Goal: Task Accomplishment & Management: Complete application form

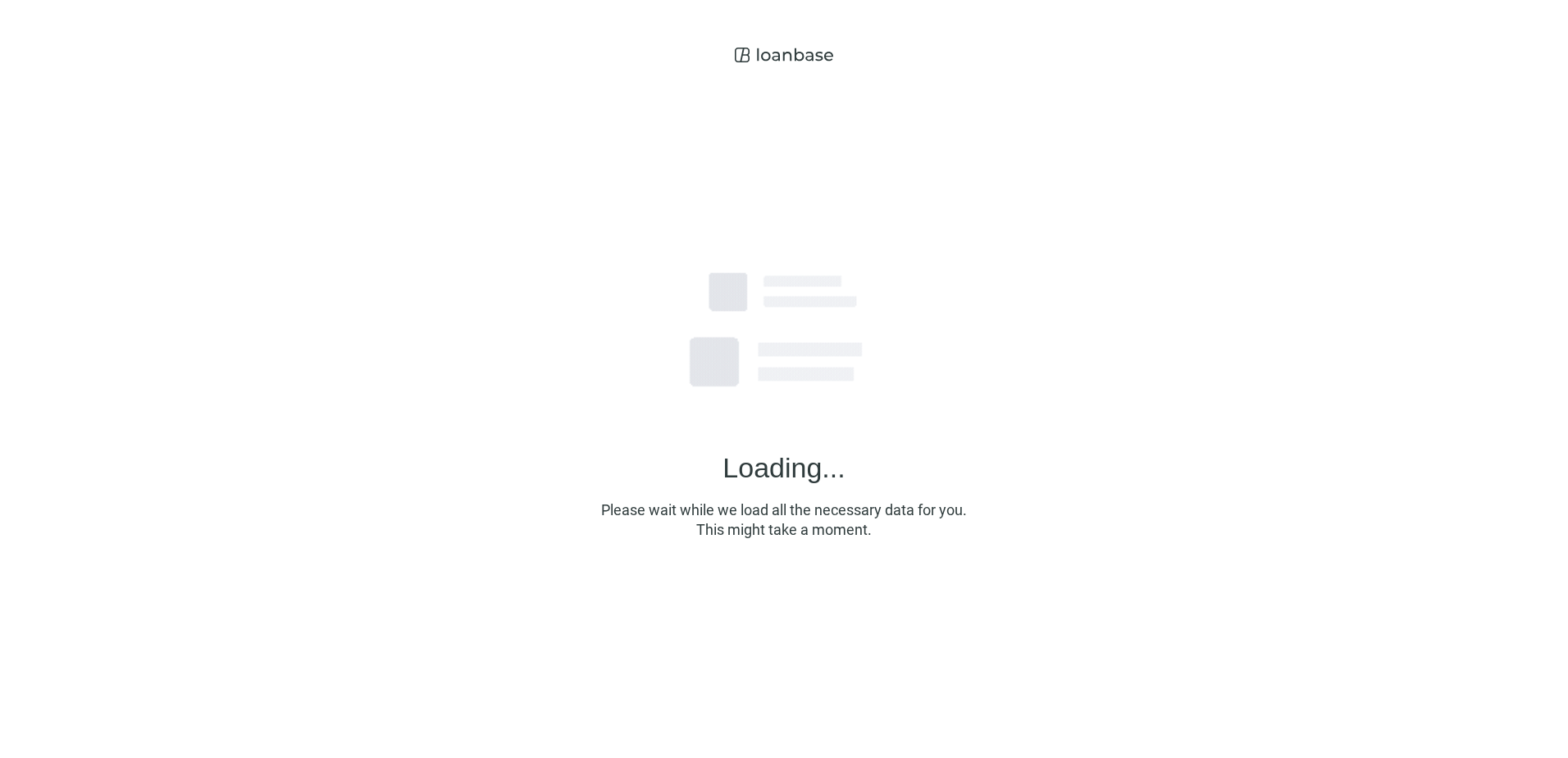
click at [269, 40] on div "Loading... Please wait while we load all the necessary data for you. This might…" at bounding box center [784, 373] width 1568 height 746
drag, startPoint x: 232, startPoint y: 53, endPoint x: 1240, endPoint y: 566, distance: 1131.0
click at [1221, 555] on div "Loading... Please wait while we load all the necessary data for you. This might…" at bounding box center [784, 373] width 1568 height 746
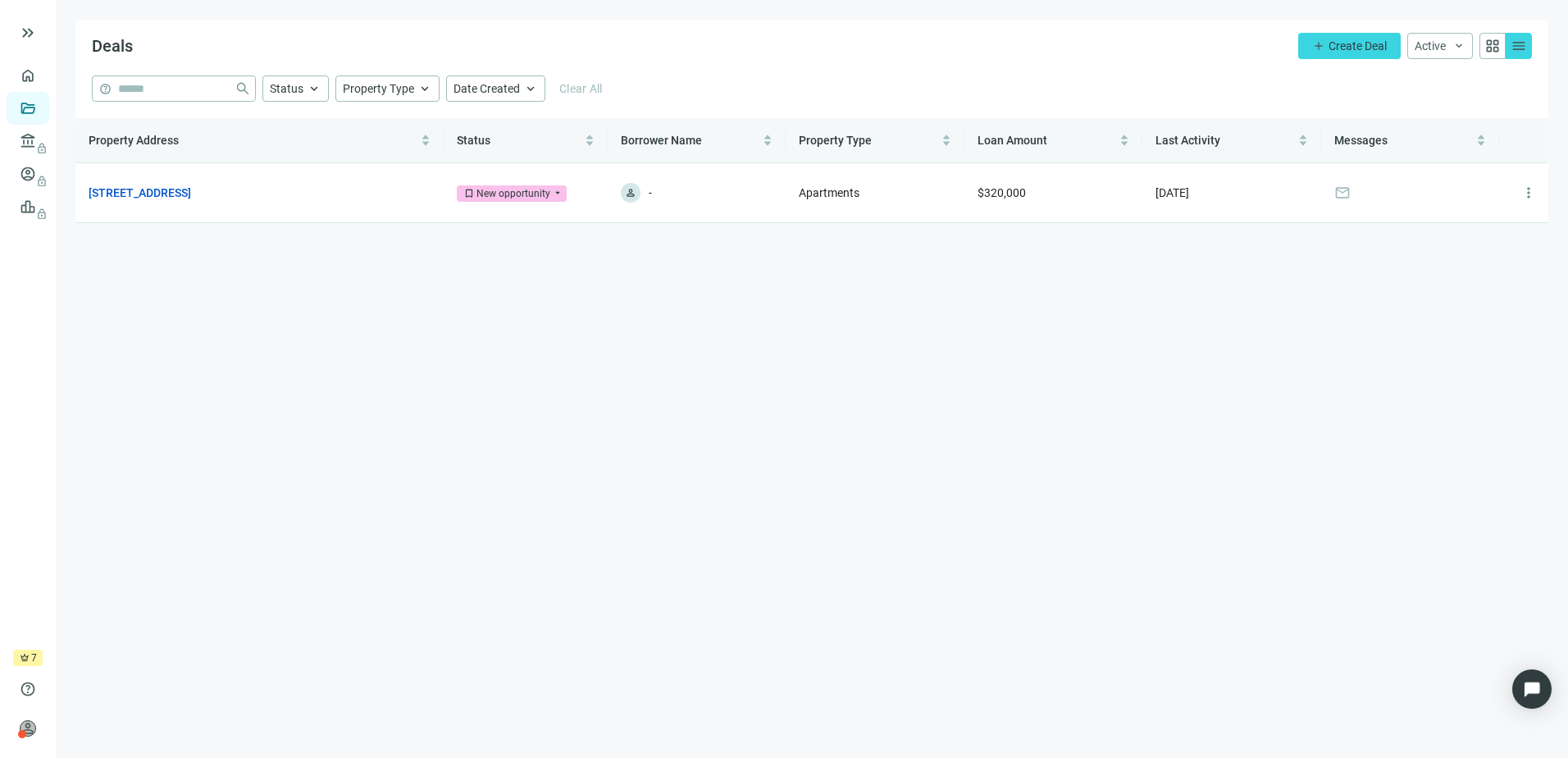
click at [936, 380] on main "Deals add Create Deal Active keyboard_arrow_down grid_view menu help close Stat…" at bounding box center [811, 379] width 1512 height 758
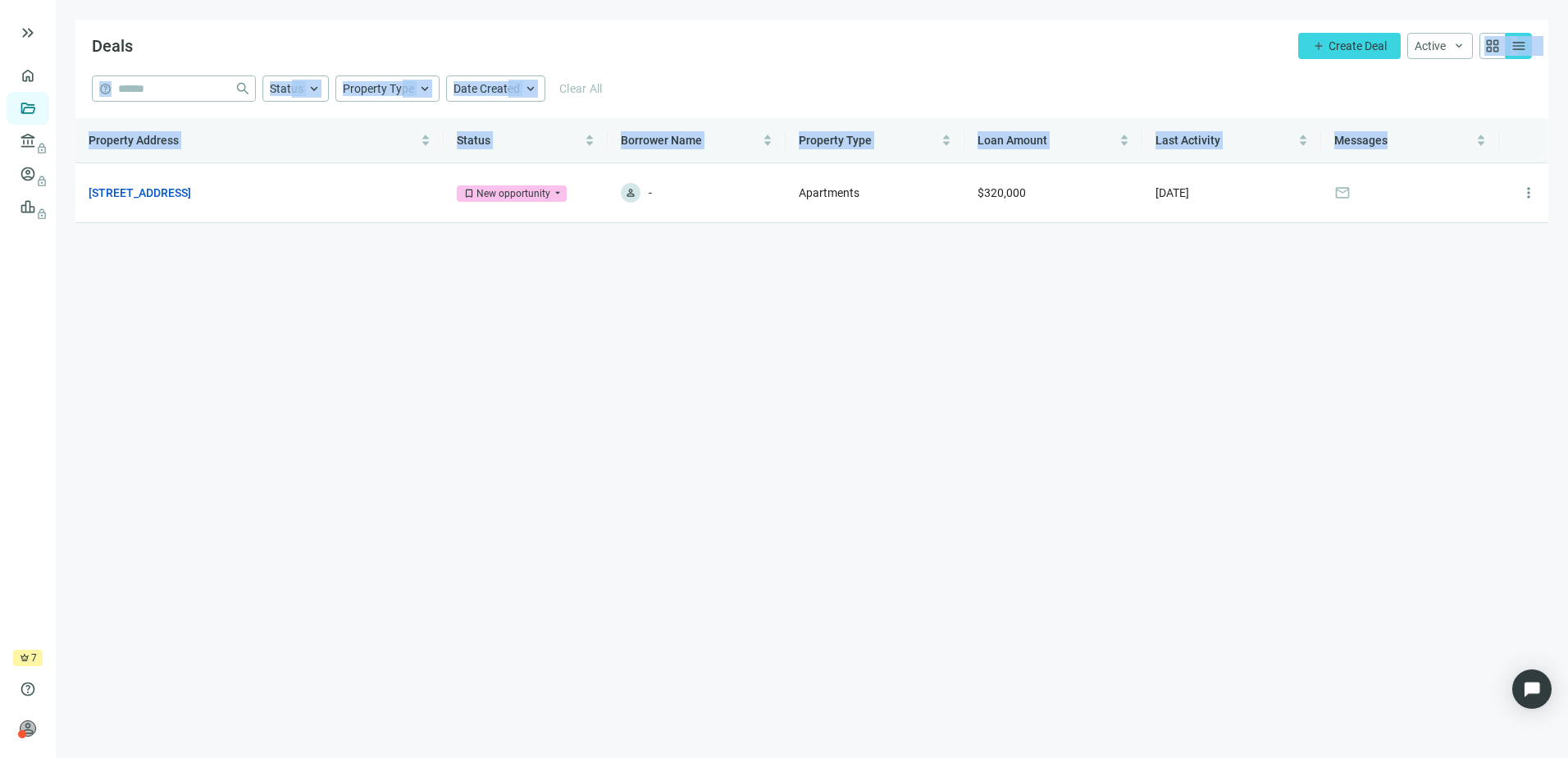
drag, startPoint x: 812, startPoint y: 43, endPoint x: 1097, endPoint y: 427, distance: 478.2
click at [1097, 427] on main "Deals add Create Deal Active keyboard_arrow_down grid_view menu help close Stat…" at bounding box center [811, 379] width 1512 height 758
drag, startPoint x: 1097, startPoint y: 427, endPoint x: 1098, endPoint y: 448, distance: 21.0
click at [1098, 428] on main "Deals add Create Deal Active keyboard_arrow_down grid_view menu help close Stat…" at bounding box center [811, 379] width 1512 height 758
drag, startPoint x: 1091, startPoint y: 465, endPoint x: 817, endPoint y: -3, distance: 542.3
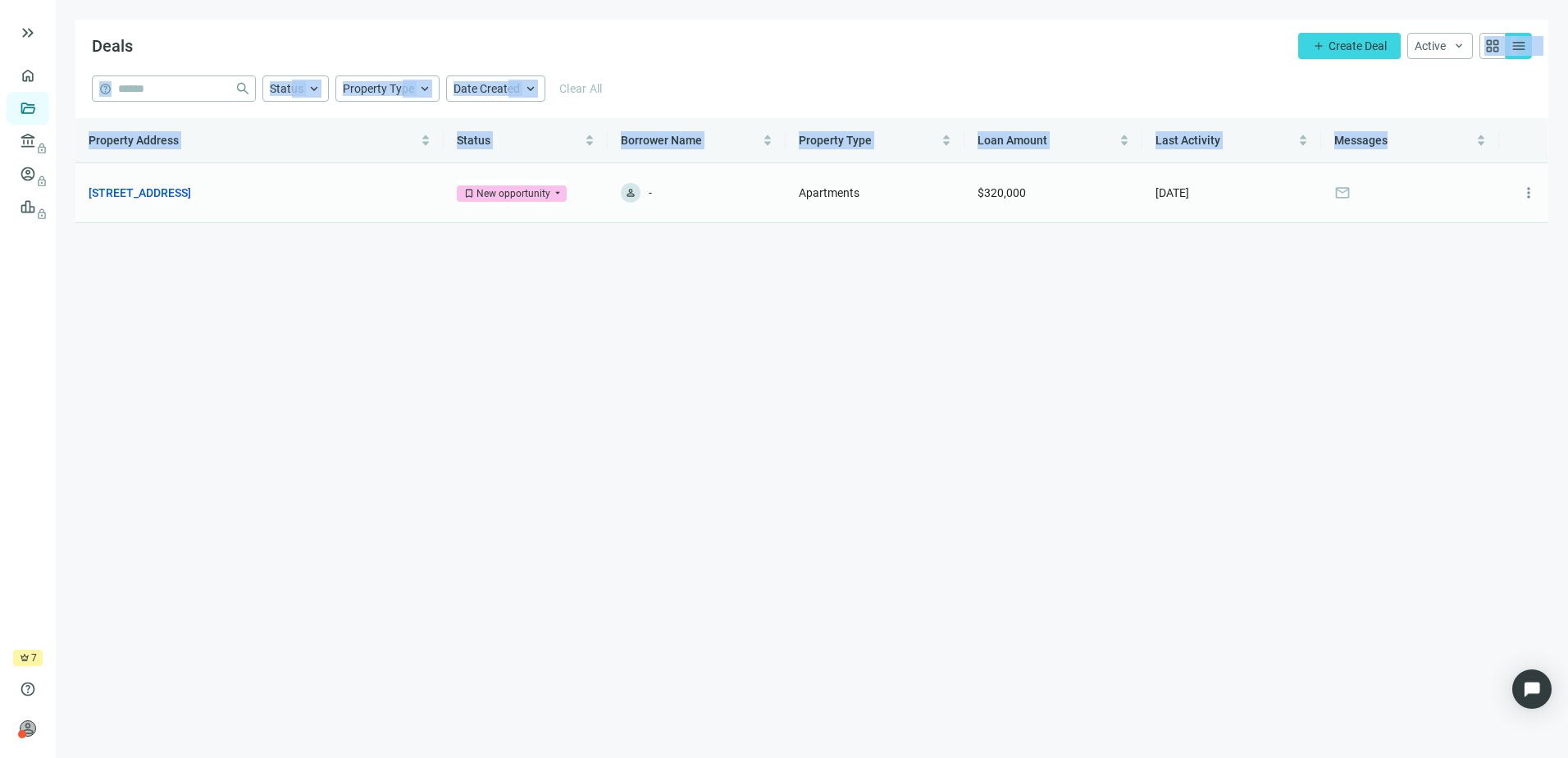
click at [817, 0] on html "keyboard_double_arrow_right home Overview folder_open Deals account_balance loc…" at bounding box center [784, 379] width 1568 height 758
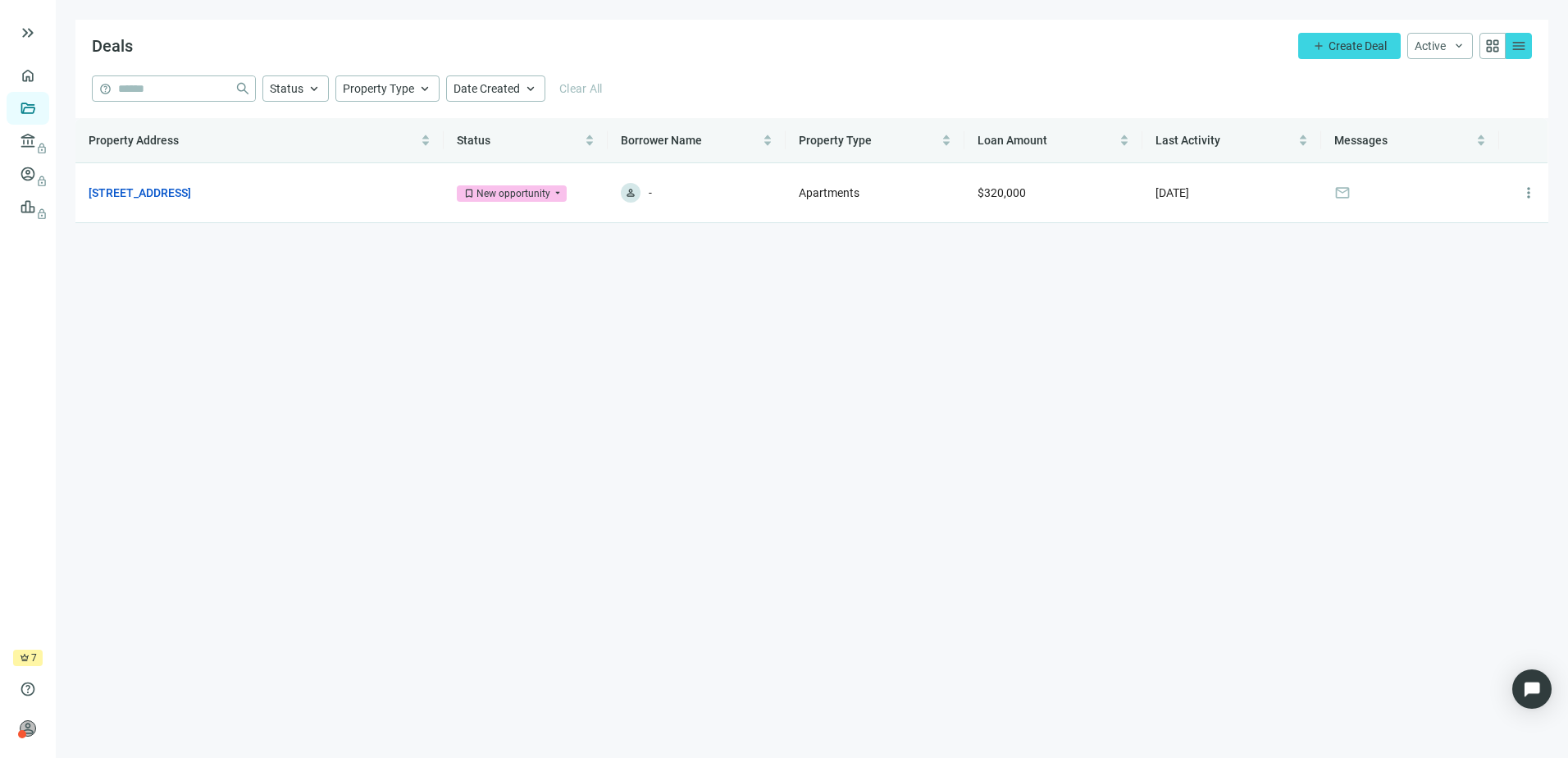
drag, startPoint x: 817, startPoint y: -3, endPoint x: 732, endPoint y: 34, distance: 92.7
click at [742, 40] on div "Deals add Create Deal Active keyboard_arrow_down grid_view menu" at bounding box center [812, 47] width 1473 height 56
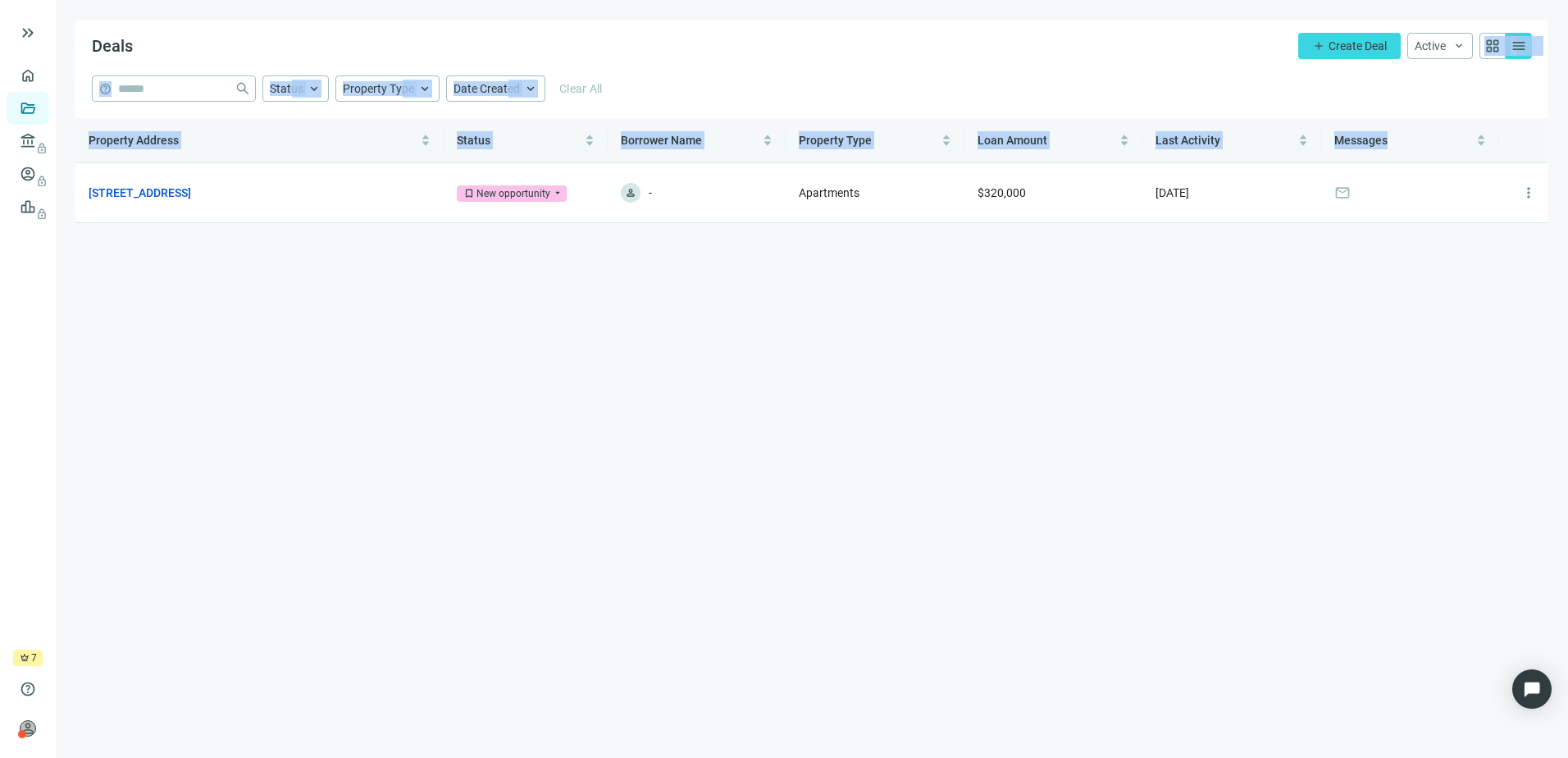
drag, startPoint x: 729, startPoint y: 34, endPoint x: 1193, endPoint y: 467, distance: 634.7
click at [1193, 467] on main "Deals add Create Deal Active keyboard_arrow_down grid_view menu help close Stat…" at bounding box center [811, 379] width 1512 height 758
drag, startPoint x: 1151, startPoint y: 395, endPoint x: 819, endPoint y: 47, distance: 481.0
click at [819, 47] on main "Deals add Create Deal Active keyboard_arrow_down grid_view menu help close Stat…" at bounding box center [811, 379] width 1512 height 758
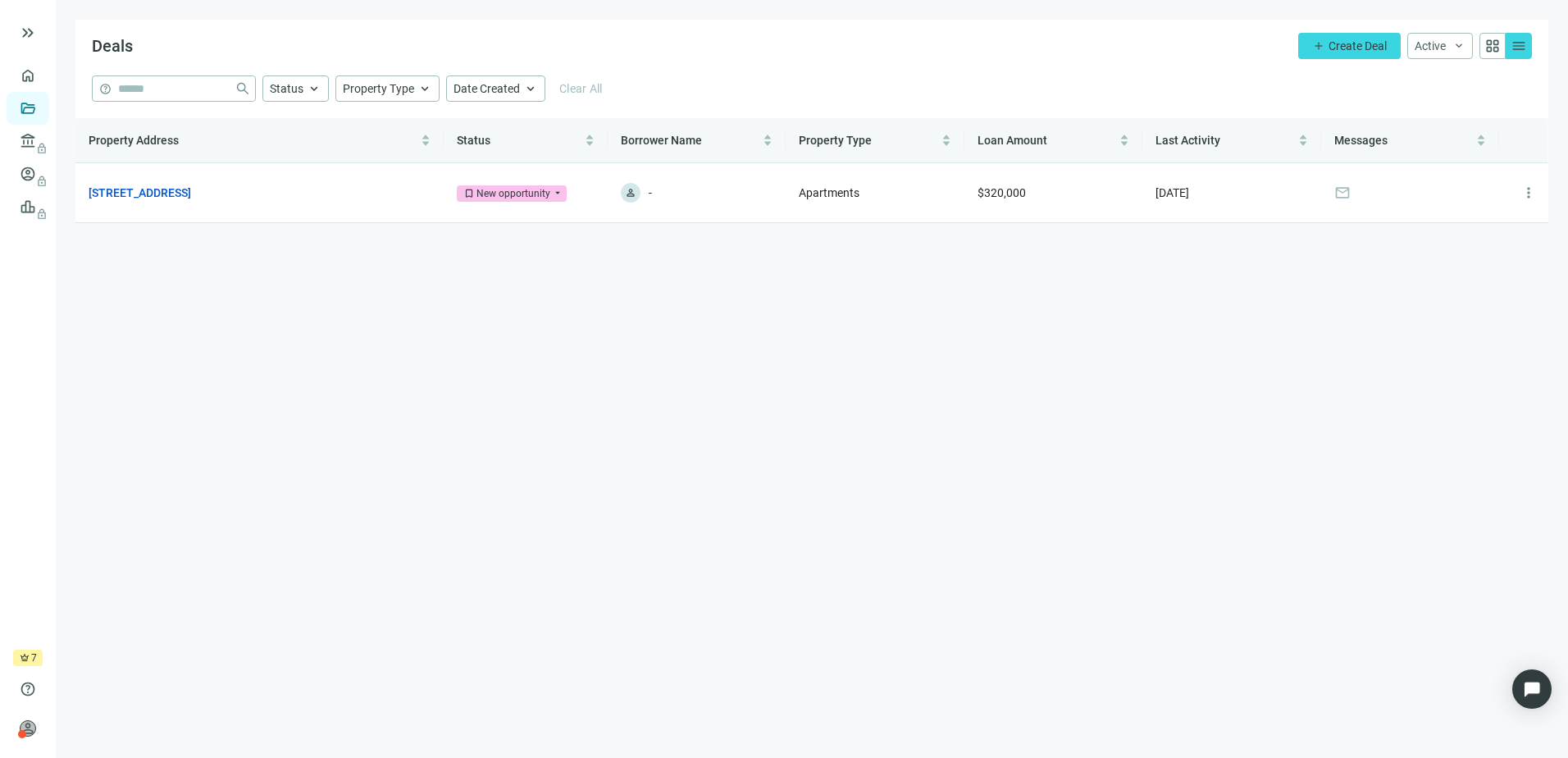
drag, startPoint x: 819, startPoint y: 47, endPoint x: 799, endPoint y: 59, distance: 23.3
click at [799, 59] on div "Deals add Create Deal Active keyboard_arrow_down grid_view menu" at bounding box center [812, 47] width 1473 height 56
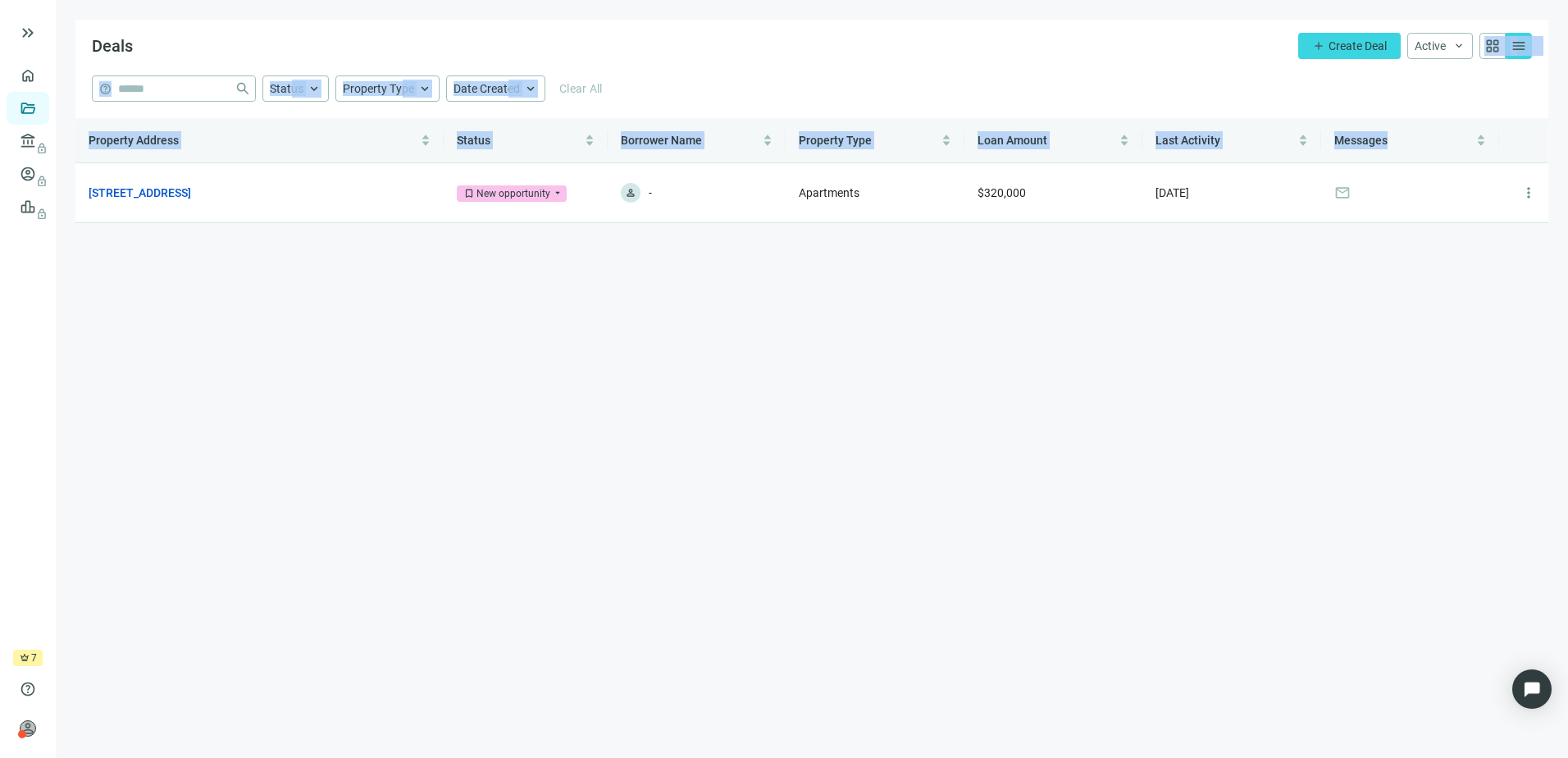
drag, startPoint x: 785, startPoint y: 46, endPoint x: 1130, endPoint y: 452, distance: 532.8
click at [1130, 451] on main "Deals add Create Deal Active keyboard_arrow_down grid_view menu help close Stat…" at bounding box center [811, 379] width 1512 height 758
drag, startPoint x: 1130, startPoint y: 452, endPoint x: 1148, endPoint y: 467, distance: 23.4
click at [1130, 452] on main "Deals add Create Deal Active keyboard_arrow_down grid_view menu help close Stat…" at bounding box center [811, 379] width 1512 height 758
drag, startPoint x: 1148, startPoint y: 473, endPoint x: 733, endPoint y: 7, distance: 624.0
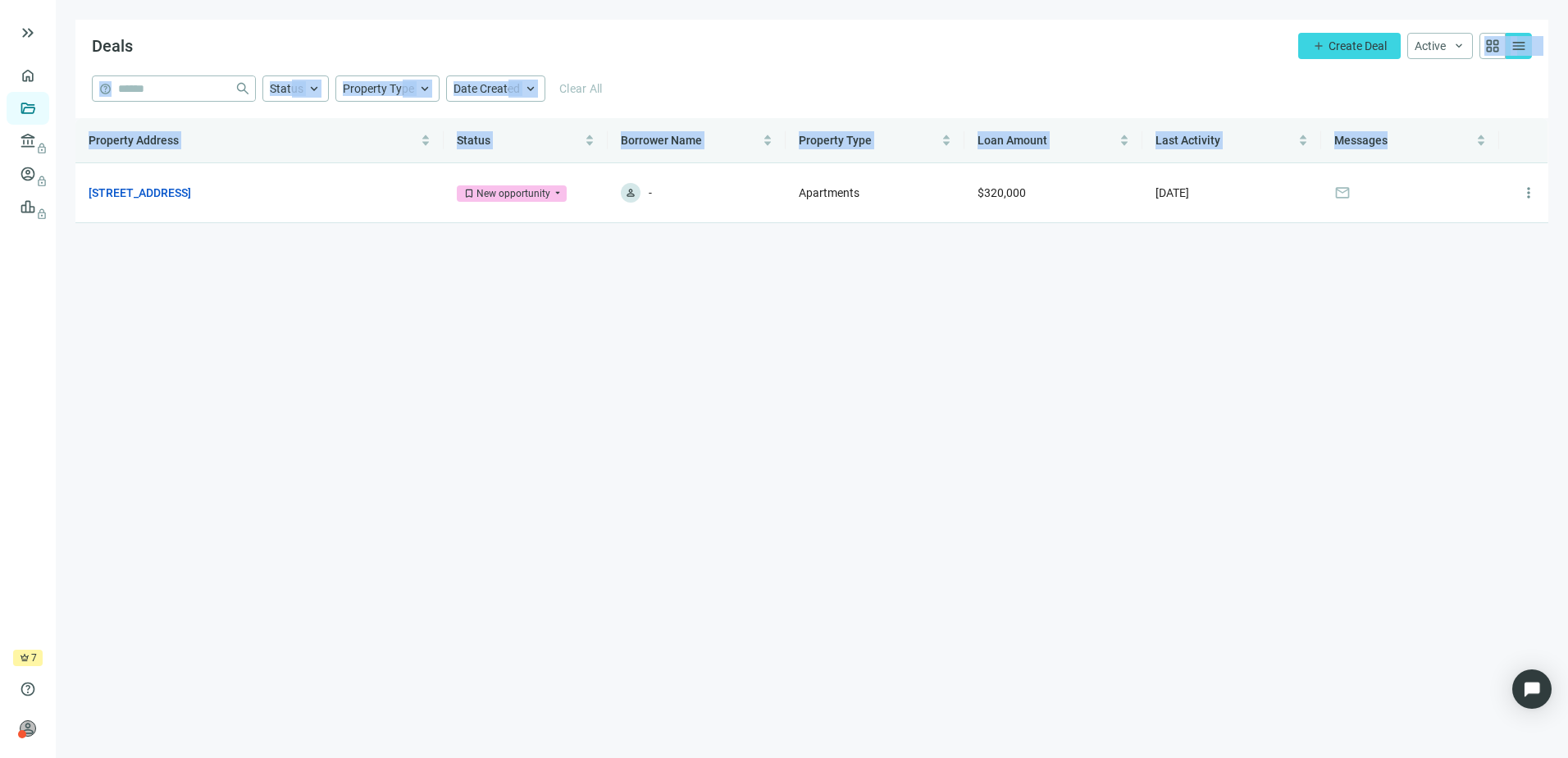
click at [733, 7] on main "Deals add Create Deal Active keyboard_arrow_down grid_view menu help close Stat…" at bounding box center [811, 379] width 1512 height 758
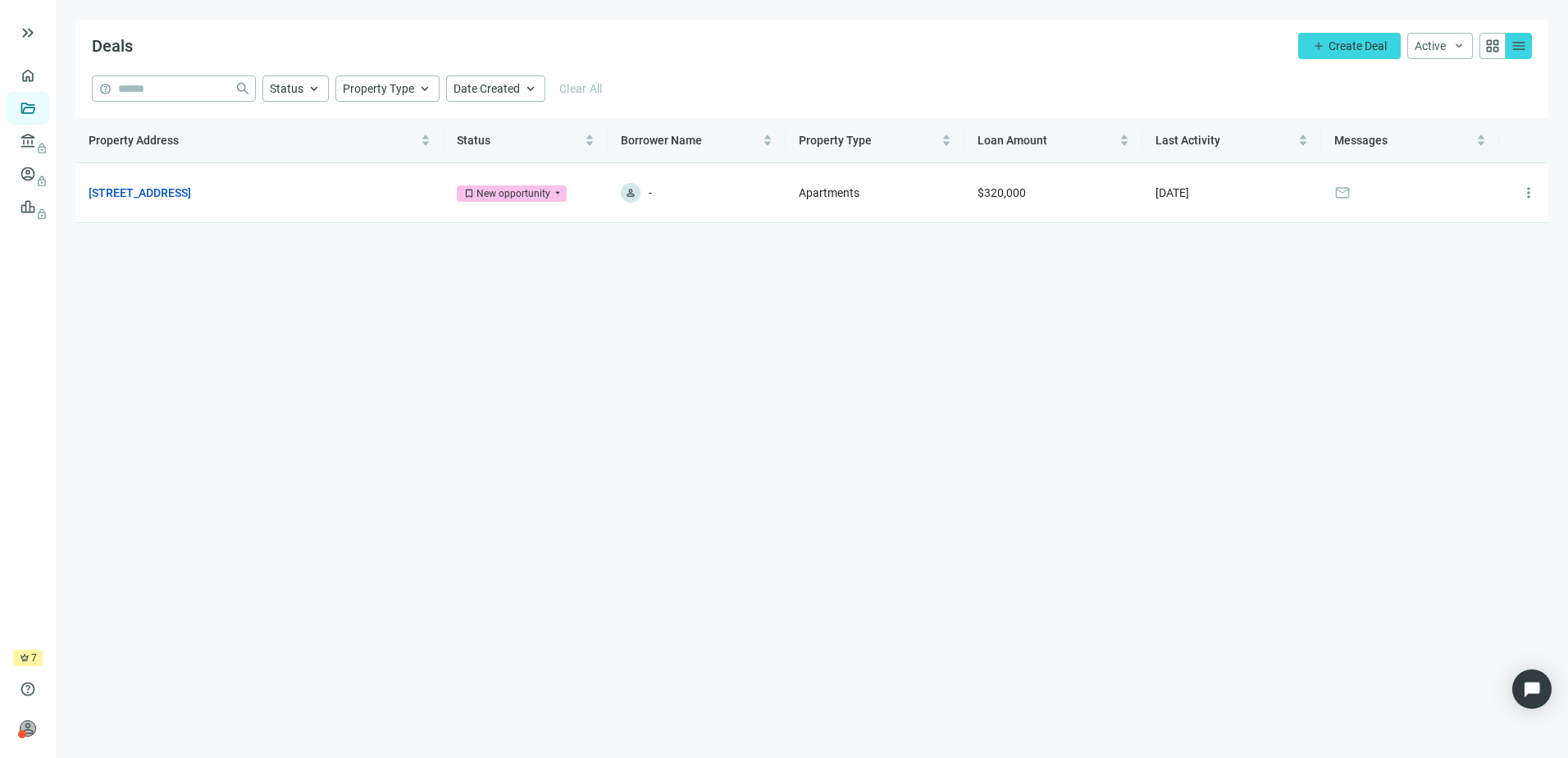
drag, startPoint x: 733, startPoint y: 7, endPoint x: 680, endPoint y: 49, distance: 67.6
click at [680, 49] on div "Deals add Create Deal Active keyboard_arrow_down grid_view menu" at bounding box center [812, 47] width 1473 height 56
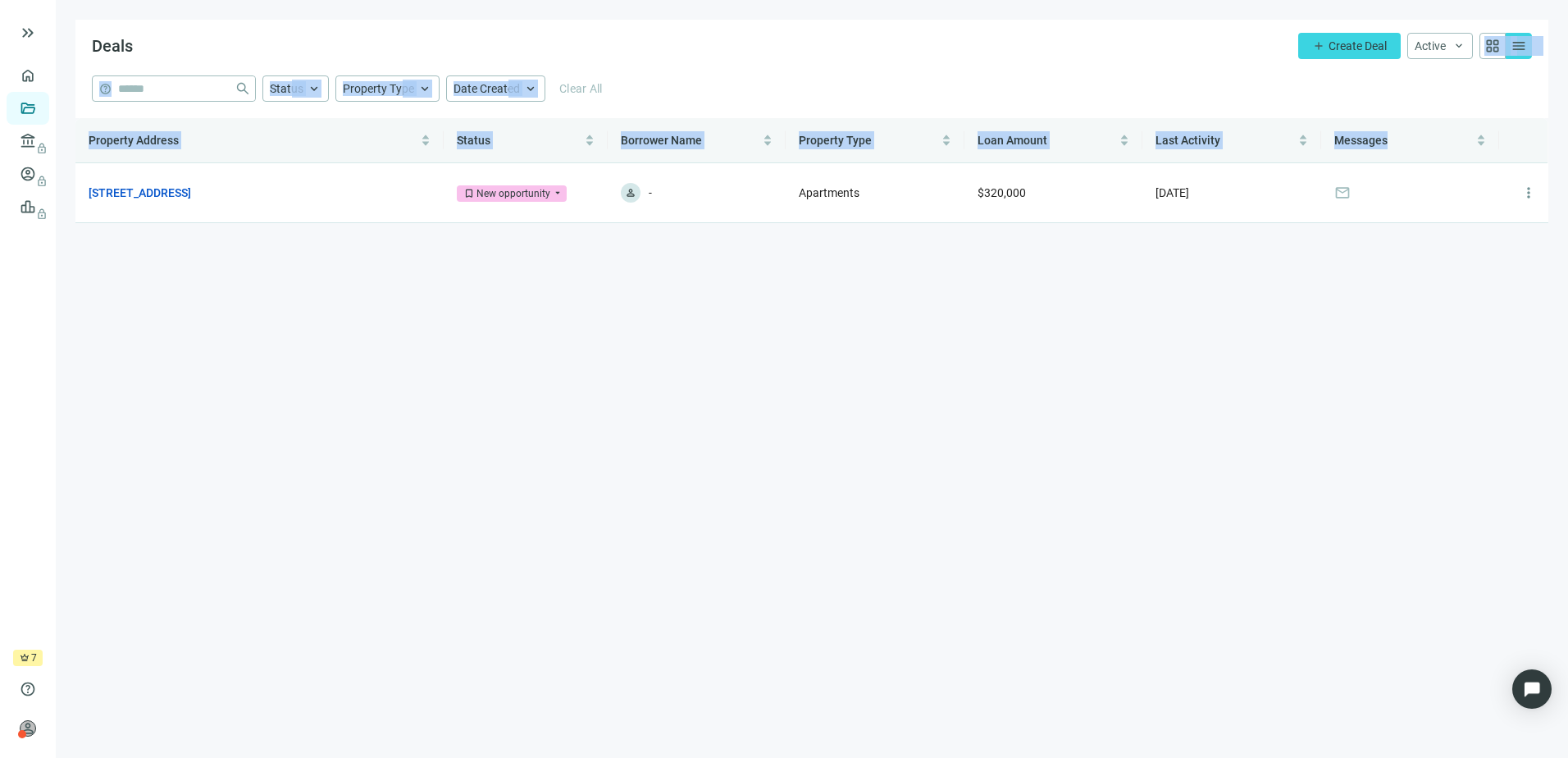
drag, startPoint x: 674, startPoint y: 37, endPoint x: 877, endPoint y: 409, distance: 423.8
click at [877, 409] on main "Deals add Create Deal Active keyboard_arrow_down grid_view menu help close Stat…" at bounding box center [811, 379] width 1512 height 758
drag, startPoint x: 877, startPoint y: 409, endPoint x: 860, endPoint y: 424, distance: 22.7
click at [860, 424] on main "Deals add Create Deal Active keyboard_arrow_down grid_view menu help close Stat…" at bounding box center [811, 379] width 1512 height 758
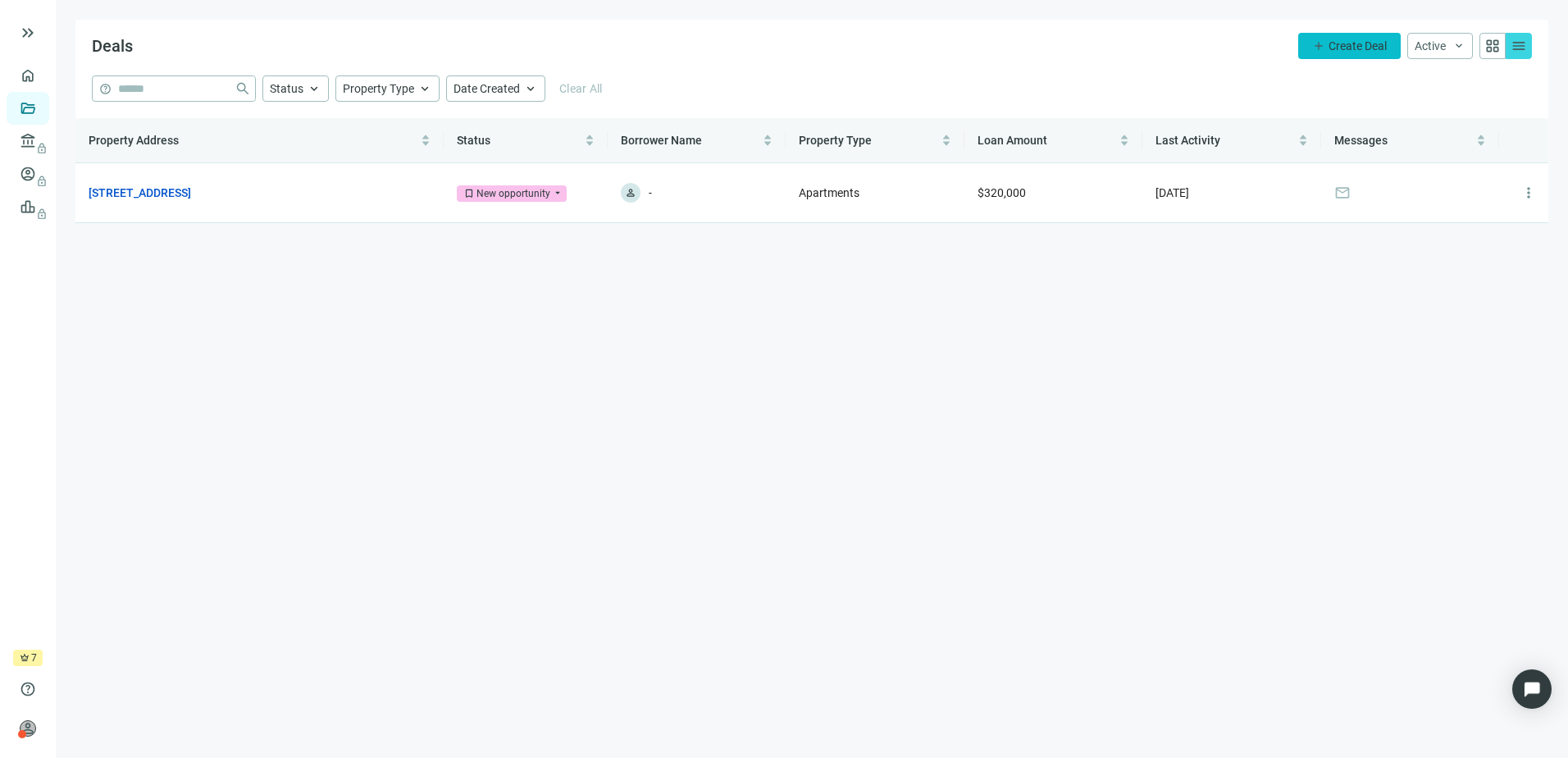
click at [1331, 37] on button "add Create Deal" at bounding box center [1350, 46] width 102 height 26
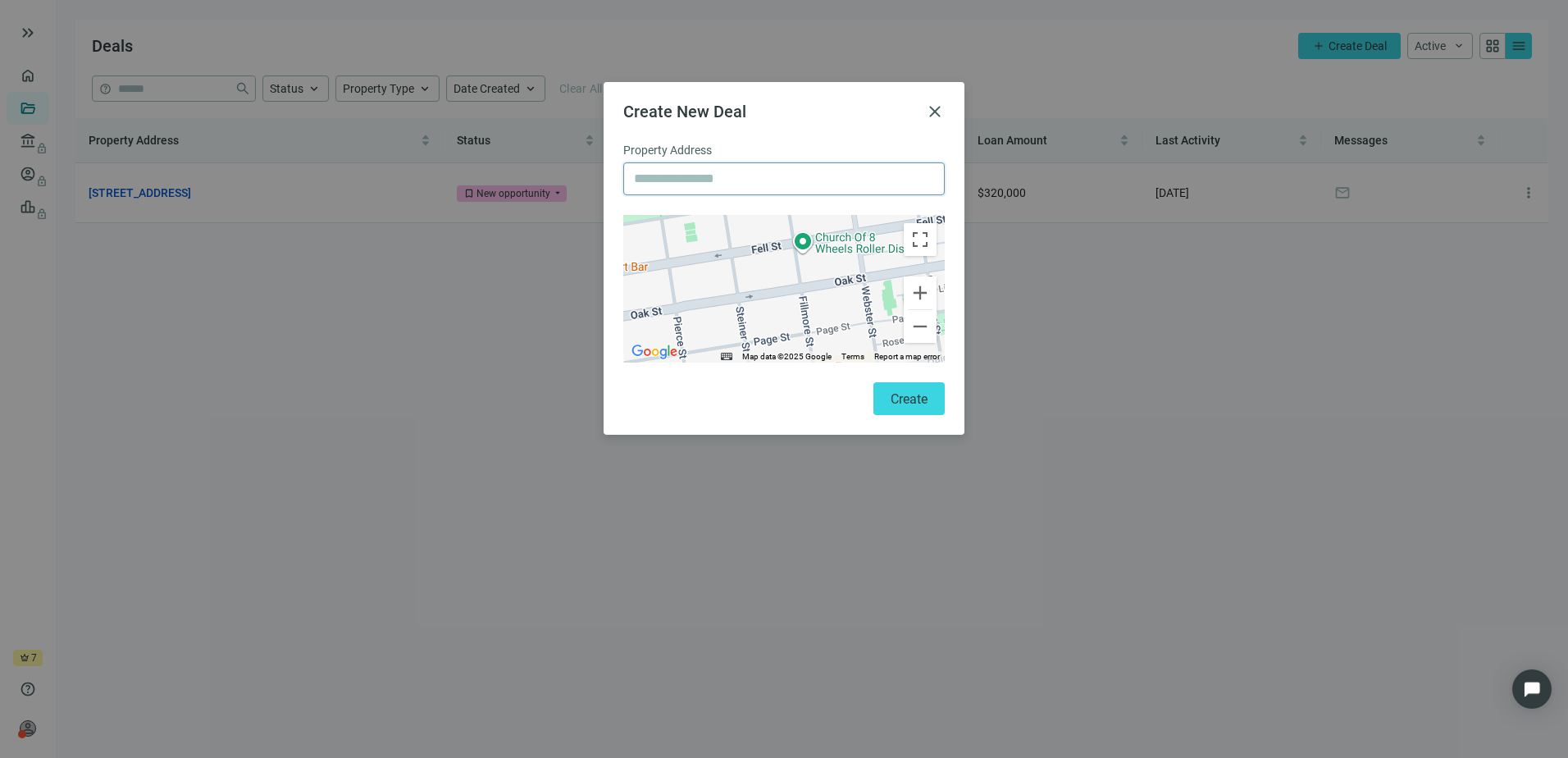
click at [734, 183] on input "text" at bounding box center [783, 179] width 300 height 31
paste input "**********"
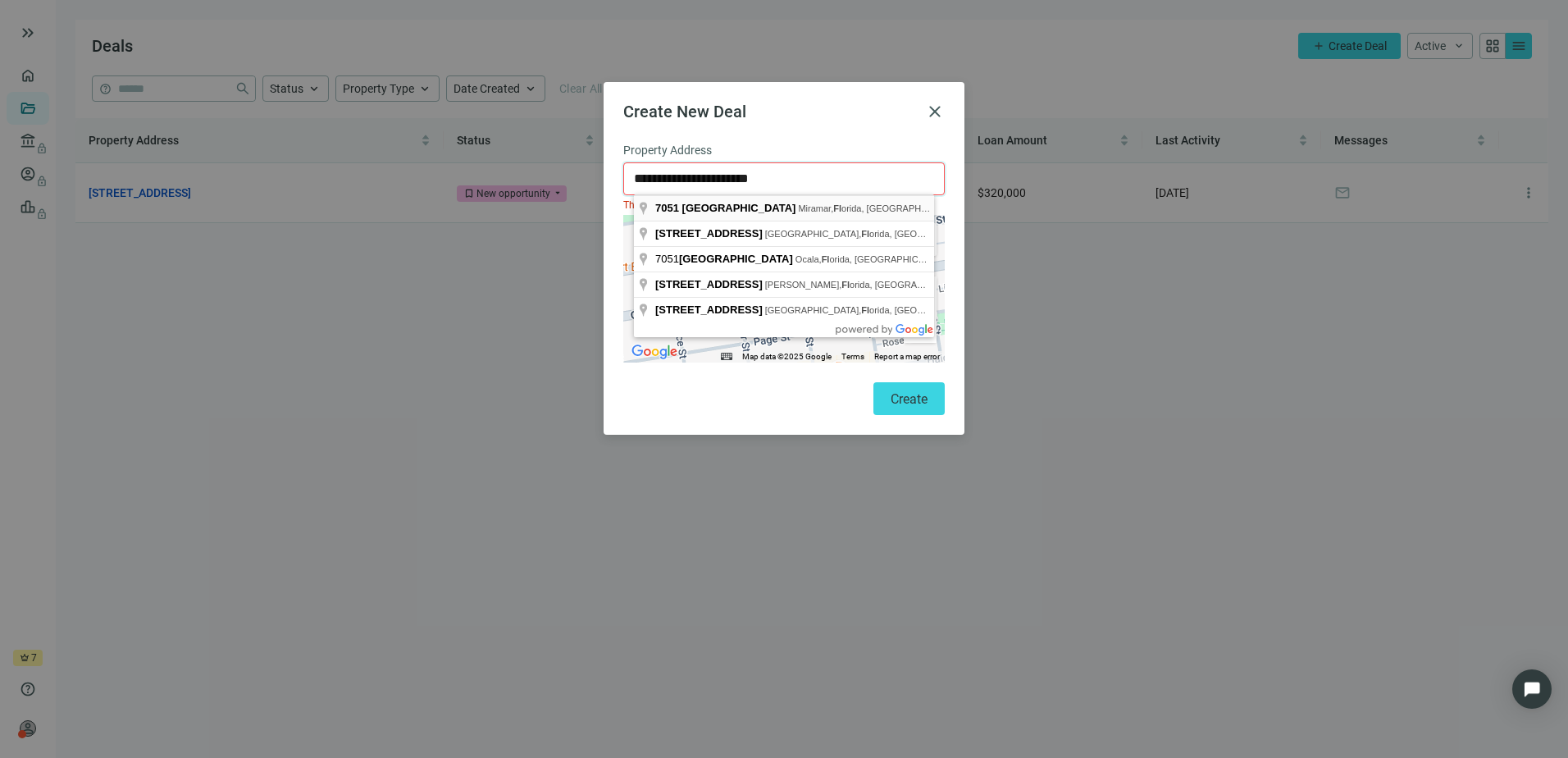
type input "**********"
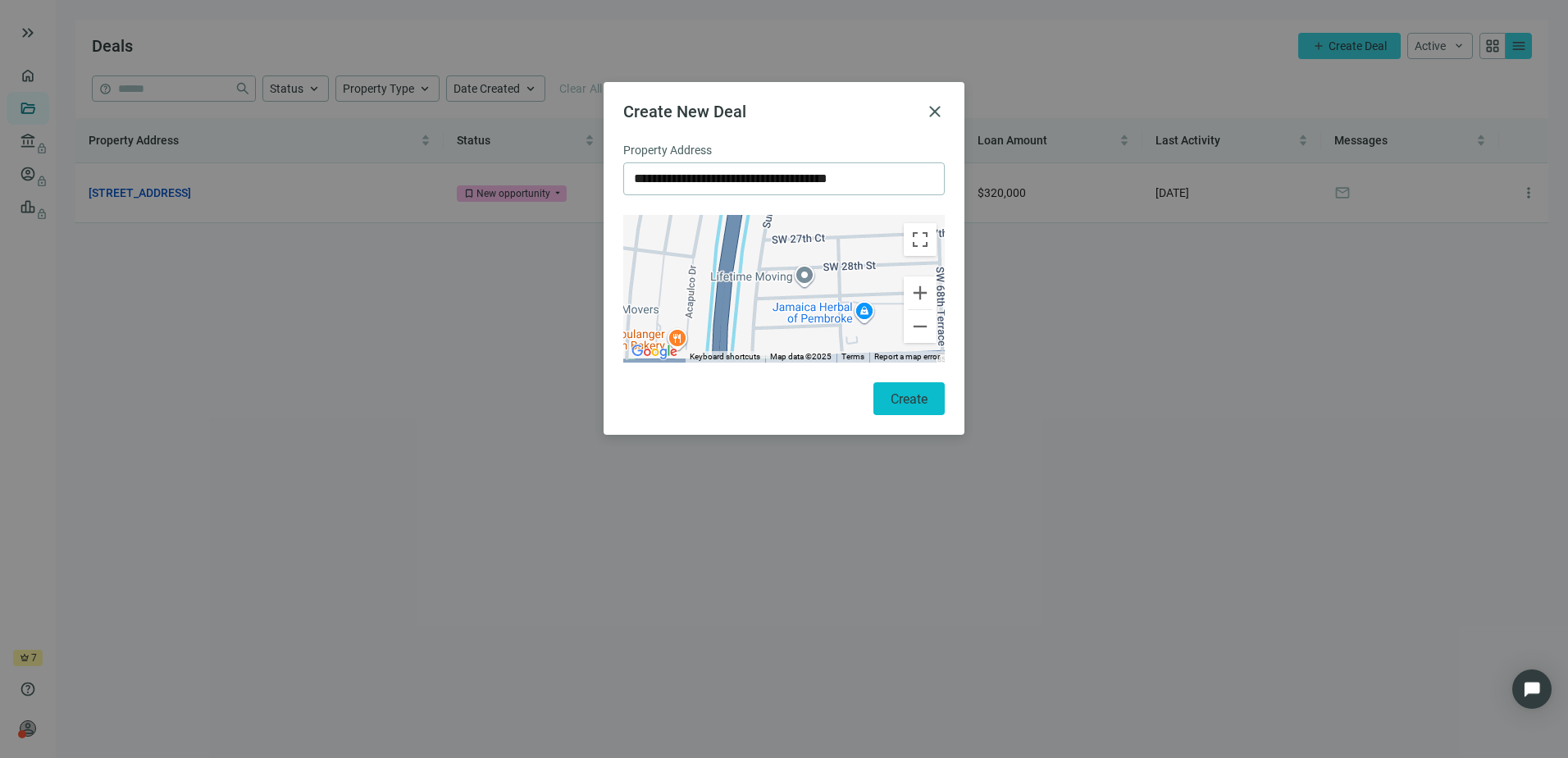
click at [913, 397] on span "Create" at bounding box center [909, 399] width 37 height 15
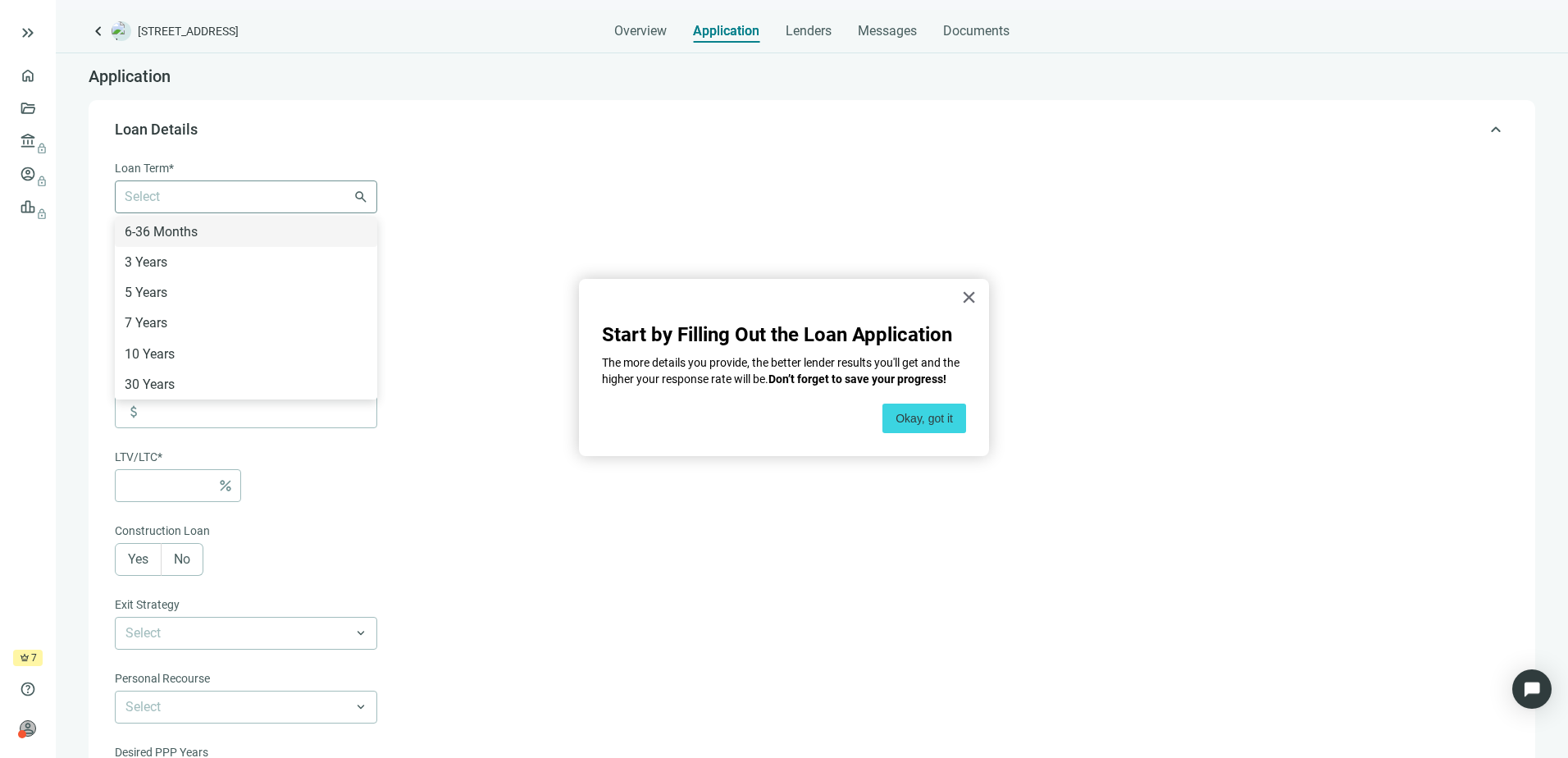
click at [223, 202] on div at bounding box center [237, 197] width 238 height 23
click at [579, 192] on form "Loan Term* Select 6-36 Months 3 Years 5 Years 7 Years 10 Years 30 Years keyboar…" at bounding box center [810, 552] width 1391 height 786
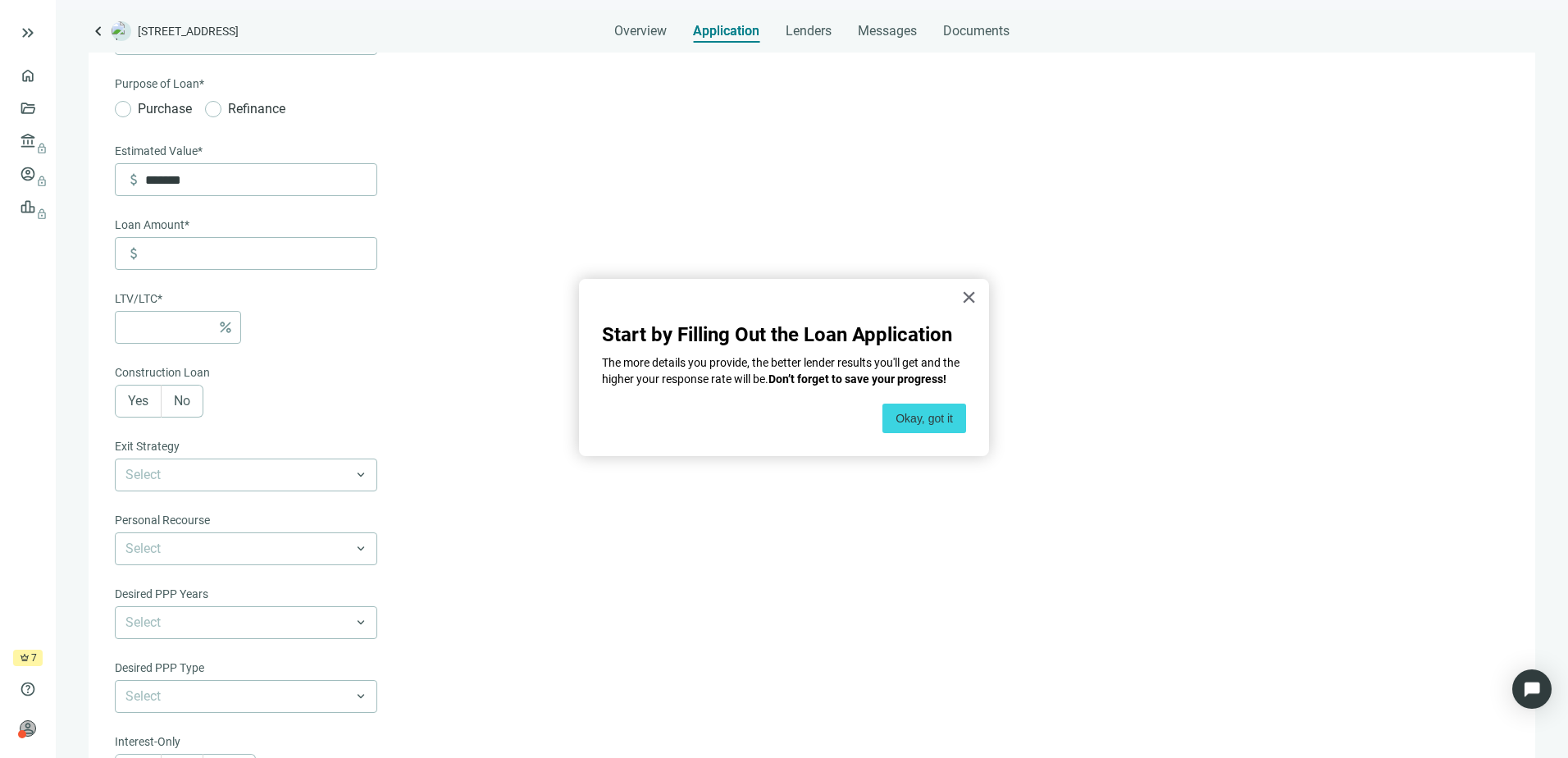
scroll to position [164, 0]
click at [962, 297] on button "×" at bounding box center [969, 297] width 15 height 26
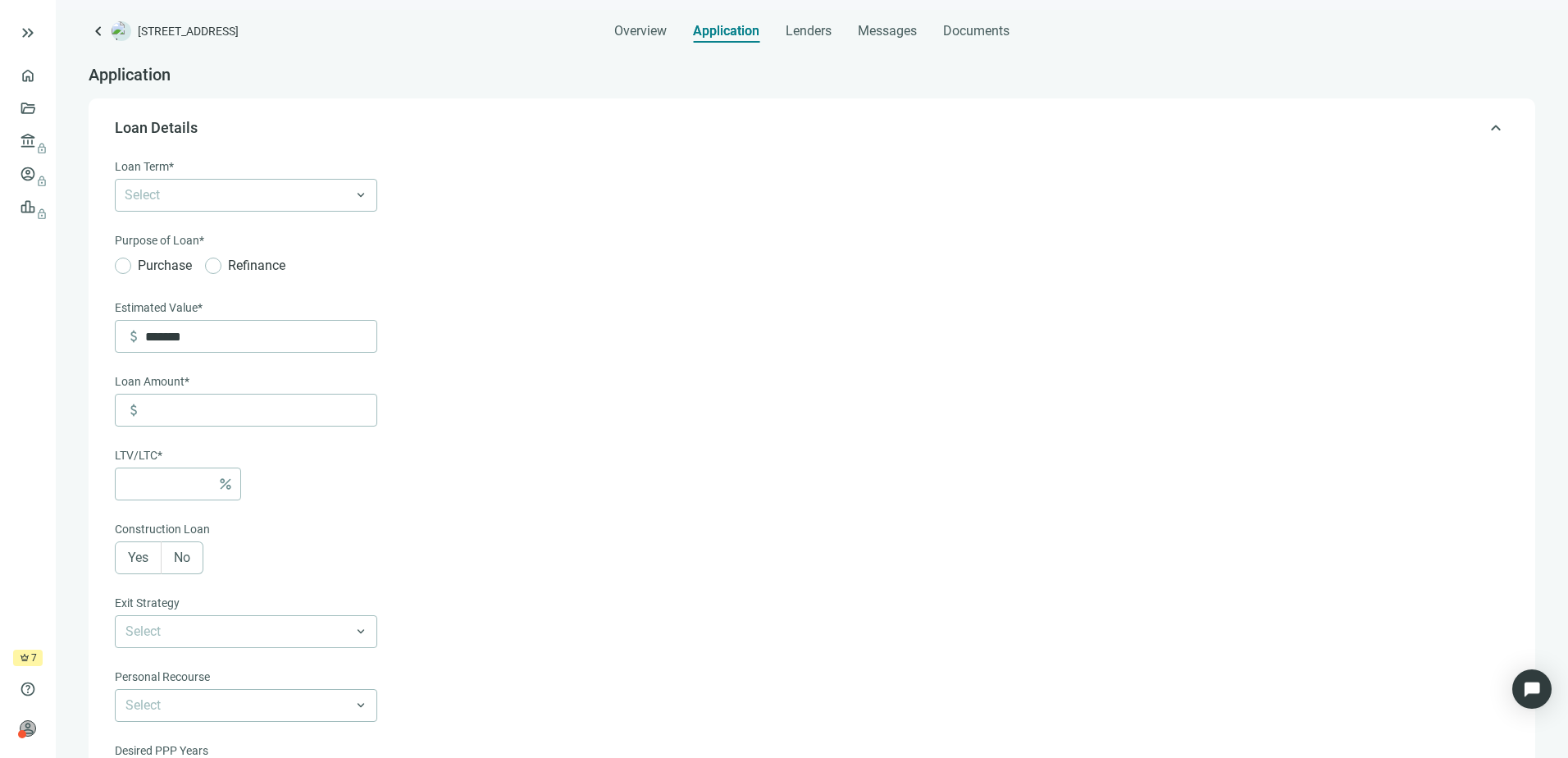
scroll to position [0, 0]
click at [216, 203] on div at bounding box center [237, 197] width 238 height 23
click at [154, 266] on div "3 Years" at bounding box center [246, 262] width 243 height 21
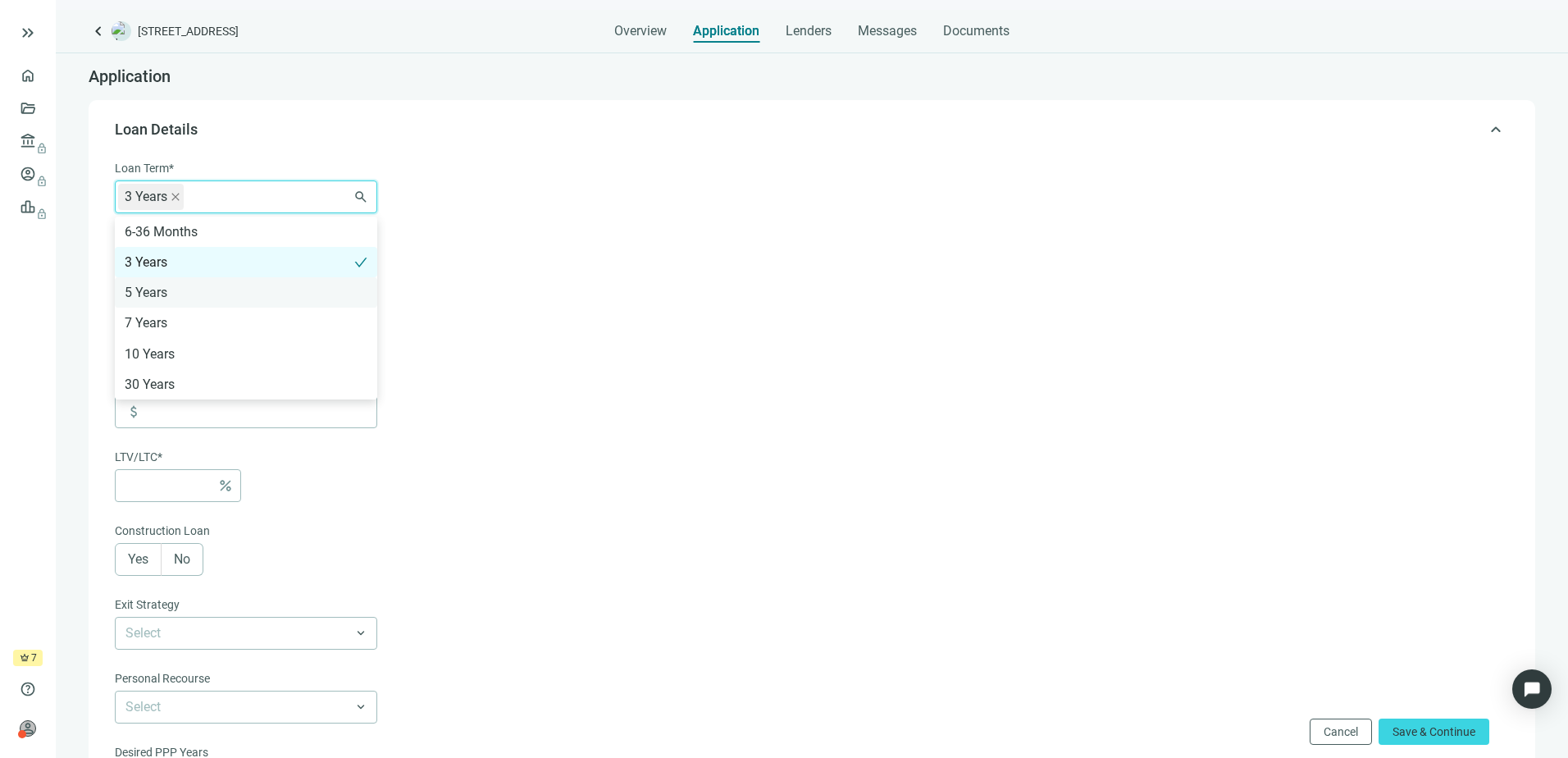
click at [155, 288] on div "5 Years" at bounding box center [246, 292] width 243 height 21
click at [158, 319] on div "7 Years" at bounding box center [246, 323] width 243 height 21
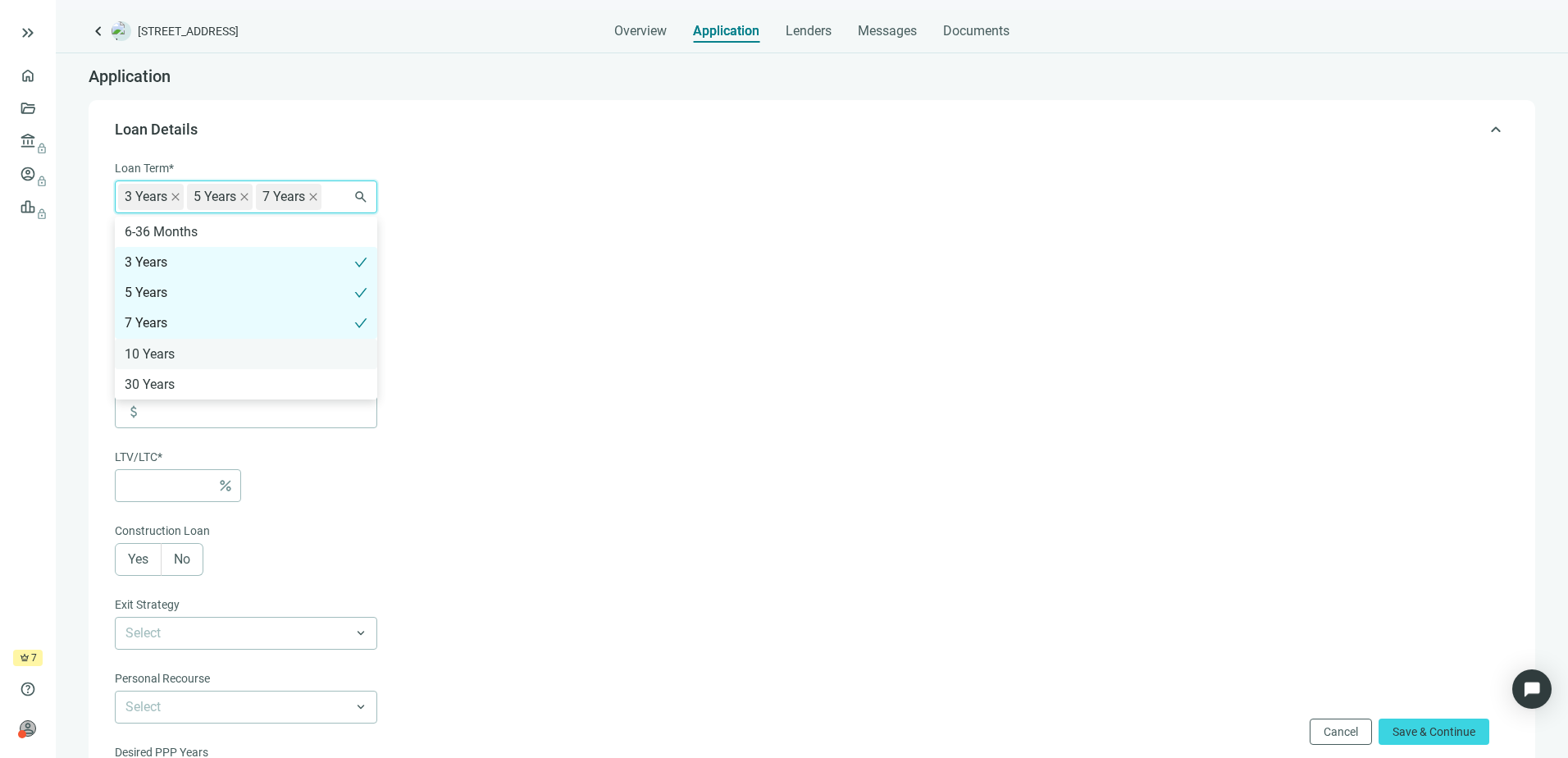
click at [155, 354] on div "10 Years" at bounding box center [246, 354] width 243 height 21
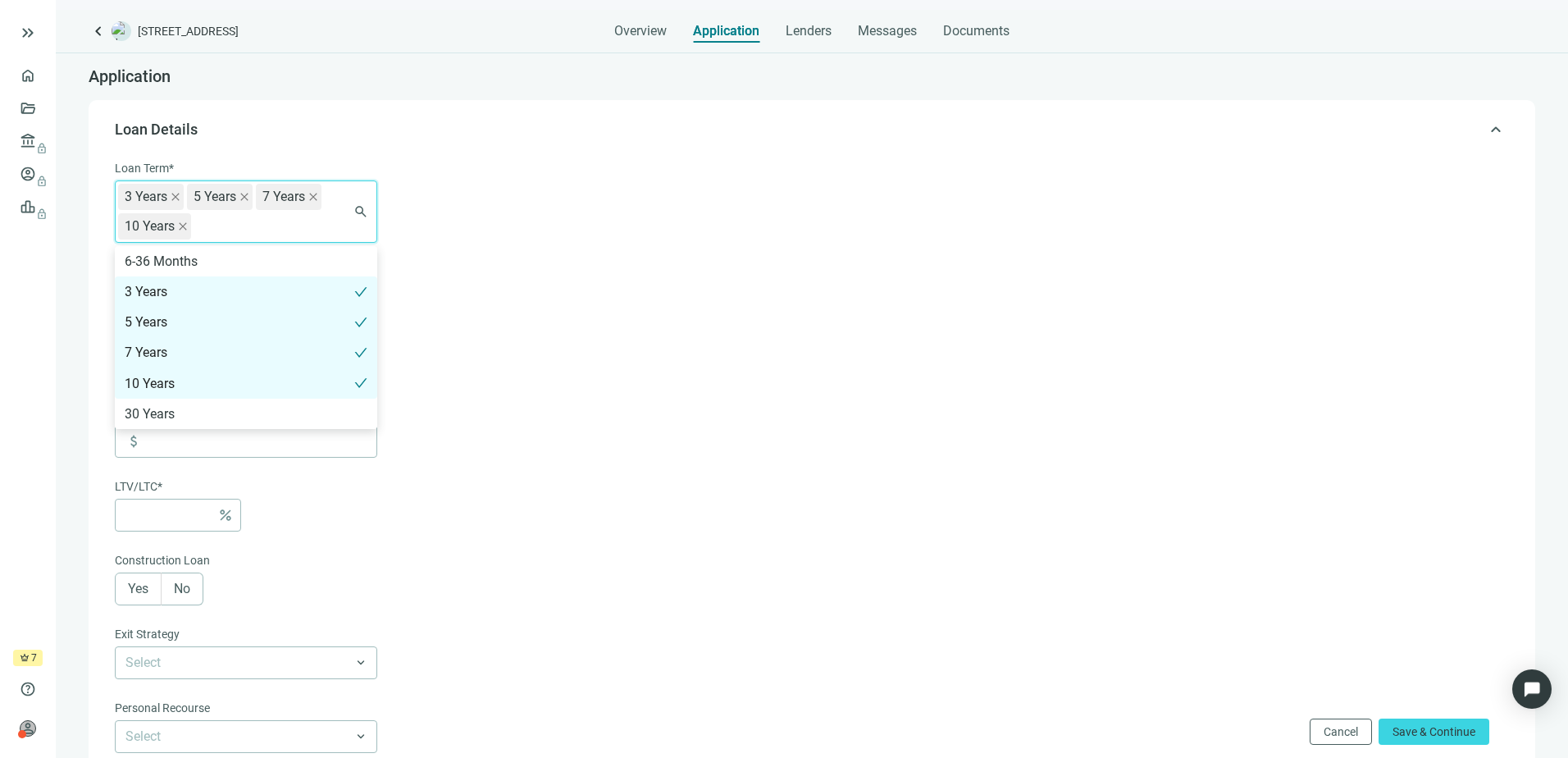
click at [156, 384] on div "10 Years" at bounding box center [239, 384] width 230 height 21
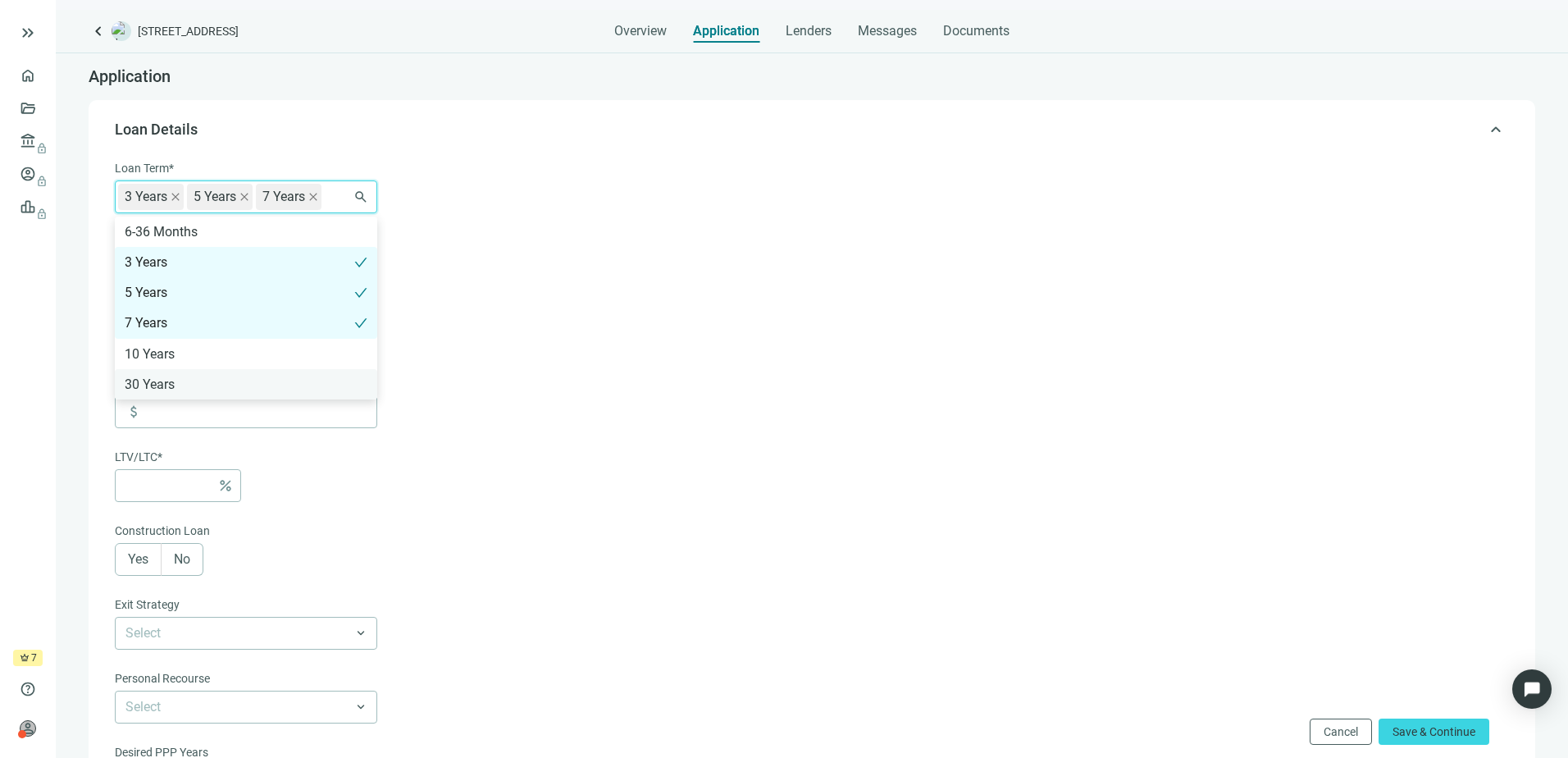
click at [157, 380] on div "30 Years" at bounding box center [246, 385] width 243 height 21
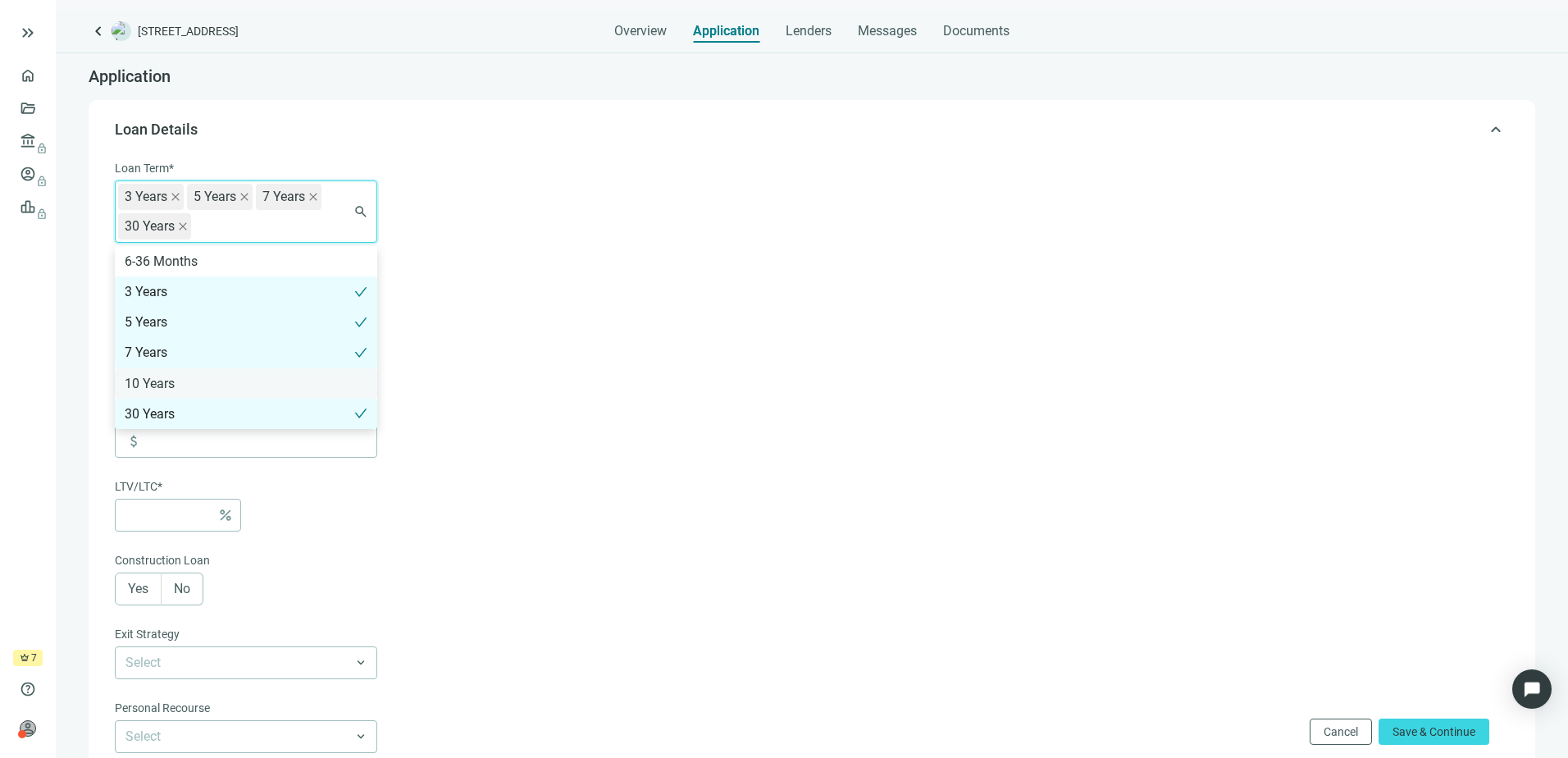
click at [160, 381] on div "10 Years" at bounding box center [246, 384] width 243 height 21
click at [164, 265] on div "6-36 Months" at bounding box center [246, 261] width 243 height 21
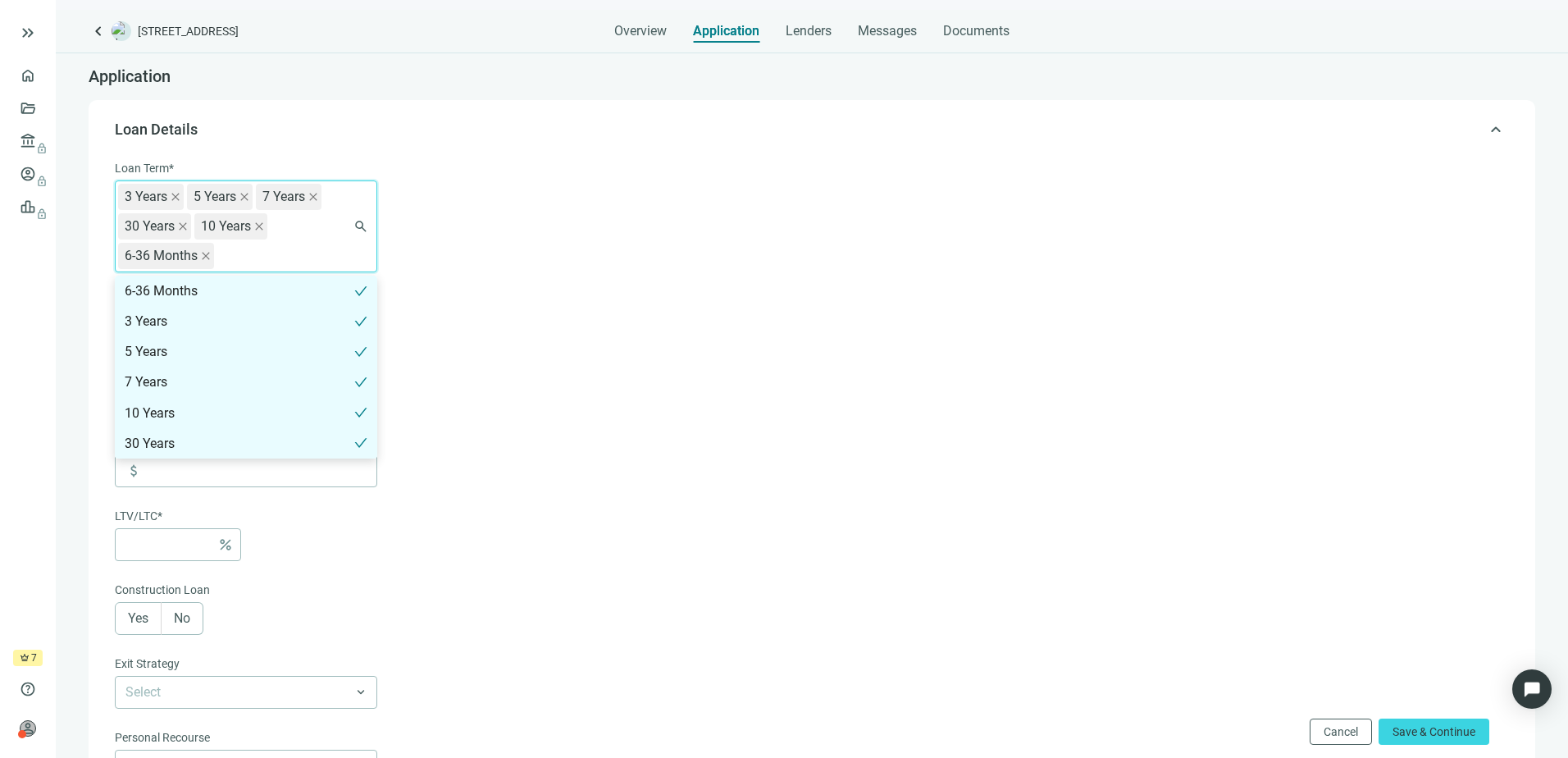
click at [733, 305] on form "Loan Term* 3 Years 5 Years 7 Years 30 Years 10 Years 6-36 Months 6-36 Months 3 …" at bounding box center [810, 605] width 1391 height 891
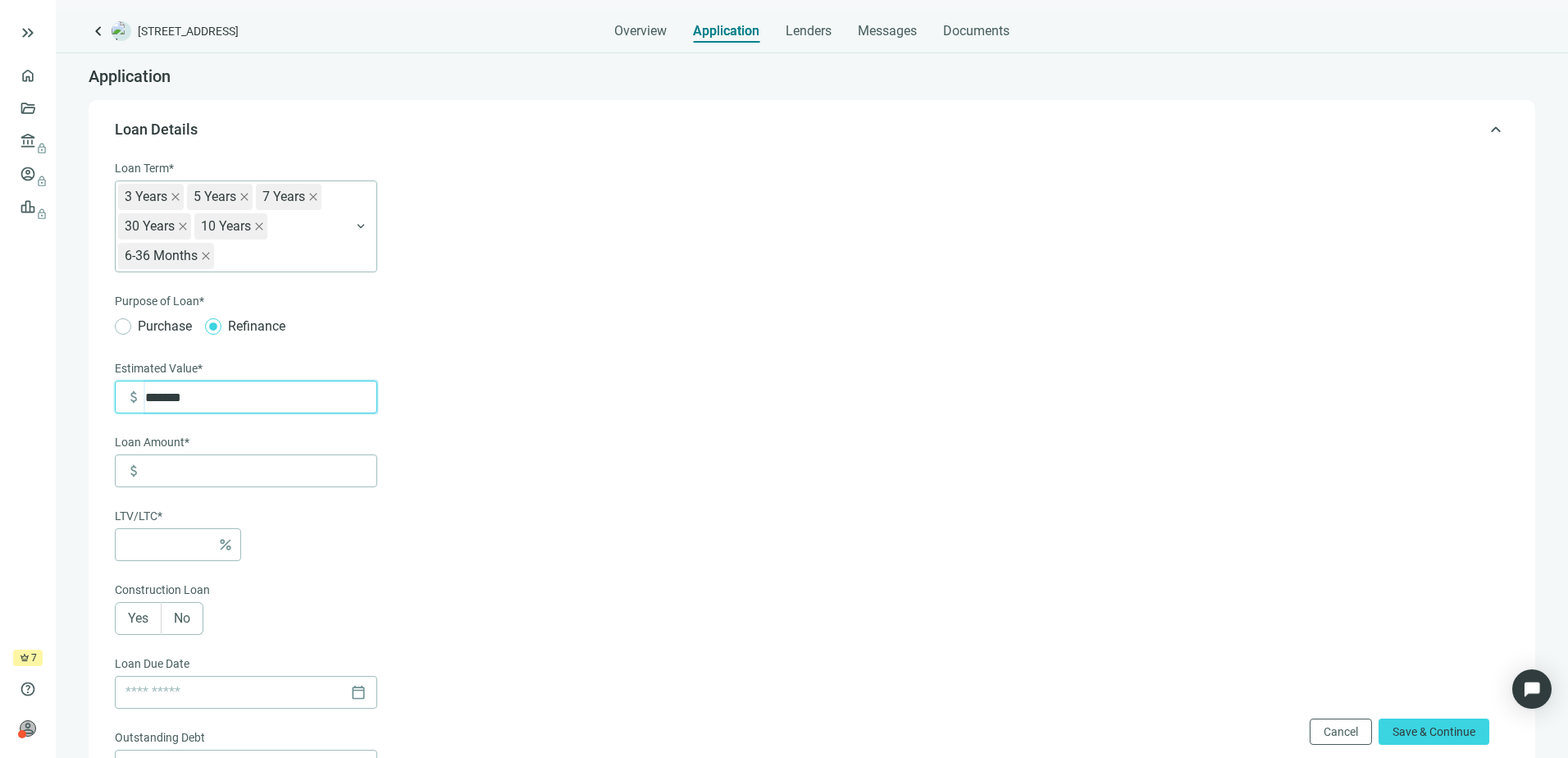
drag, startPoint x: 90, startPoint y: 412, endPoint x: -44, endPoint y: 409, distance: 134.0
click at [0, 409] on html "keyboard_double_arrow_right home Overview folder_open Deals account_balance loc…" at bounding box center [784, 379] width 1568 height 758
type input "*******"
click at [288, 502] on div "Loan Term* 3 Years 5 Years 7 Years 30 Years 10 Years 6-36 Months 6-36 Months 3 …" at bounding box center [246, 397] width 263 height 476
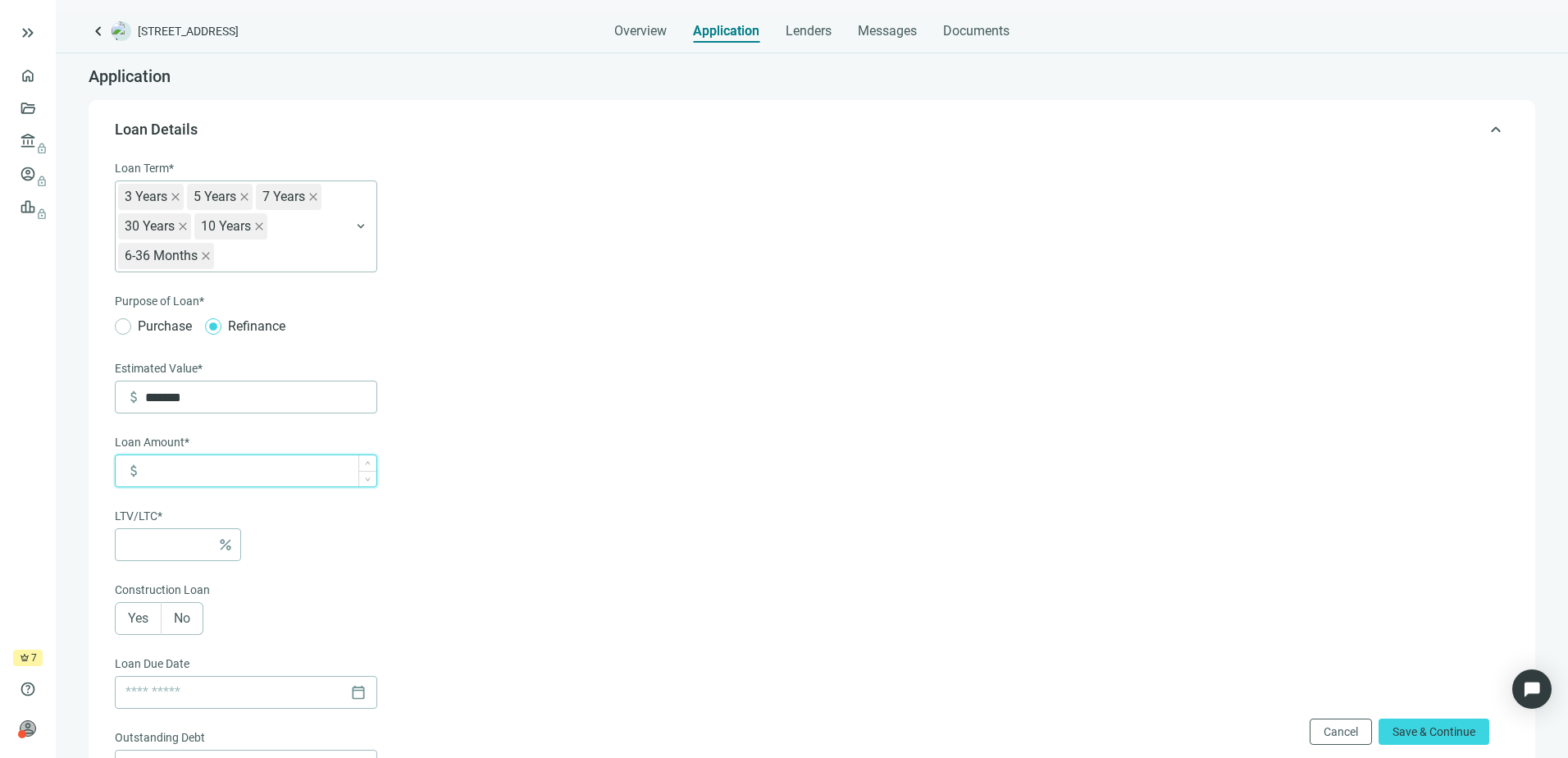
click at [283, 480] on input at bounding box center [261, 470] width 232 height 31
type input "*"
type input "*****"
type input "***"
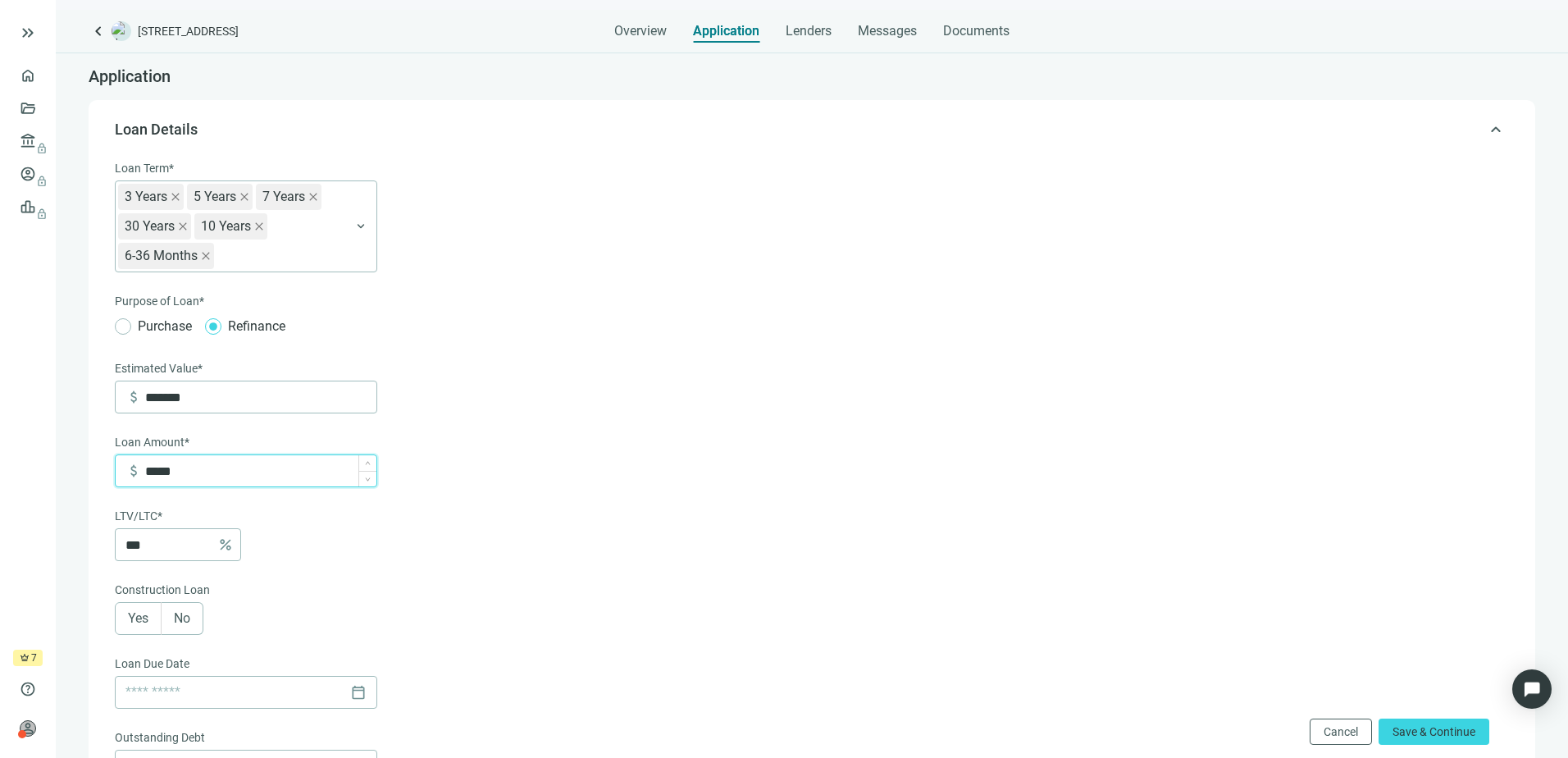
type input "******"
type input "***"
type input "*******"
type input "****"
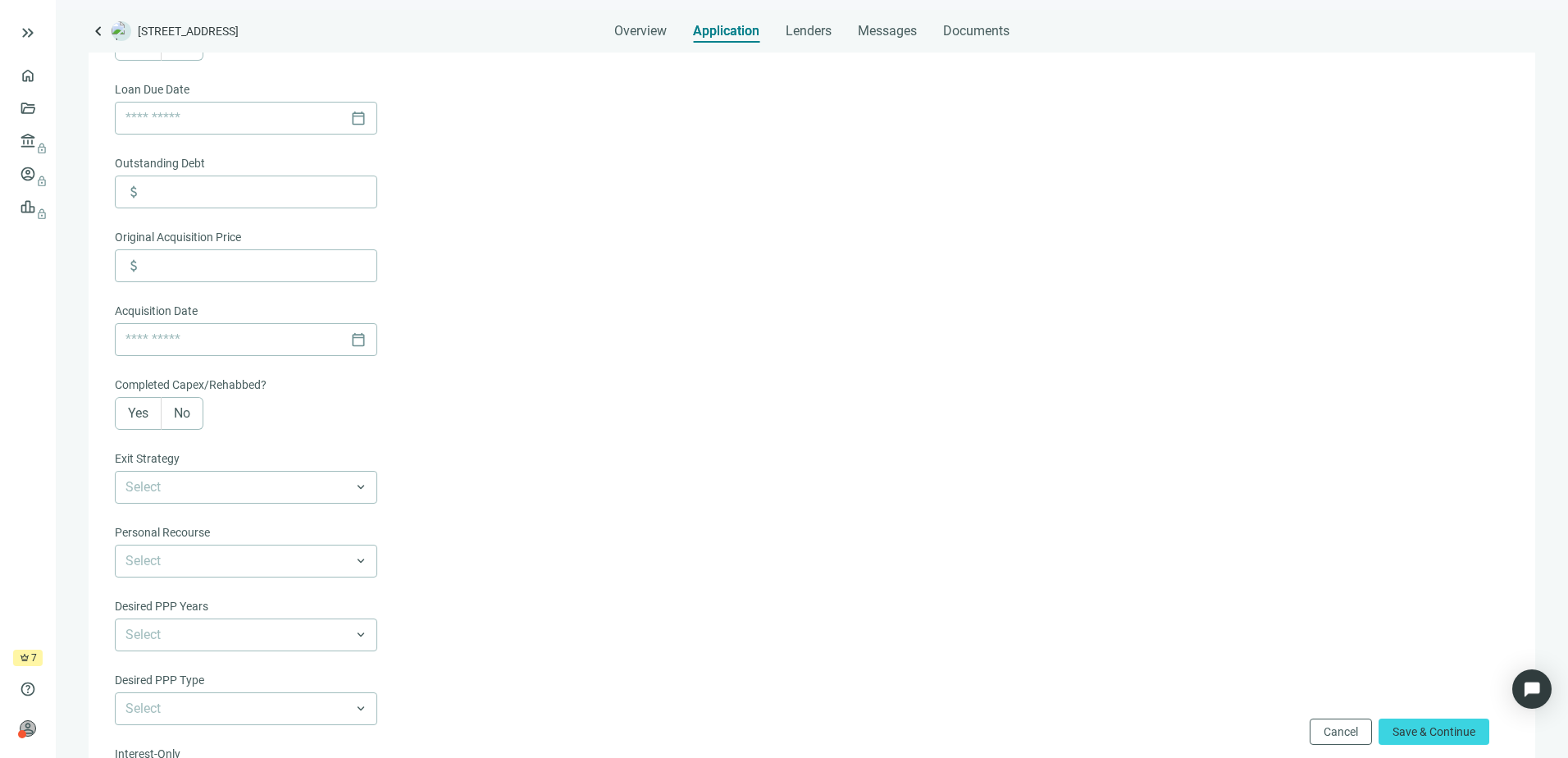
scroll to position [246, 0]
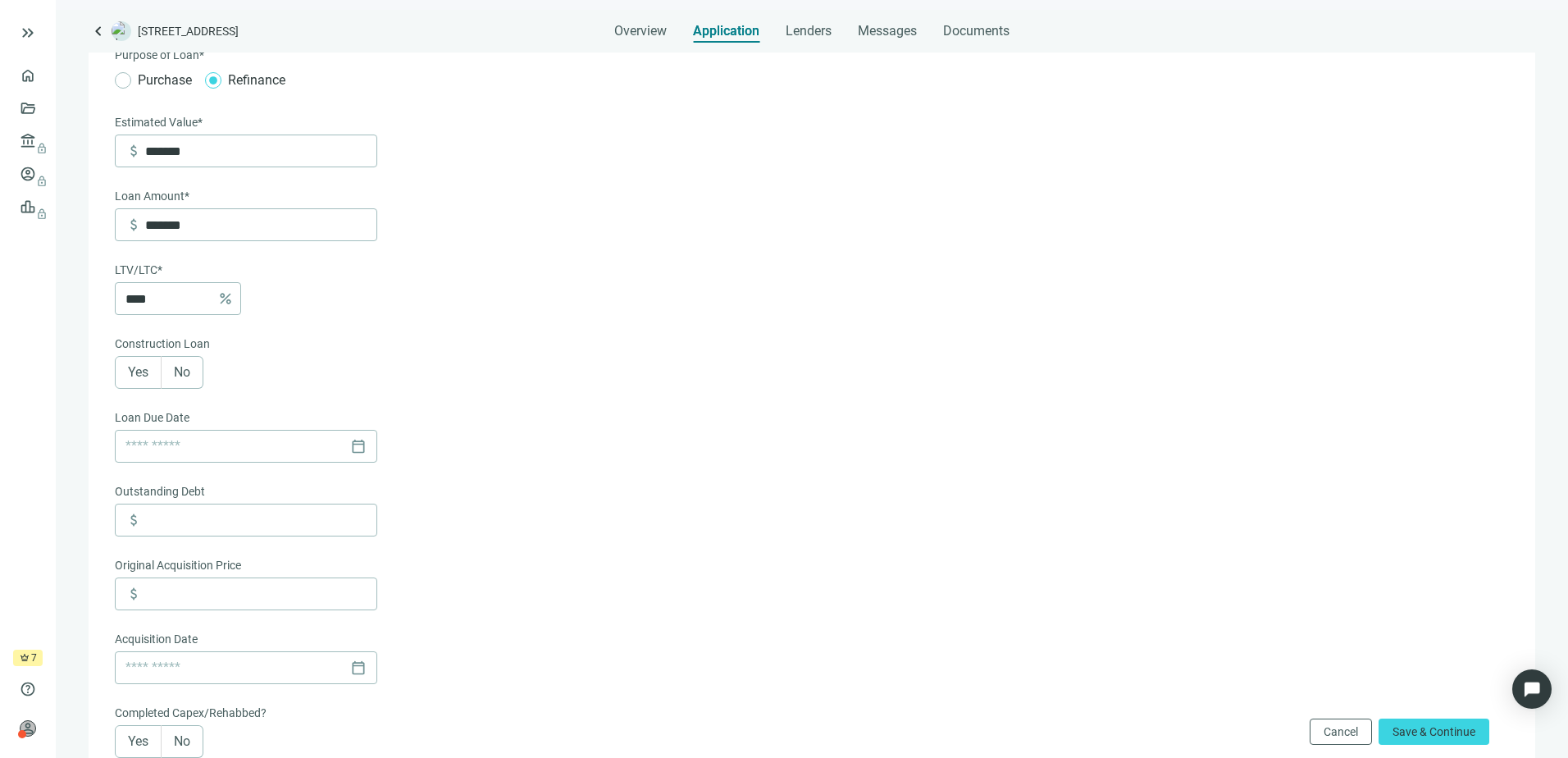
click at [184, 377] on span "No" at bounding box center [182, 372] width 16 height 15
type input "*******"
click at [734, 380] on form "Loan Term* 3 Years 5 Years 7 Years 30 Years 10 Years 6-36 Months 6-36 Months 3 …" at bounding box center [810, 543] width 1391 height 1260
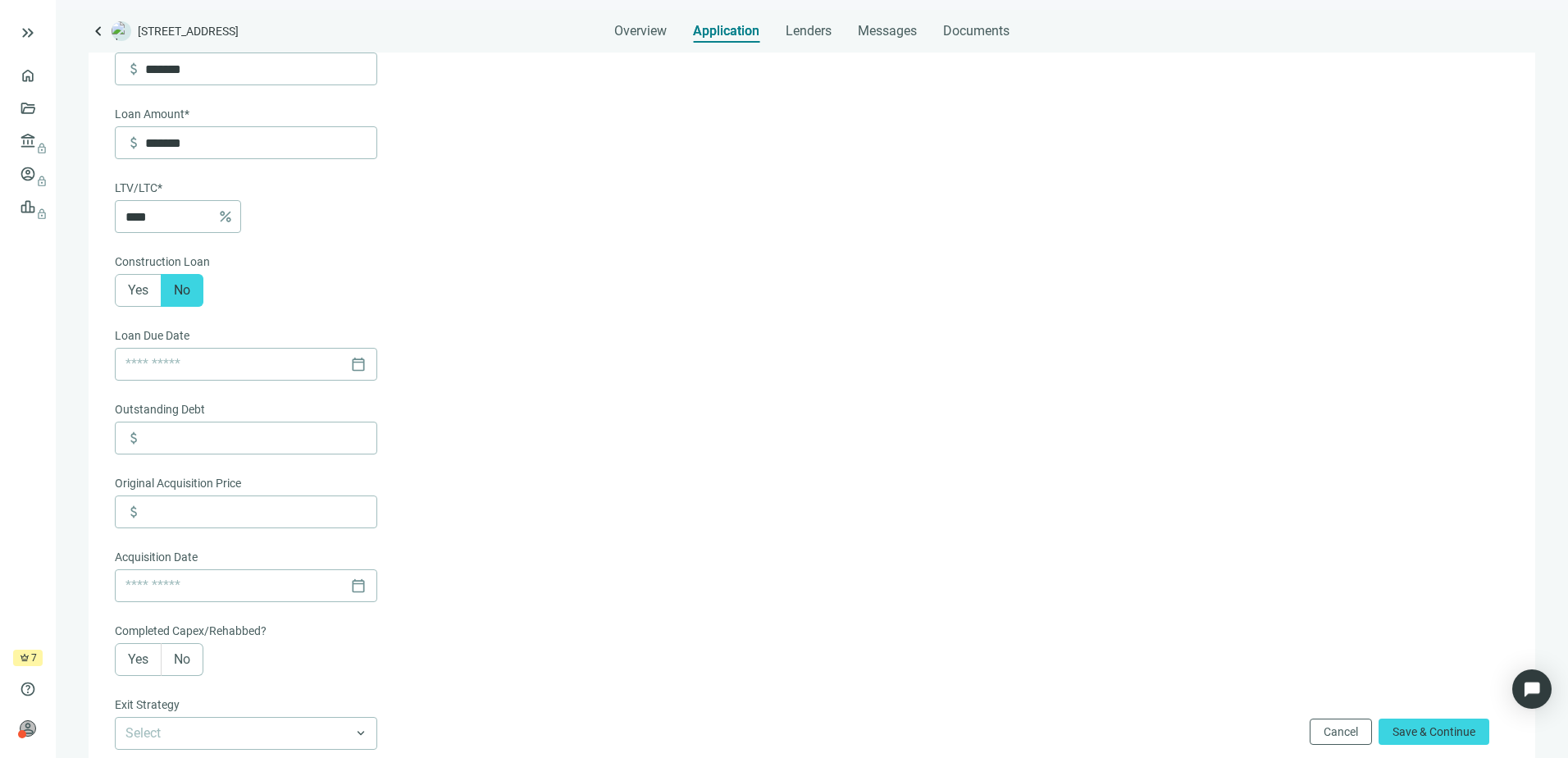
scroll to position [411, 0]
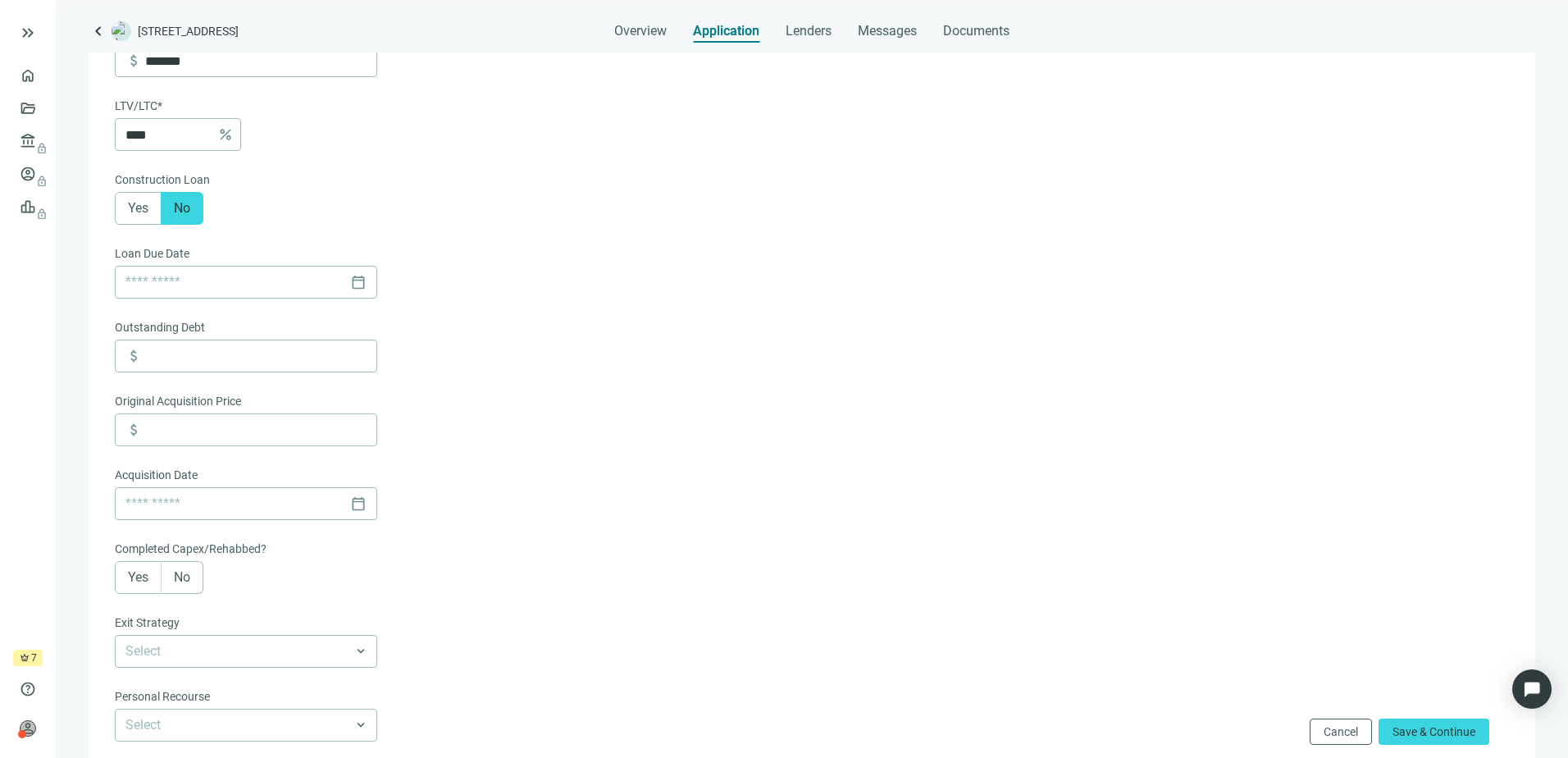
click at [715, 442] on form "Loan Term* 3 Years 5 Years 7 Years 30 Years 10 Years 6-36 Months 6-36 Months 3 …" at bounding box center [810, 379] width 1391 height 1260
click at [253, 280] on input at bounding box center [235, 282] width 218 height 31
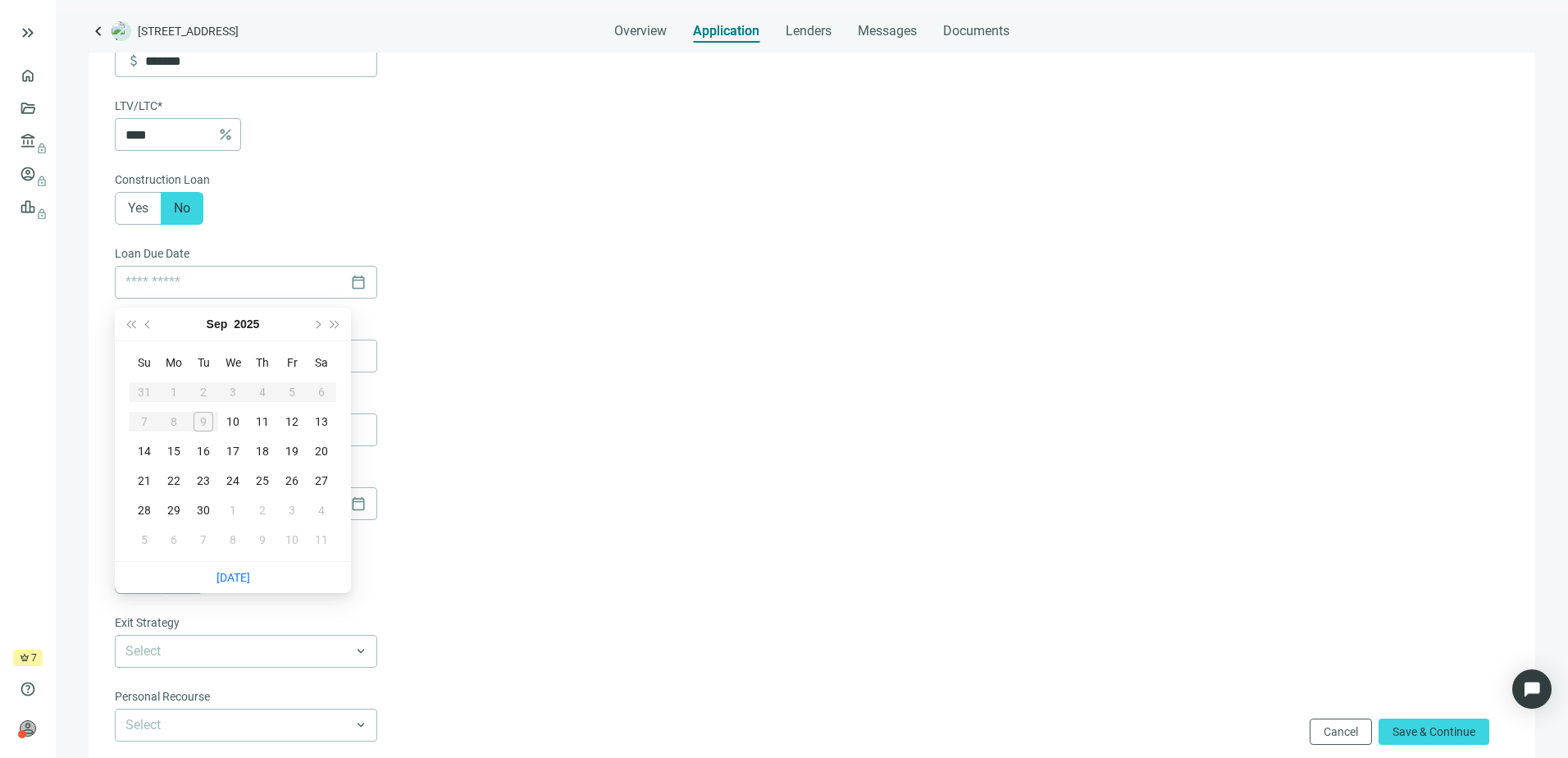
click at [710, 326] on form "Loan Term* 3 Years 5 Years 7 Years 30 Years 10 Years 6-36 Months 6-36 Months 3 …" at bounding box center [810, 379] width 1391 height 1260
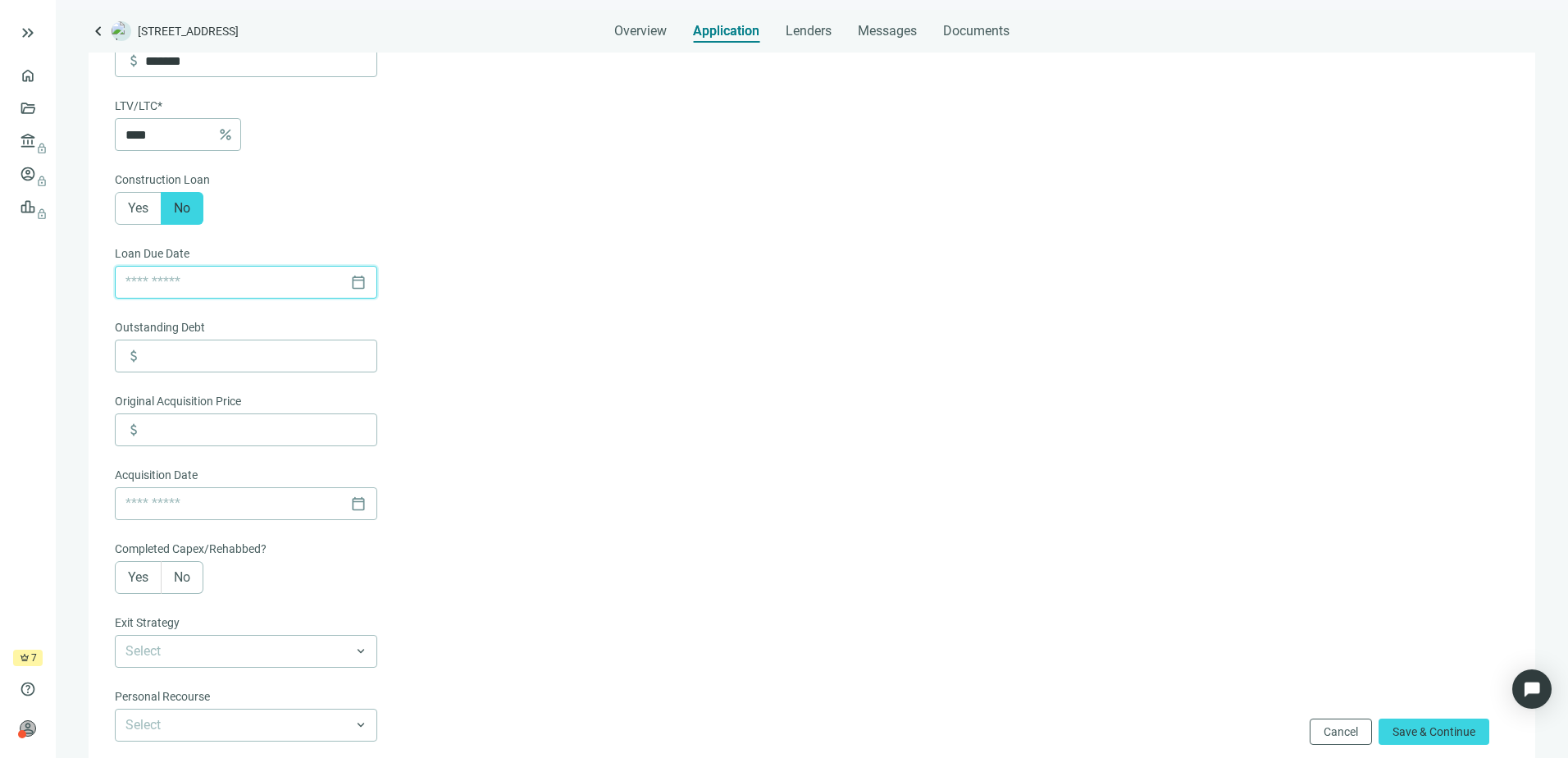
click at [207, 293] on input at bounding box center [235, 282] width 218 height 31
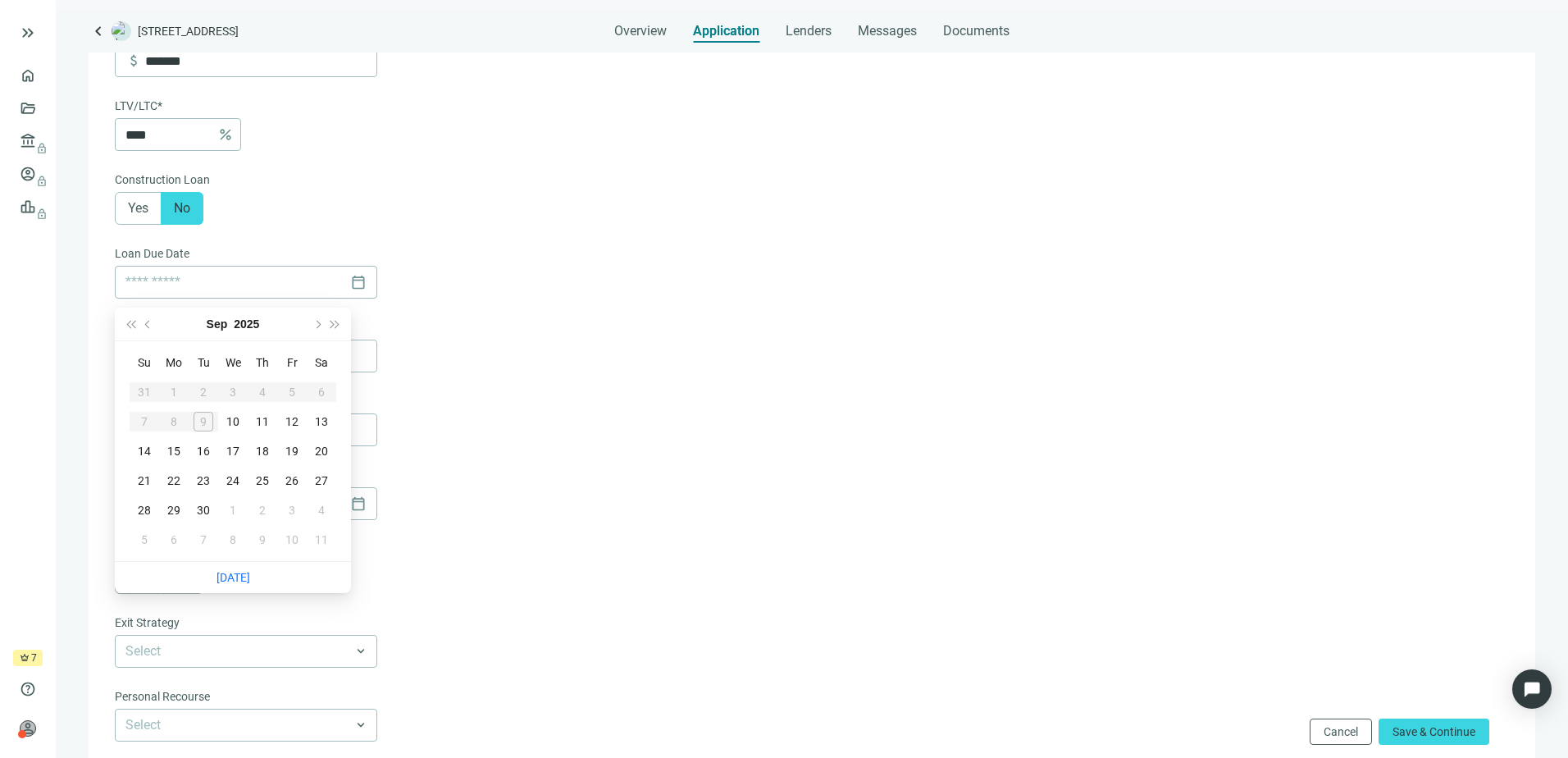
click at [775, 310] on form "Loan Term* 3 Years 5 Years 7 Years 30 Years 10 Years 6-36 Months 6-36 Months 3 …" at bounding box center [810, 379] width 1391 height 1260
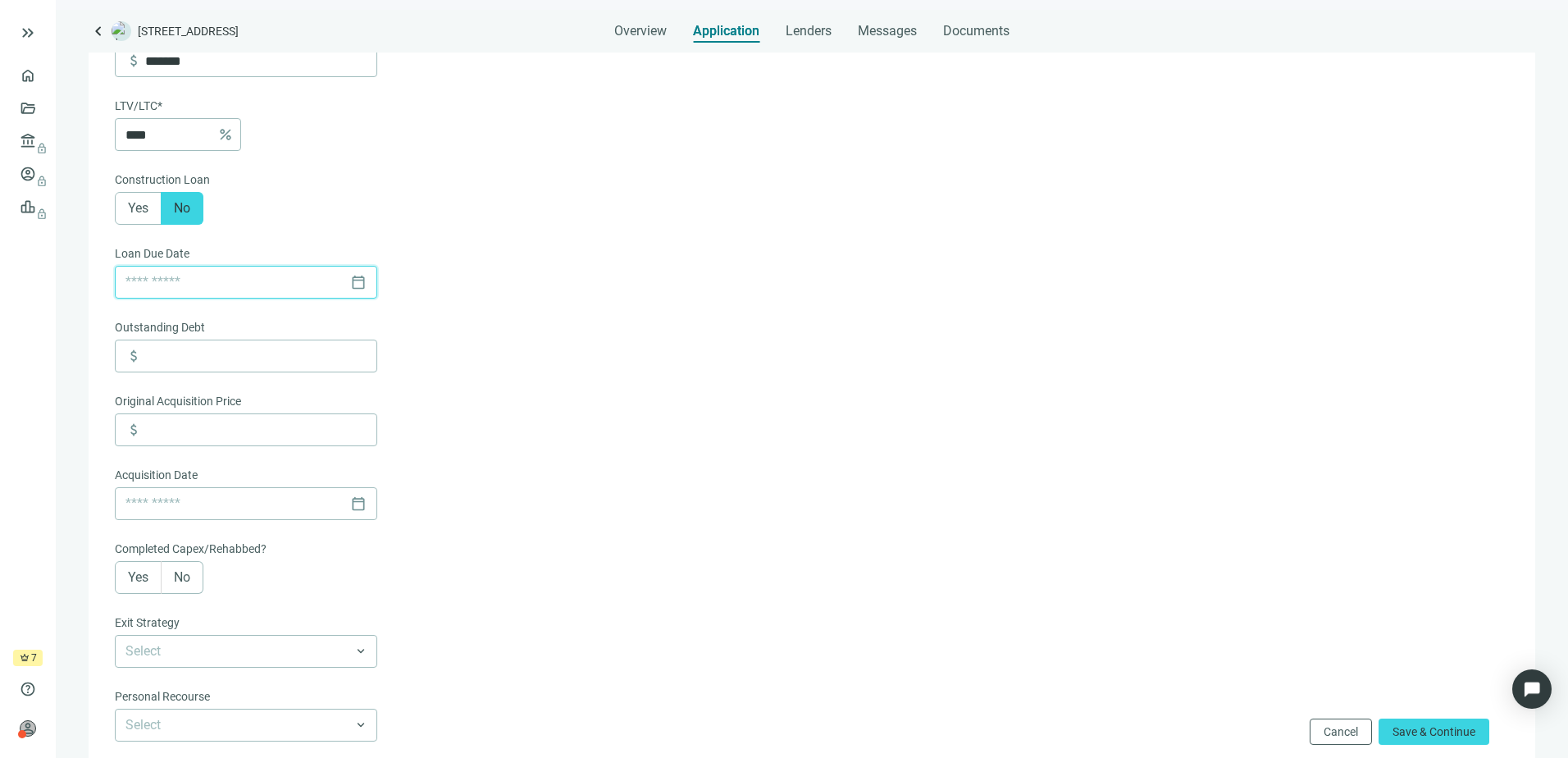
click at [220, 283] on input at bounding box center [235, 282] width 218 height 31
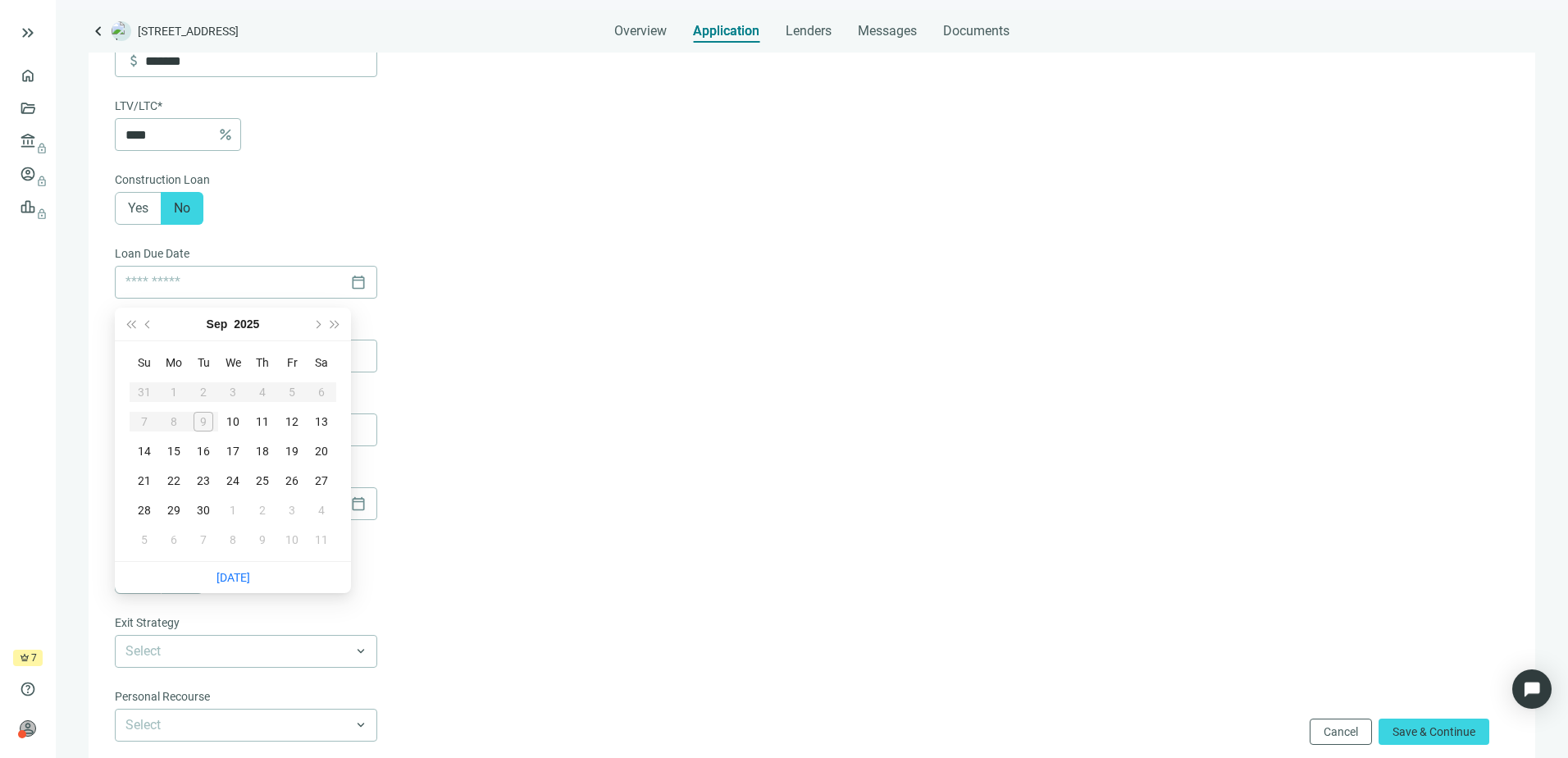
click at [567, 258] on form "Loan Term* 3 Years 5 Years 7 Years 30 Years 10 Years 6-36 Months 6-36 Months 3 …" at bounding box center [810, 379] width 1391 height 1260
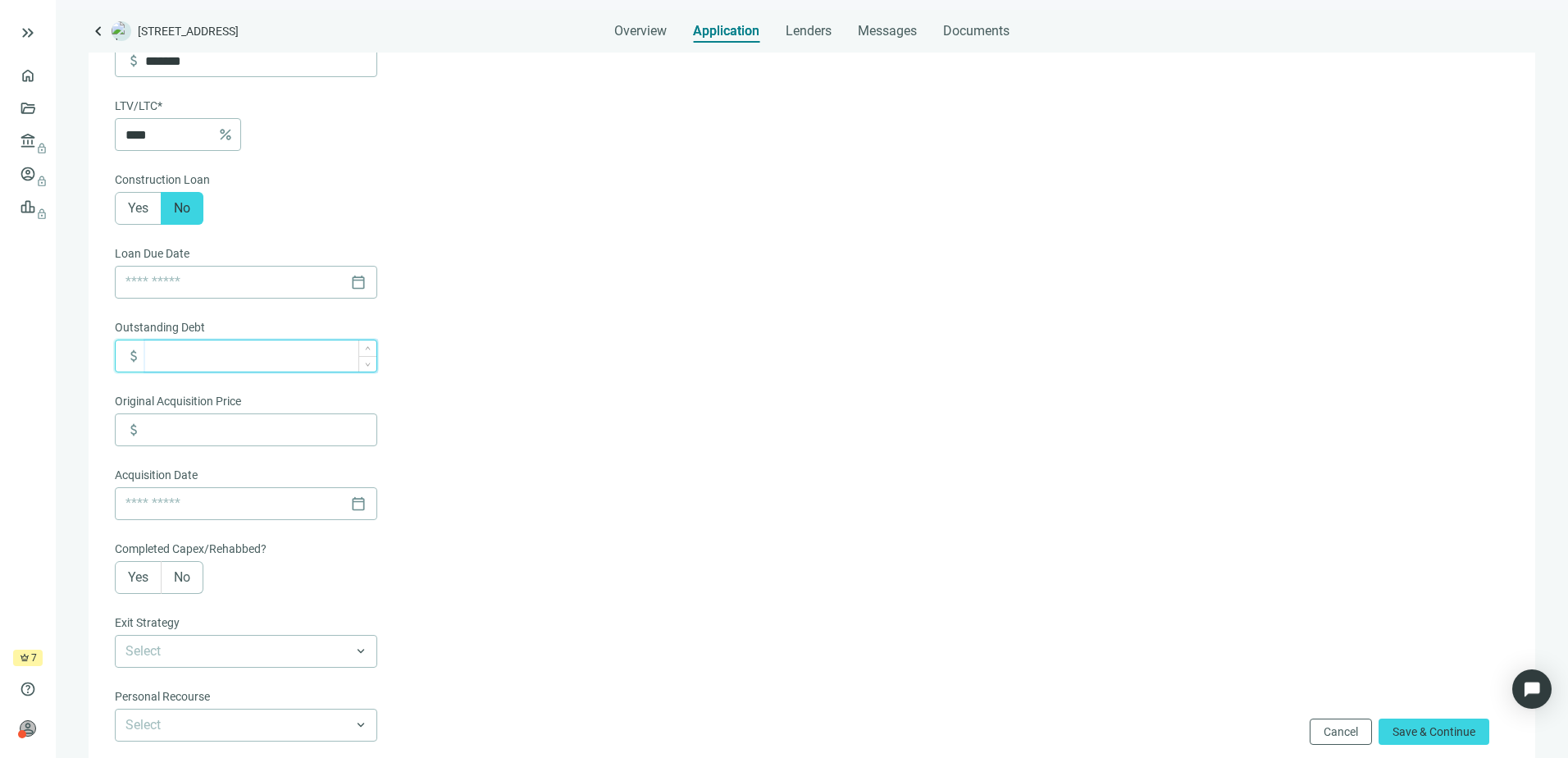
click at [210, 361] on input at bounding box center [261, 356] width 232 height 31
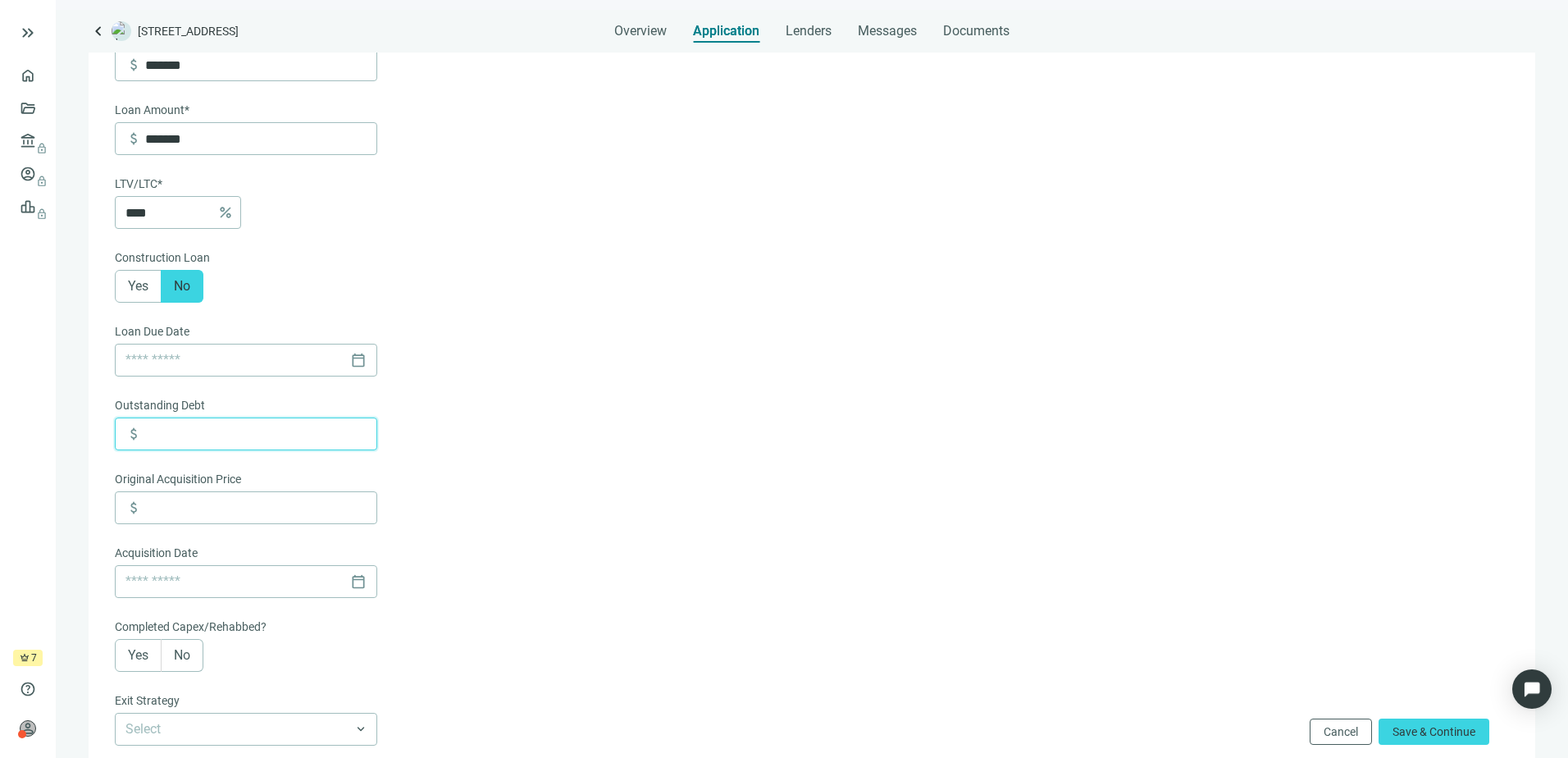
scroll to position [246, 0]
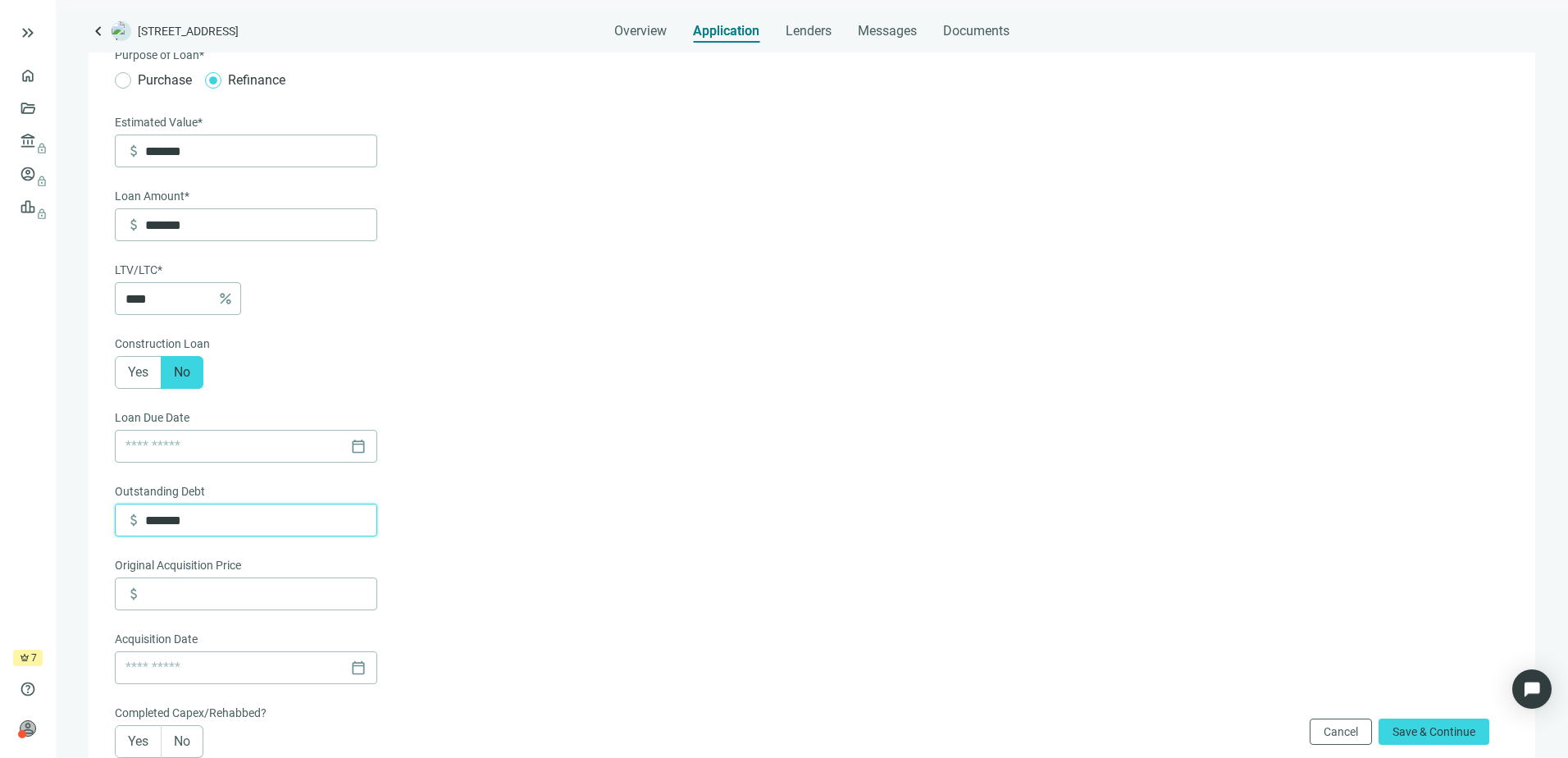
type input "*******"
click at [550, 465] on form "Loan Term* 3 Years 5 Years 7 Years 30 Years 10 Years 6-36 Months 6-36 Months 3 …" at bounding box center [810, 543] width 1391 height 1260
click at [646, 516] on form "Loan Term* 3 Years 5 Years 7 Years 30 Years 10 Years 6-36 Months 6-36 Months 3 …" at bounding box center [810, 543] width 1391 height 1260
click at [228, 595] on input at bounding box center [261, 593] width 232 height 31
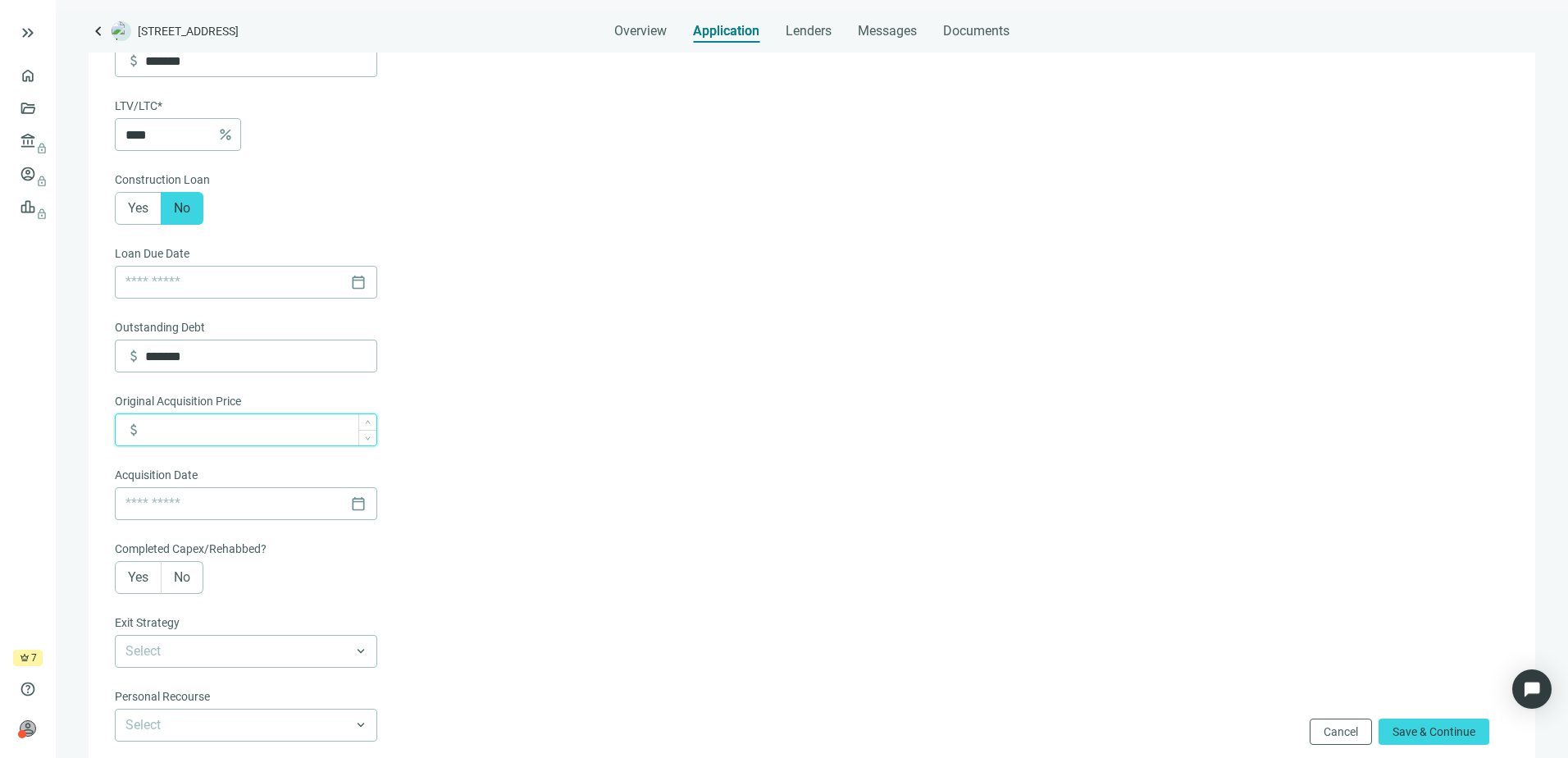
click at [236, 437] on input at bounding box center [261, 430] width 232 height 31
type input "*"
type input "*******"
drag, startPoint x: 578, startPoint y: 458, endPoint x: 535, endPoint y: 480, distance: 48.3
click at [578, 460] on form "Loan Term* 3 Years 5 Years 7 Years 30 Years 10 Years 6-36 Months 6-36 Months 3 …" at bounding box center [810, 379] width 1391 height 1260
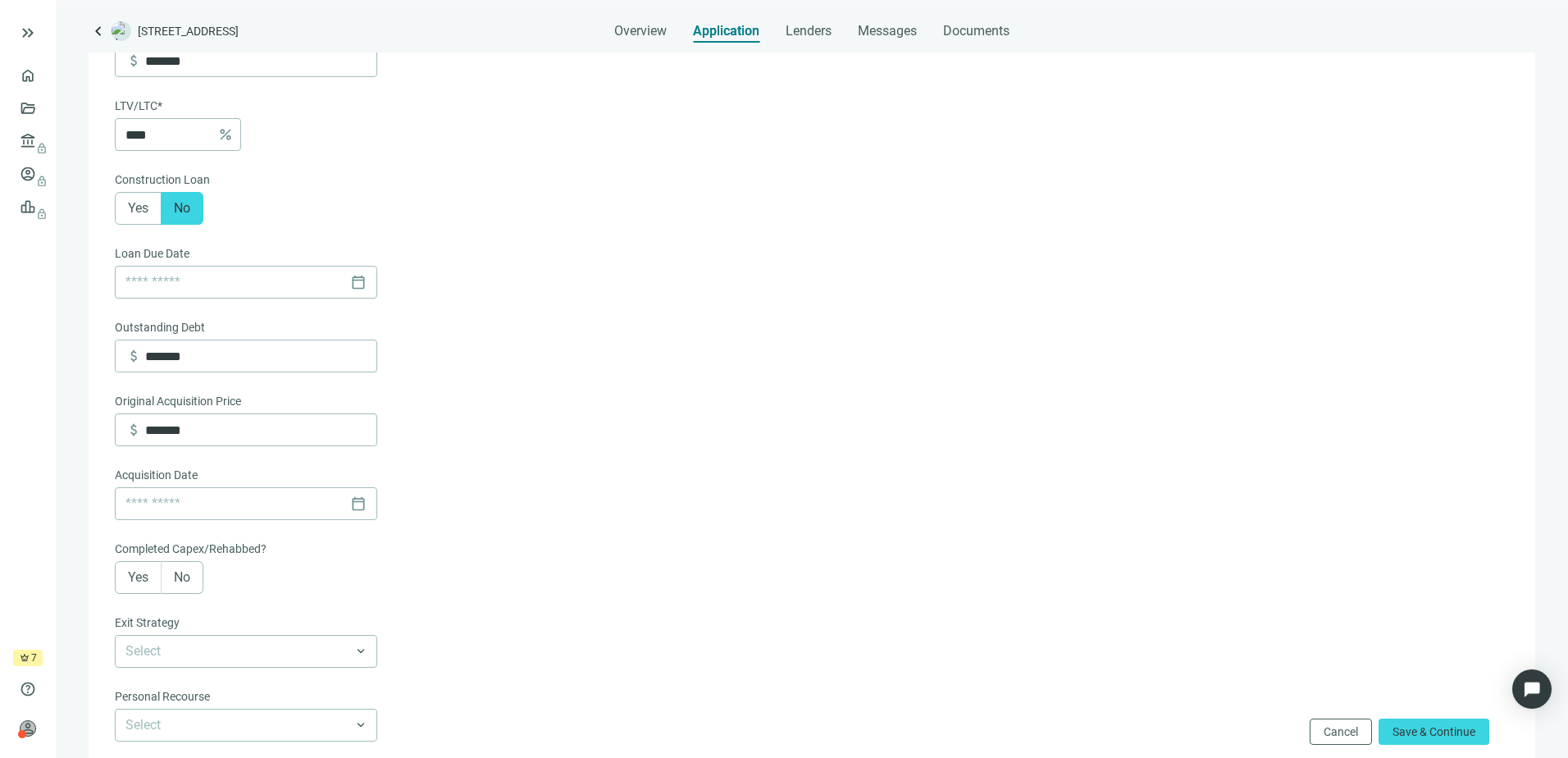
click at [618, 499] on form "Loan Term* 3 Years 5 Years 7 Years 30 Years 10 Years 6-36 Months 6-36 Months 3 …" at bounding box center [810, 379] width 1391 height 1260
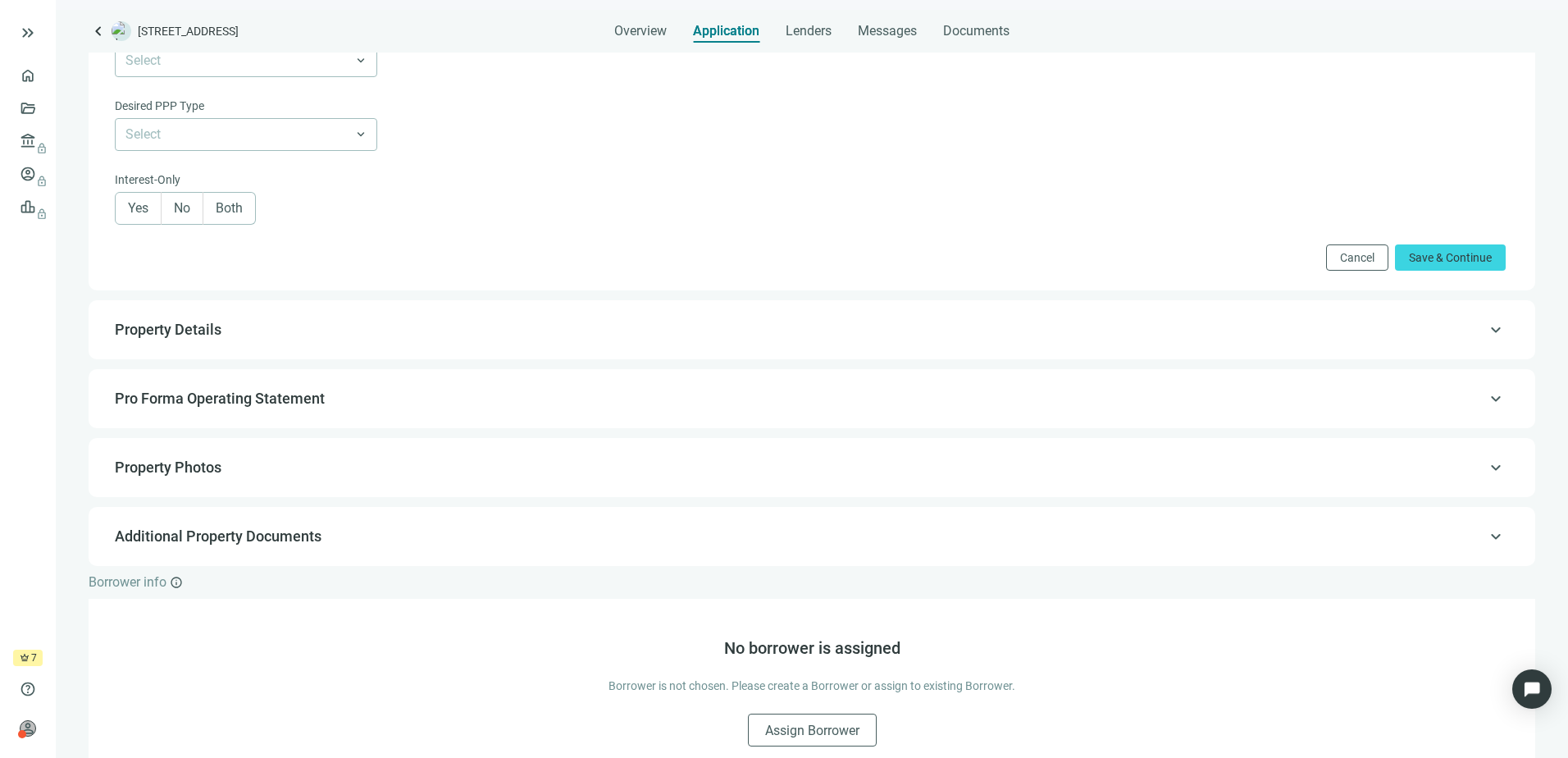
scroll to position [903, 0]
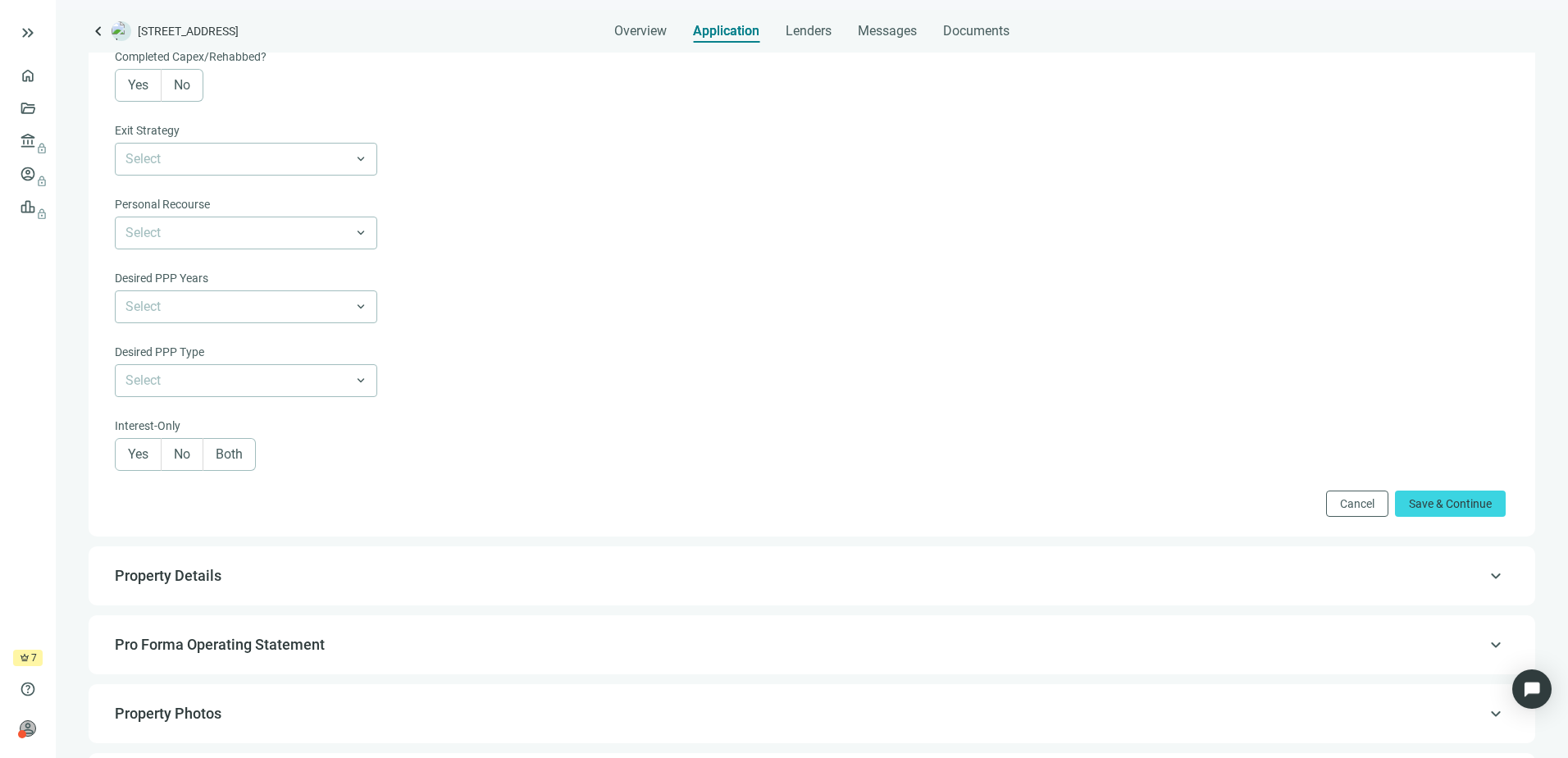
click at [235, 462] on span "Both" at bounding box center [229, 454] width 27 height 15
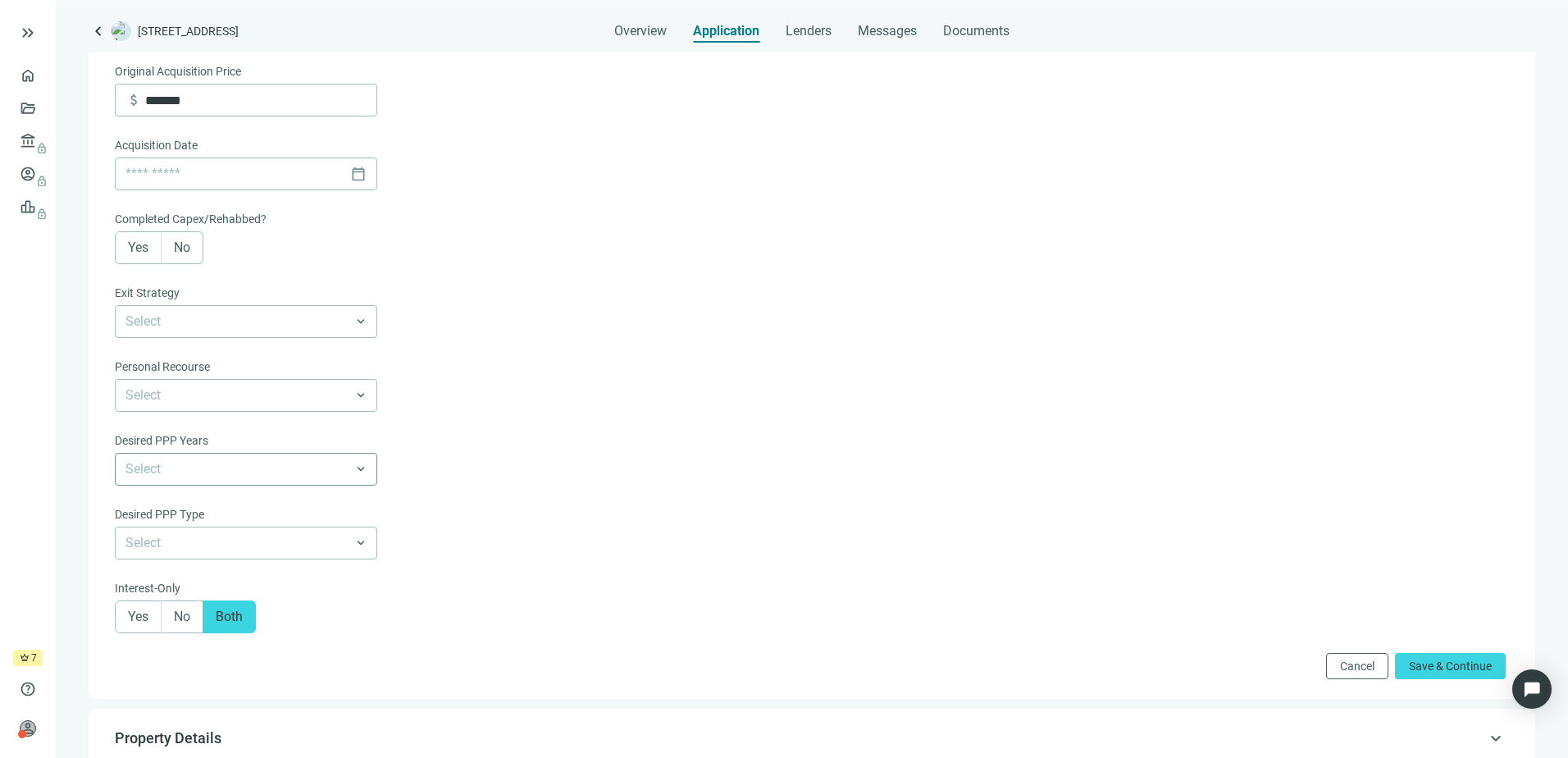
scroll to position [739, 0]
click at [548, 415] on form "Loan Term* 3 Years 5 Years 7 Years 30 Years 10 Years 6-36 Months 6-36 Months 3 …" at bounding box center [810, 51] width 1391 height 1260
click at [237, 327] on input "search" at bounding box center [238, 323] width 226 height 31
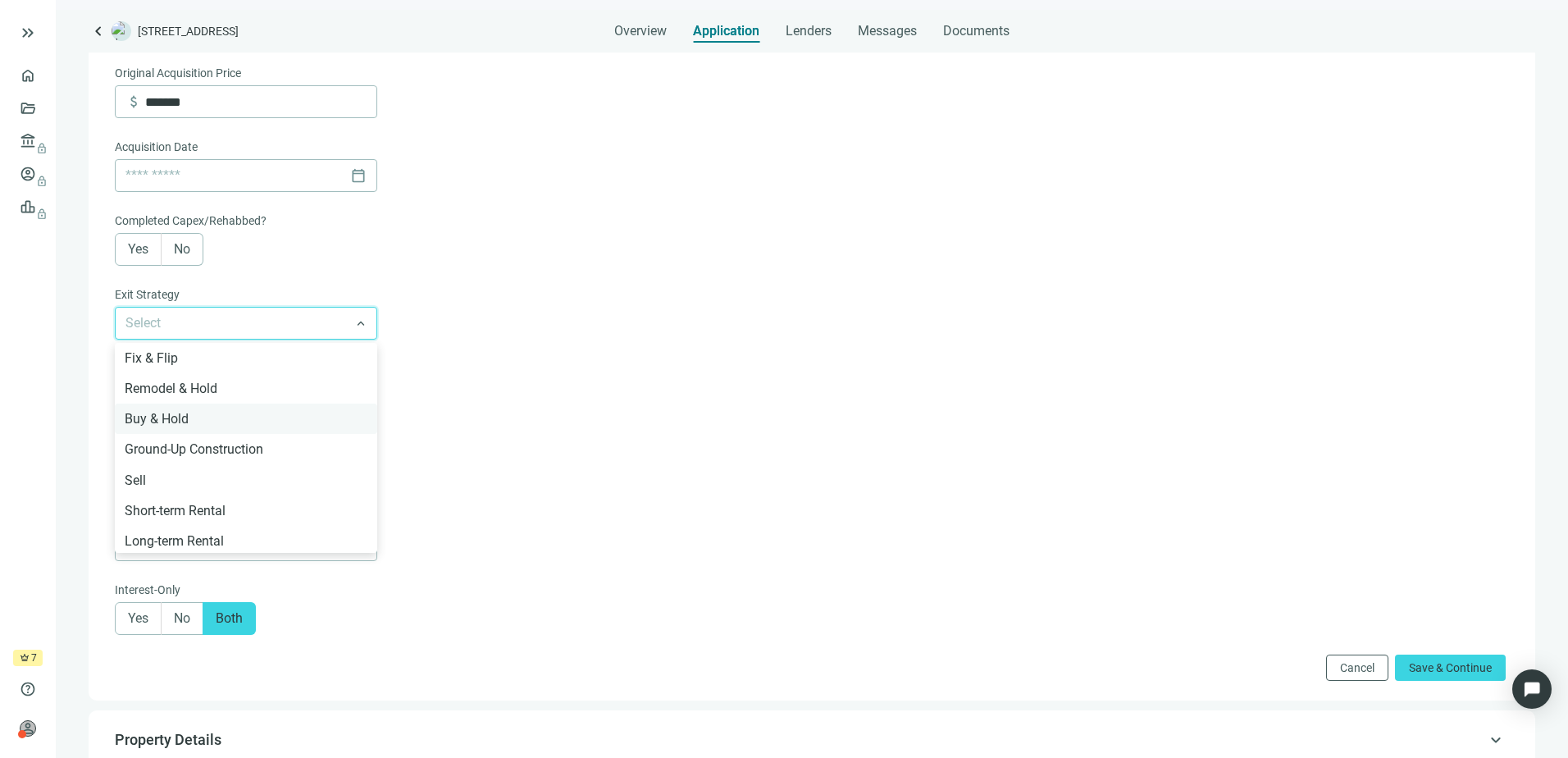
click at [167, 429] on div "Buy & Hold" at bounding box center [246, 419] width 243 height 21
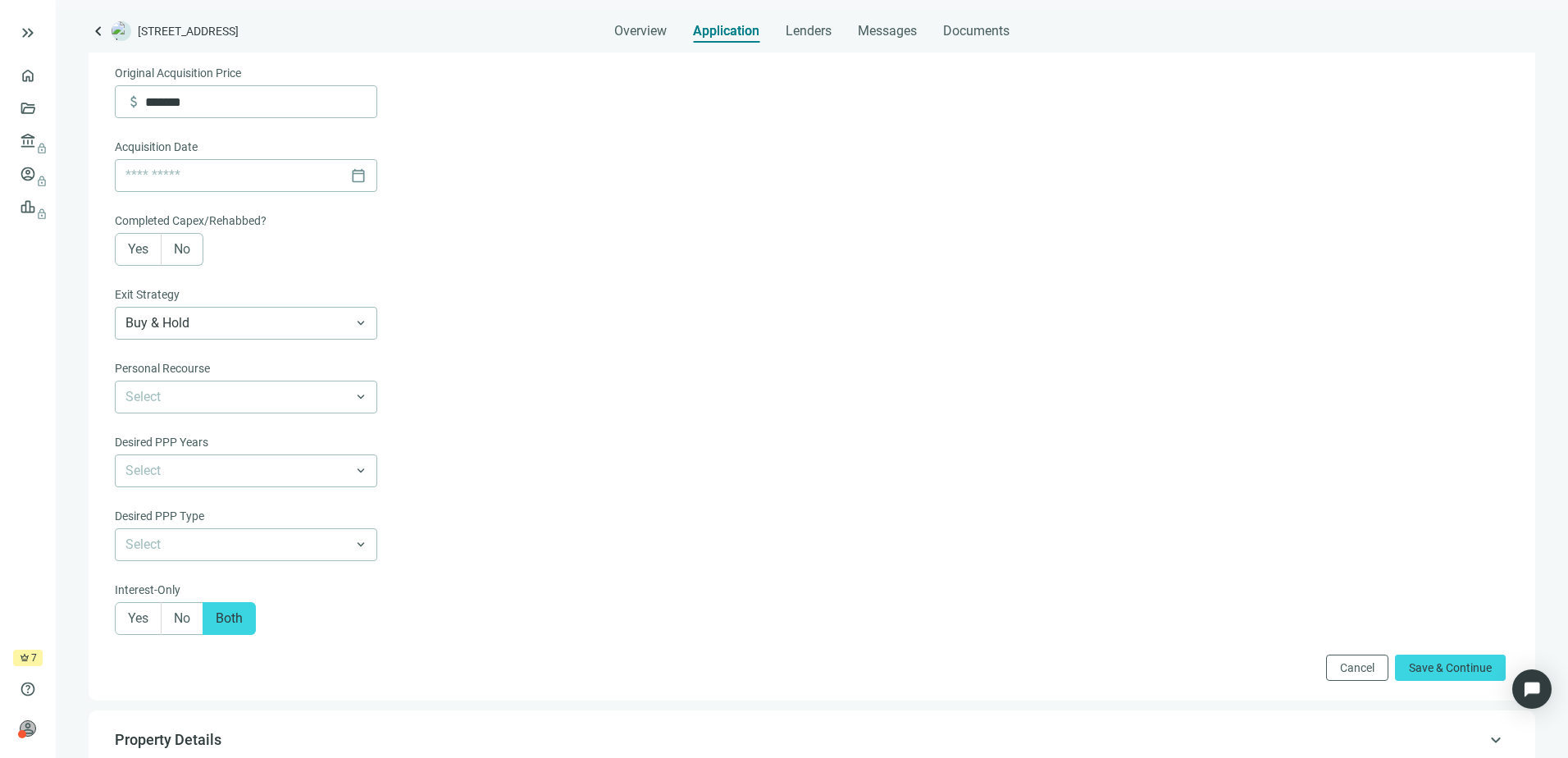
click at [668, 423] on form "Loan Term* 3 Years 5 Years 7 Years 30 Years 10 Years 6-36 Months 6-36 Months 3 …" at bounding box center [810, 51] width 1391 height 1260
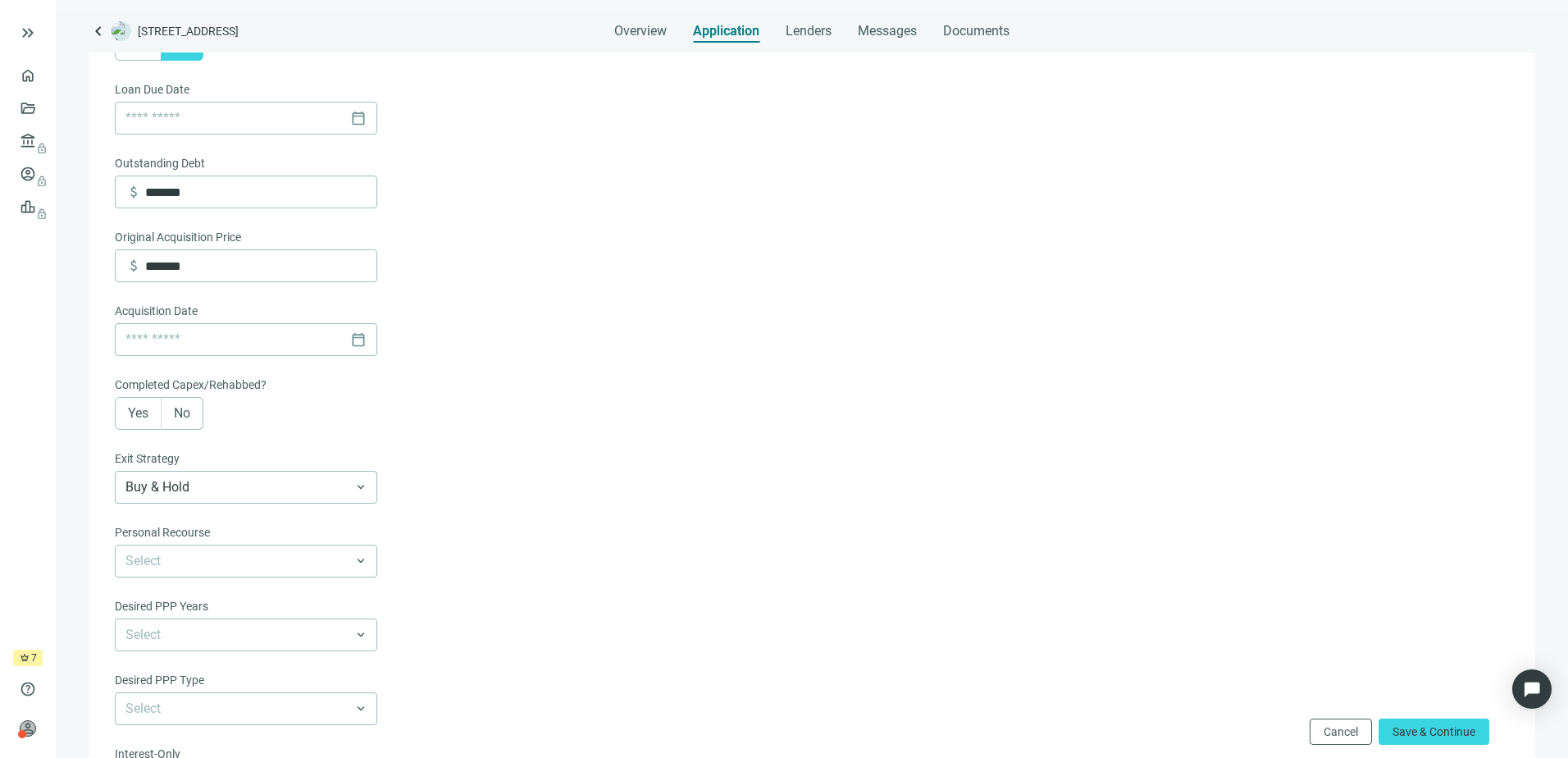
scroll to position [657, 0]
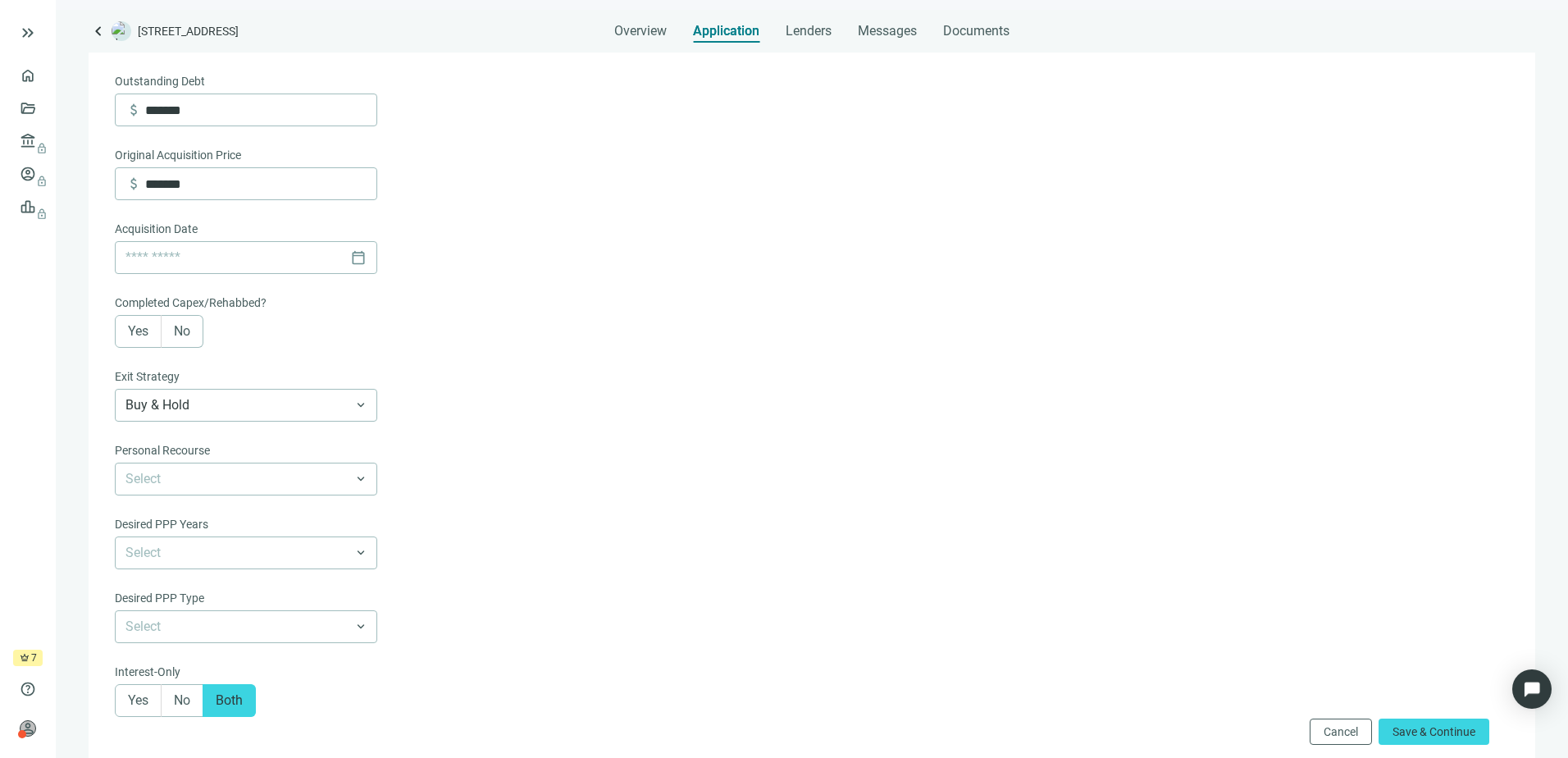
click at [185, 339] on span "No" at bounding box center [182, 331] width 16 height 15
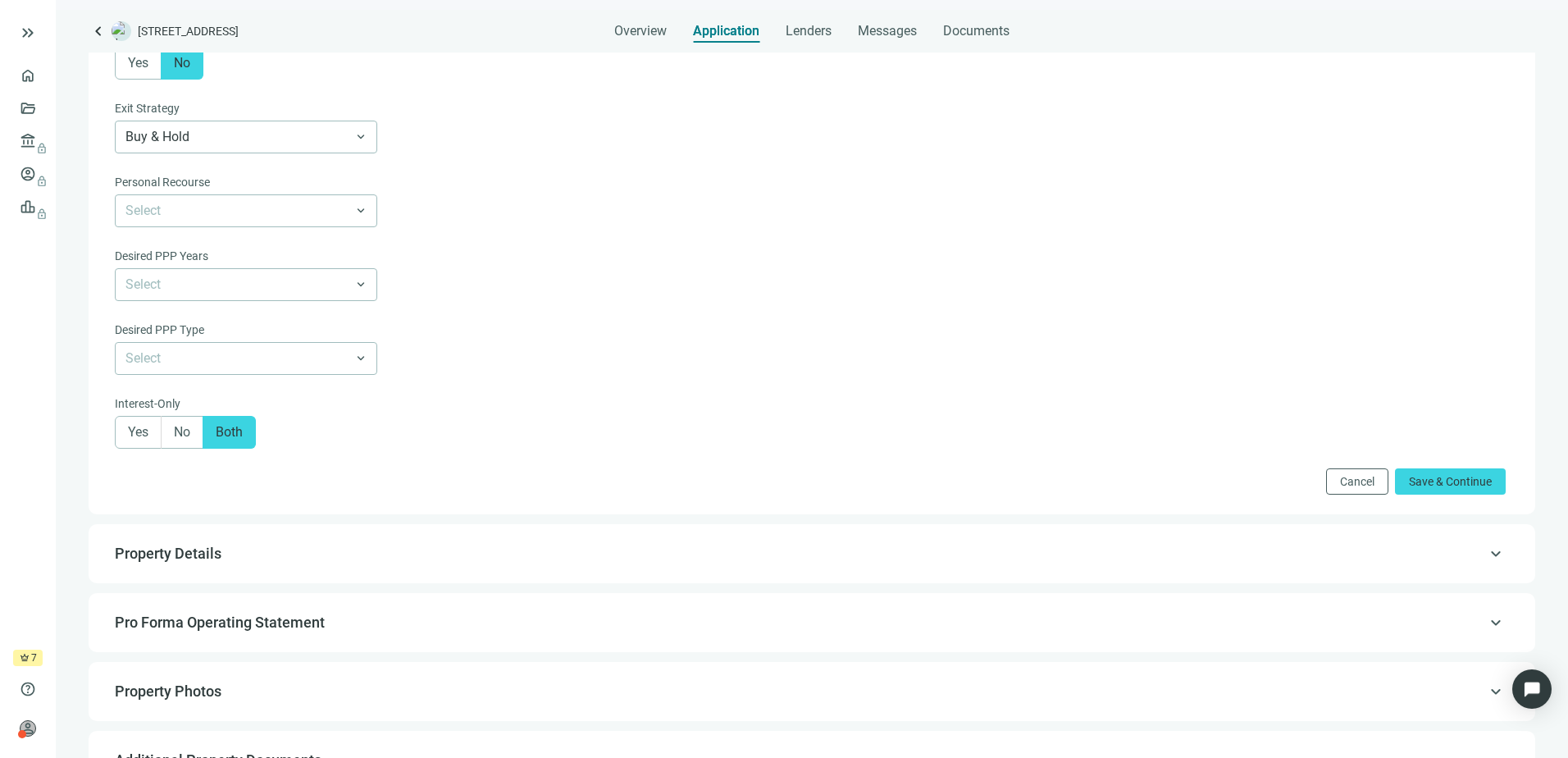
scroll to position [1149, 0]
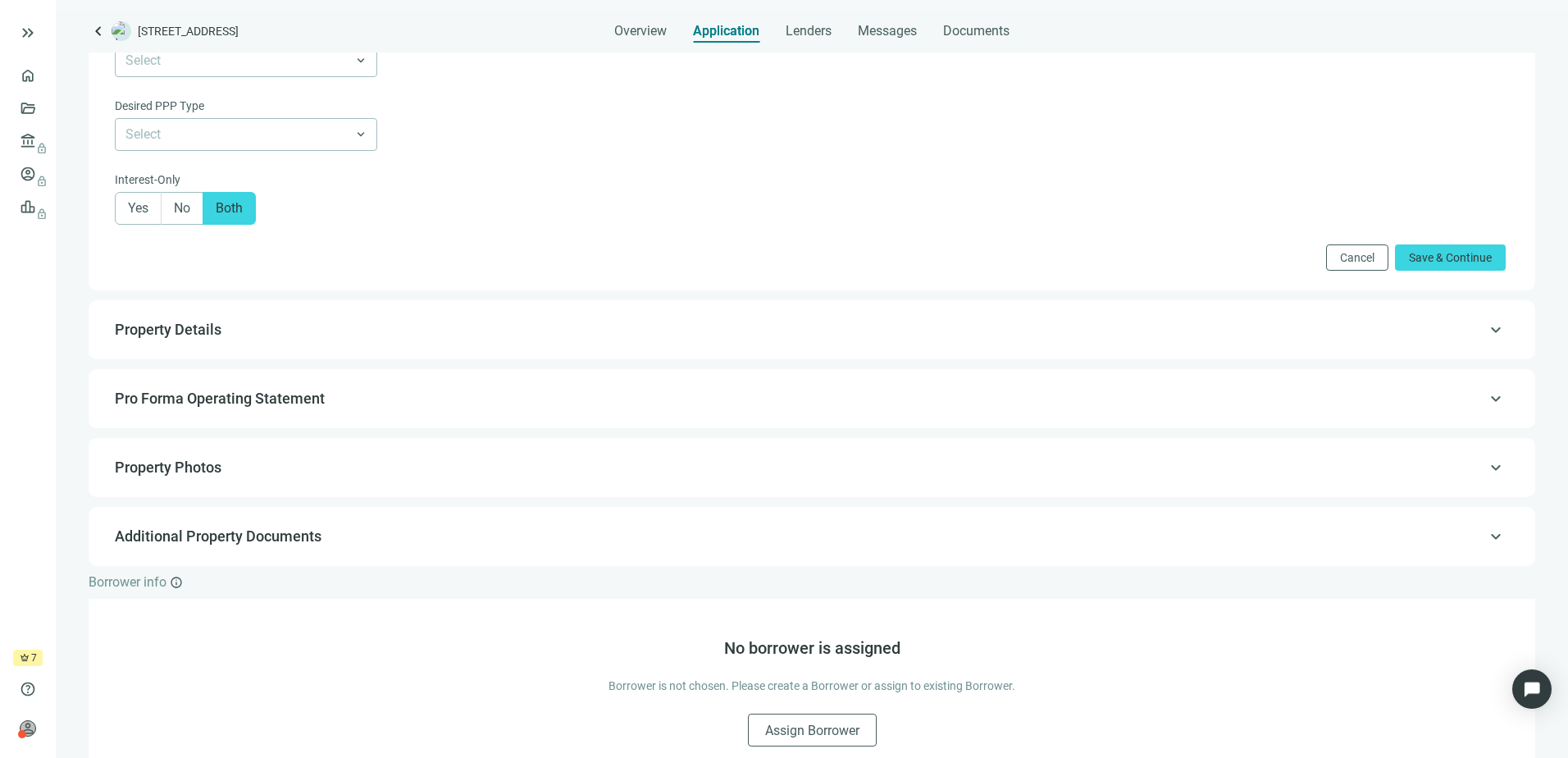
click at [238, 340] on span "Property Details" at bounding box center [810, 329] width 1391 height 20
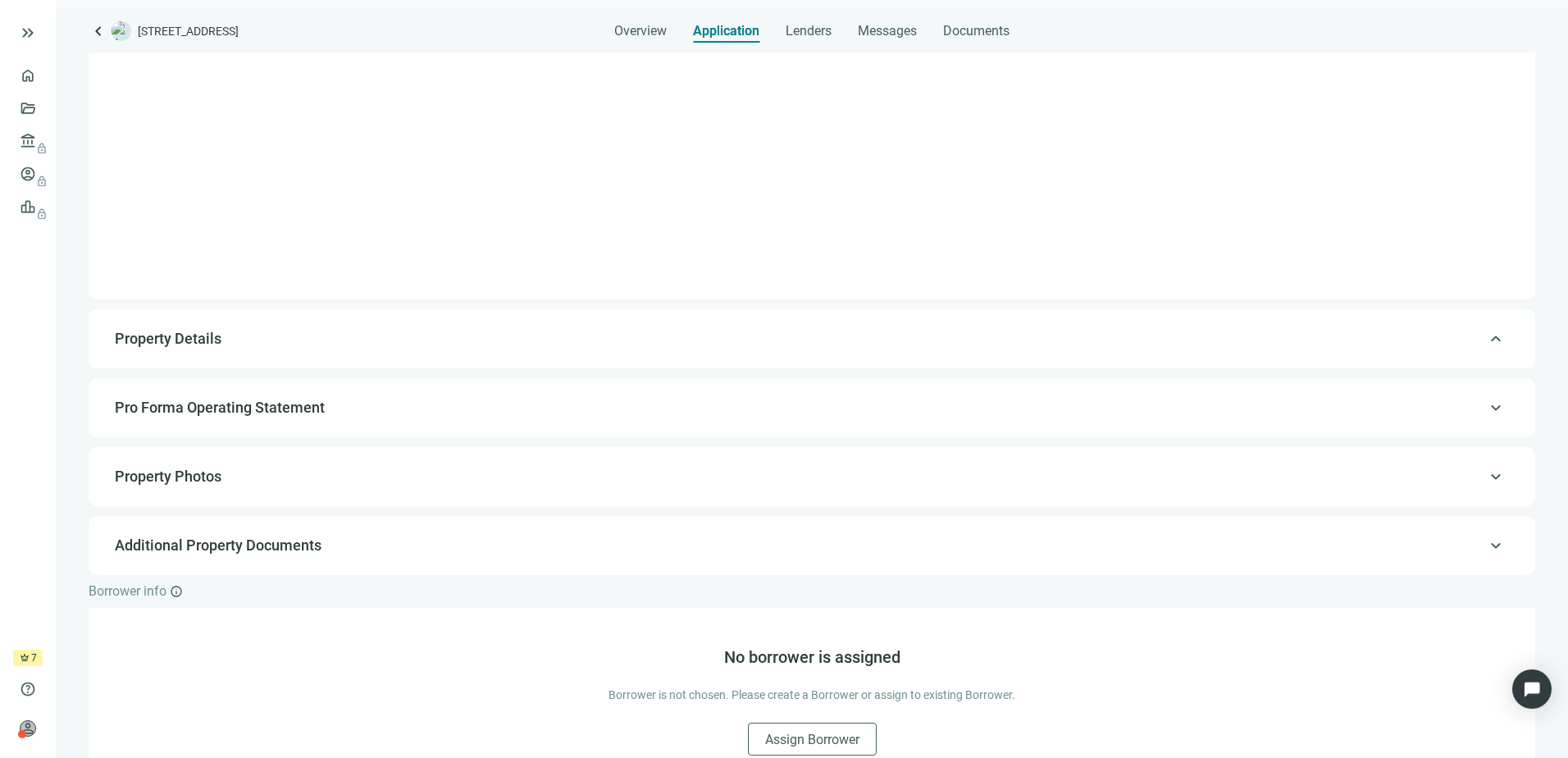
type input "*******"
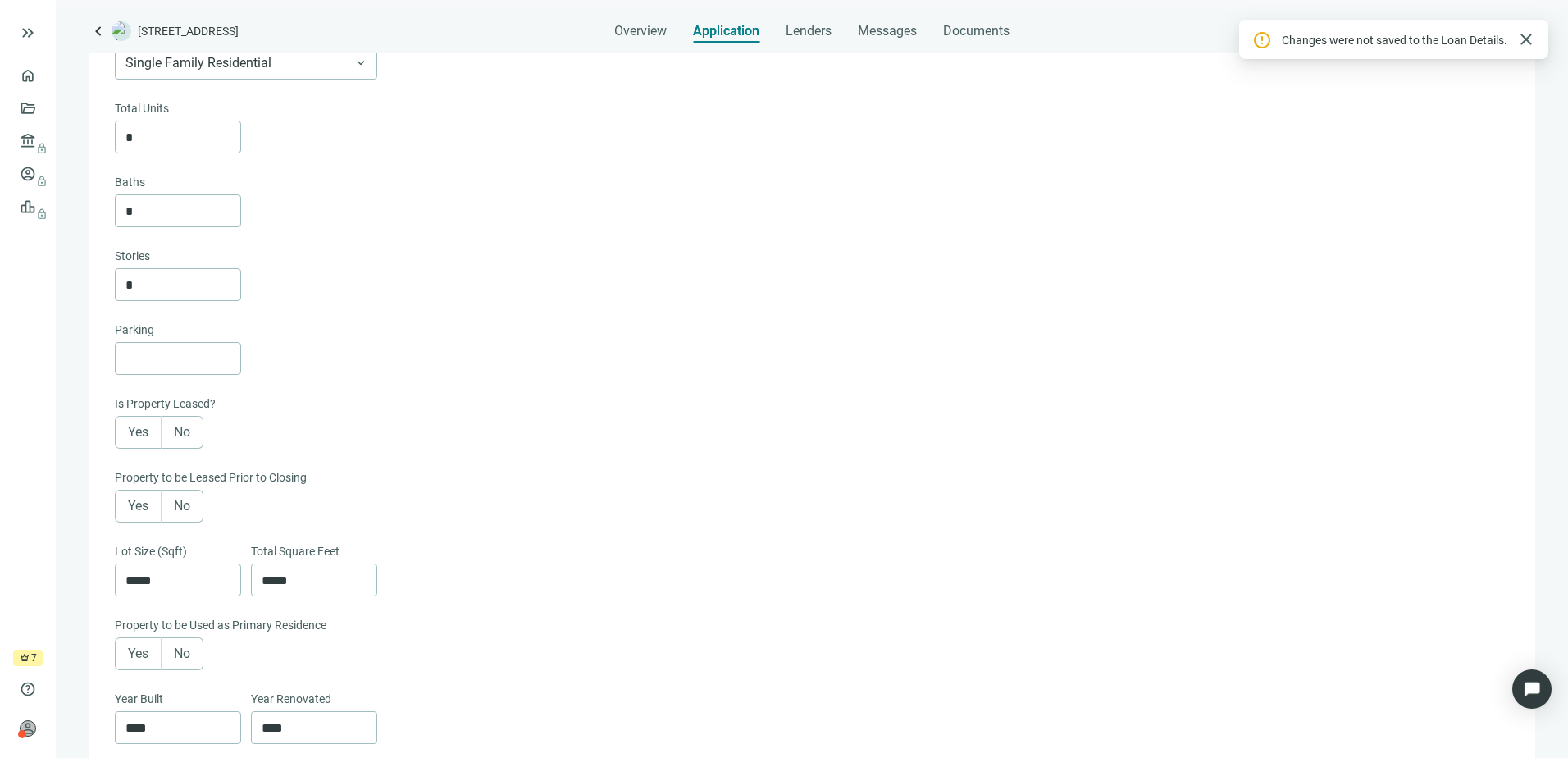
scroll to position [411, 0]
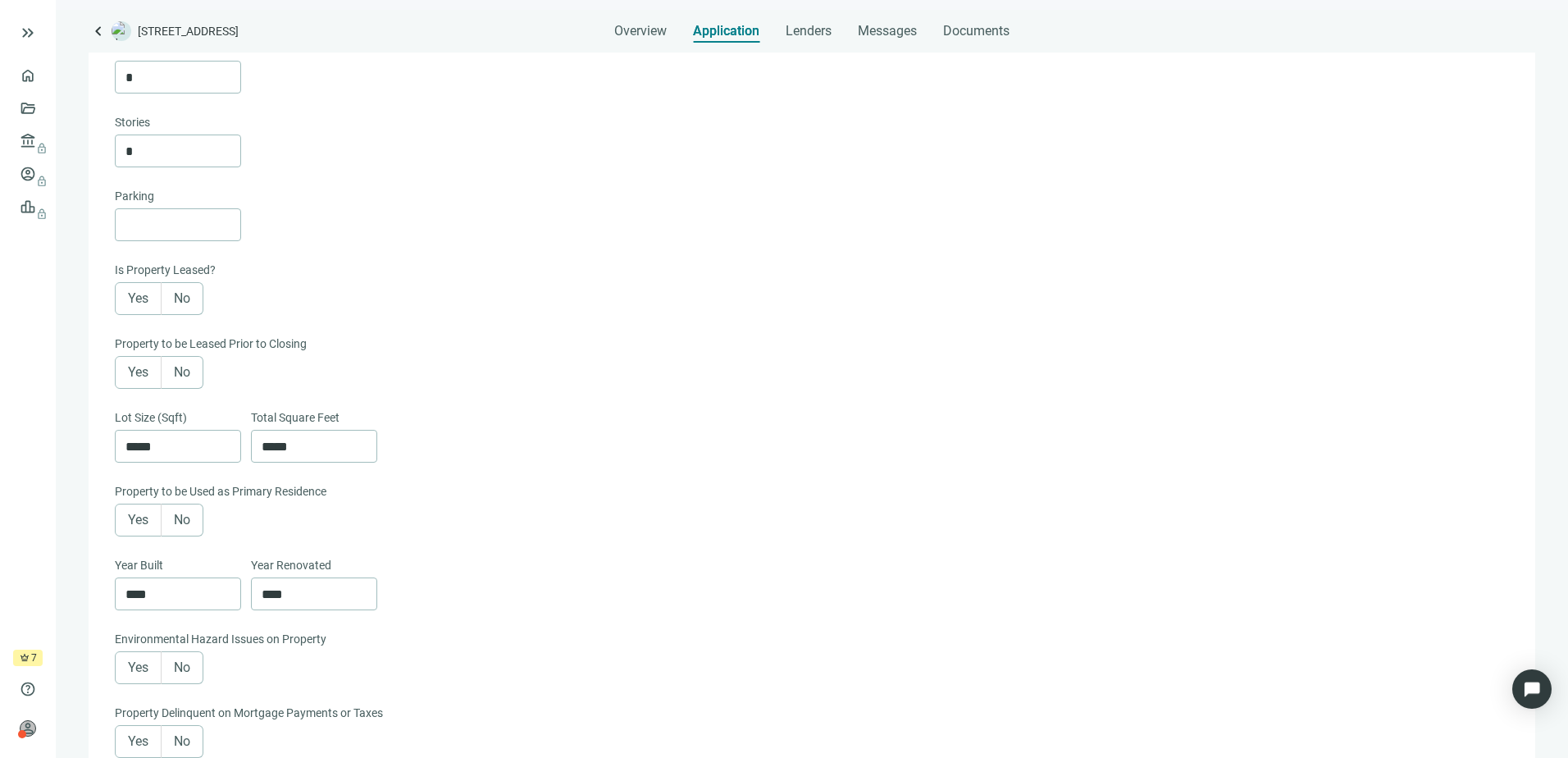
click at [837, 333] on div "Parking Is Property Leased? Yes No Property to be Leased Prior to Closing Yes N…" at bounding box center [810, 335] width 1391 height 295
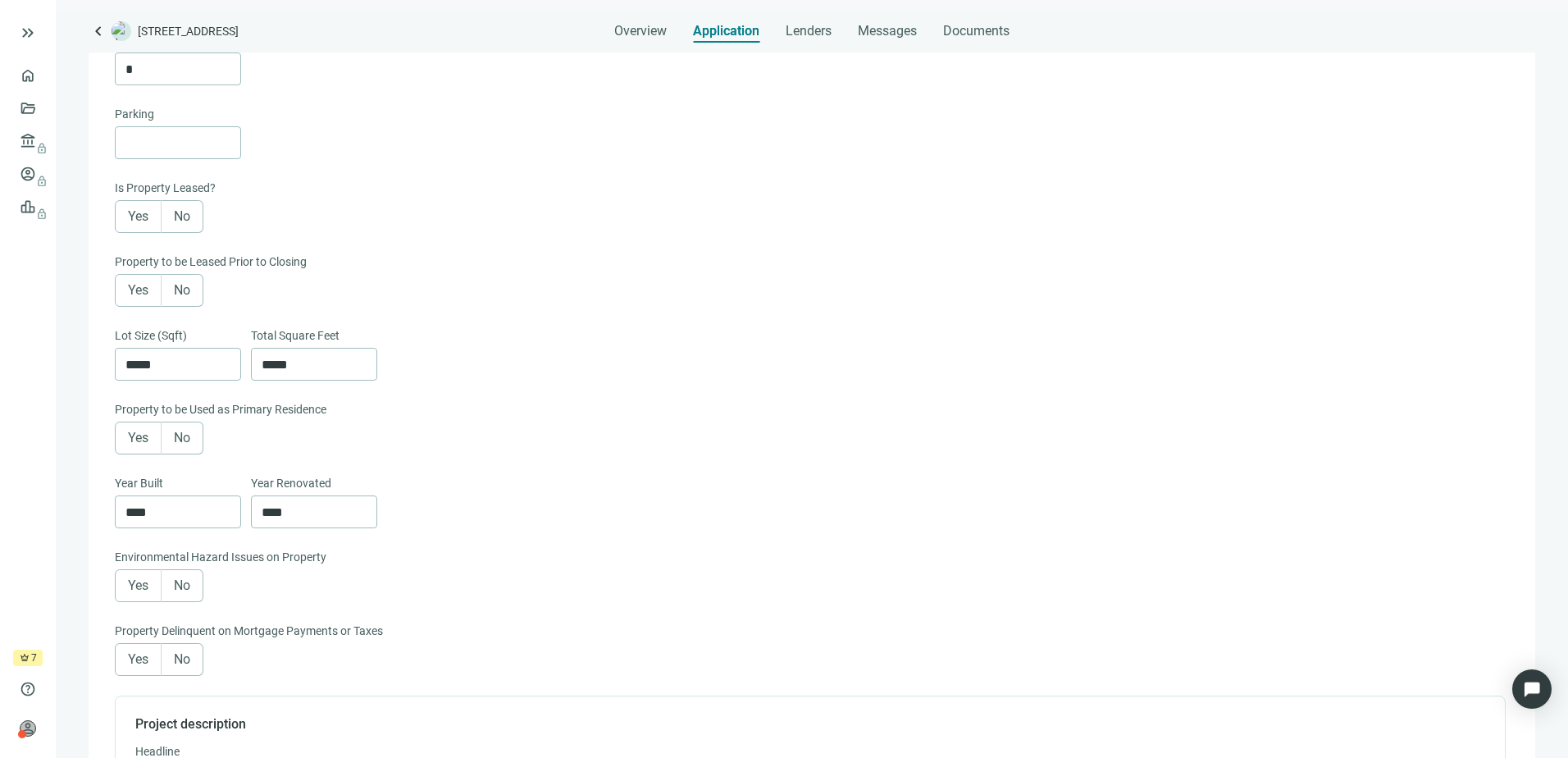
scroll to position [164, 0]
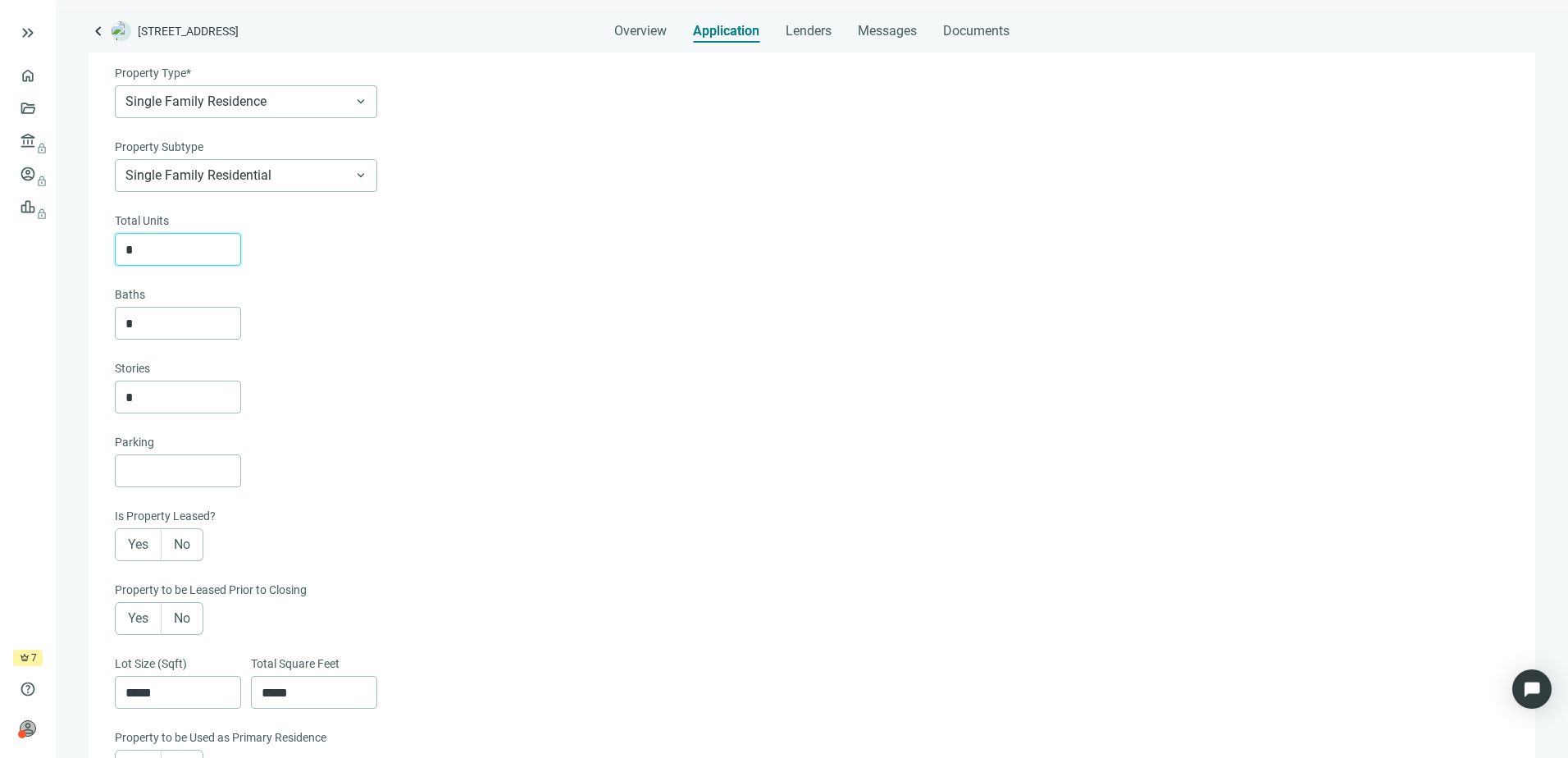
drag, startPoint x: 193, startPoint y: 251, endPoint x: 60, endPoint y: 249, distance: 133.0
drag, startPoint x: 201, startPoint y: 323, endPoint x: 52, endPoint y: 324, distance: 149.0
click at [52, 324] on div "keyboard_double_arrow_right home Overview folder_open Deals account_balance loc…" at bounding box center [784, 379] width 1568 height 758
click at [170, 326] on input "*" at bounding box center [183, 323] width 114 height 31
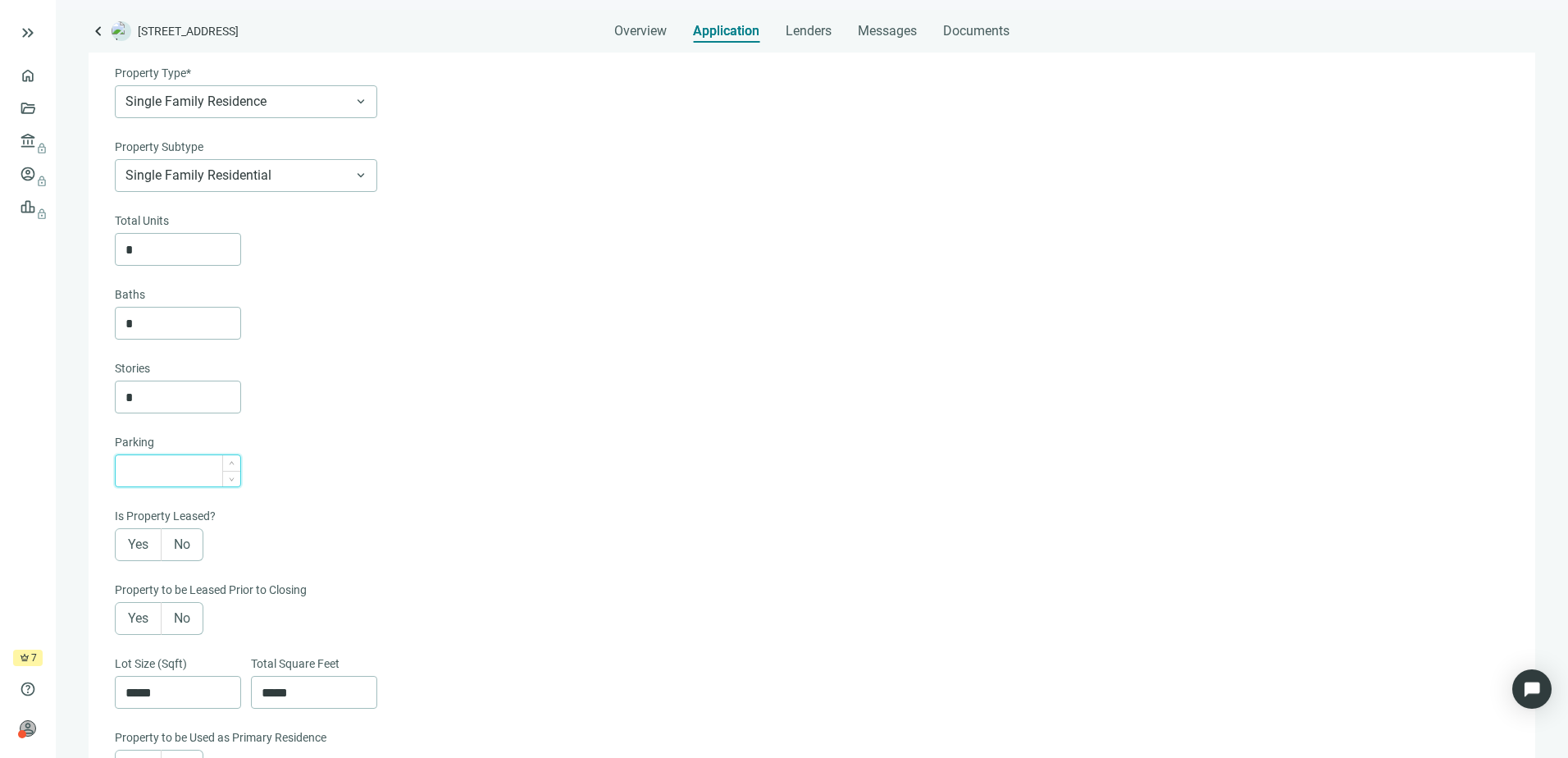
click at [195, 475] on input at bounding box center [183, 470] width 114 height 31
type input "*"
click at [387, 484] on div "*" at bounding box center [810, 471] width 1391 height 33
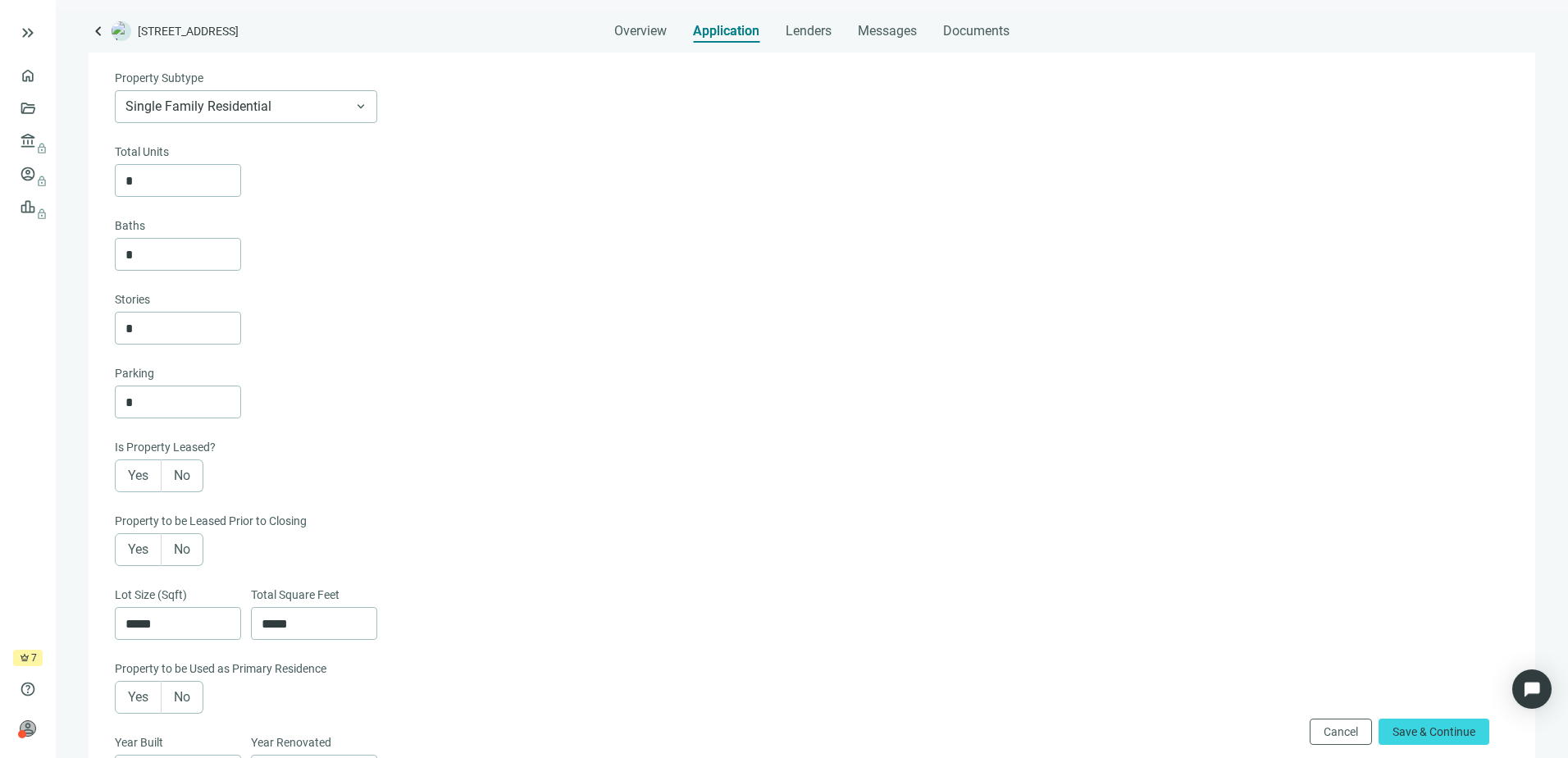
scroll to position [328, 0]
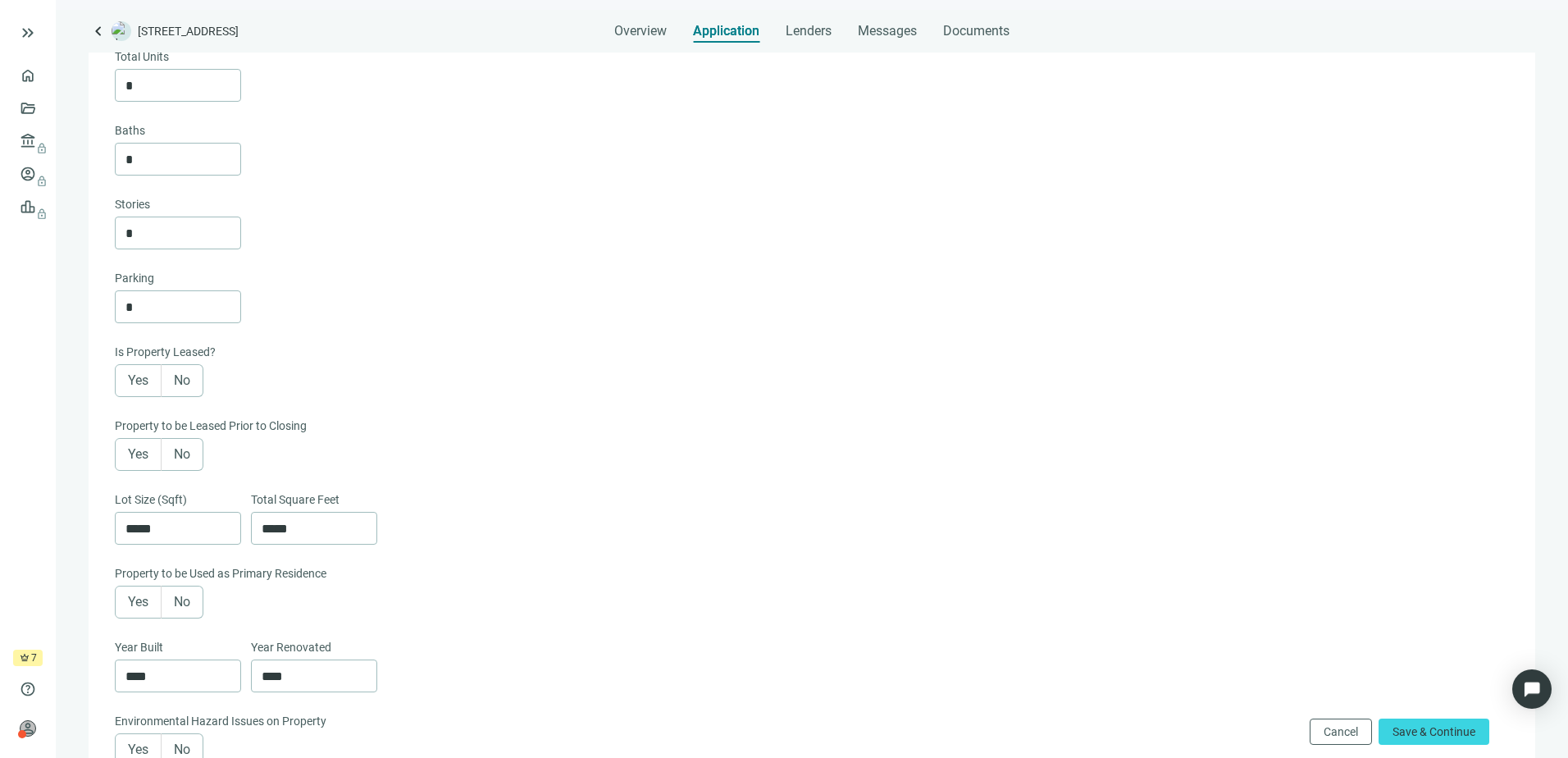
click at [192, 390] on label "No" at bounding box center [183, 380] width 42 height 33
click at [186, 456] on span "No" at bounding box center [182, 454] width 16 height 15
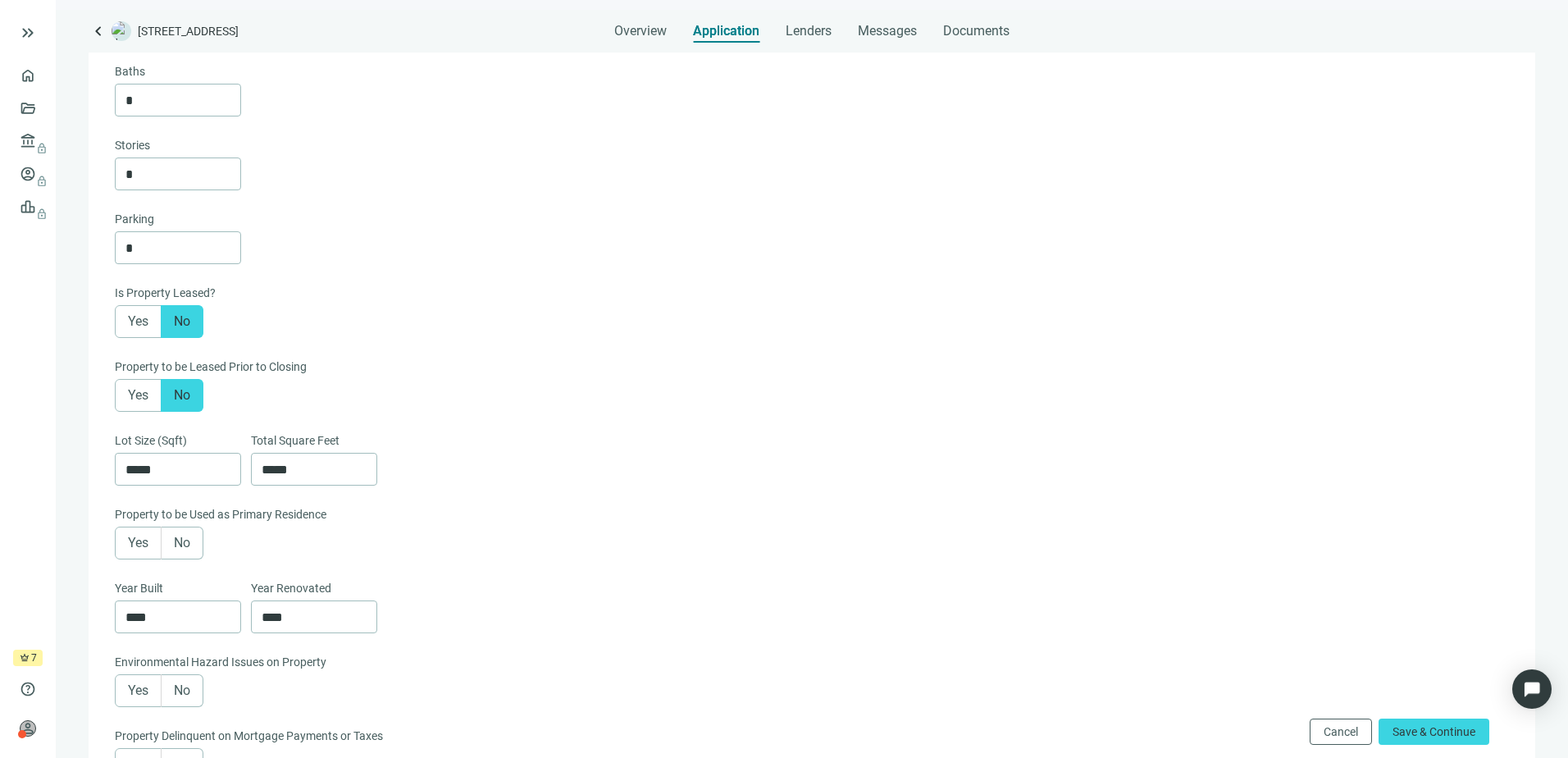
scroll to position [574, 0]
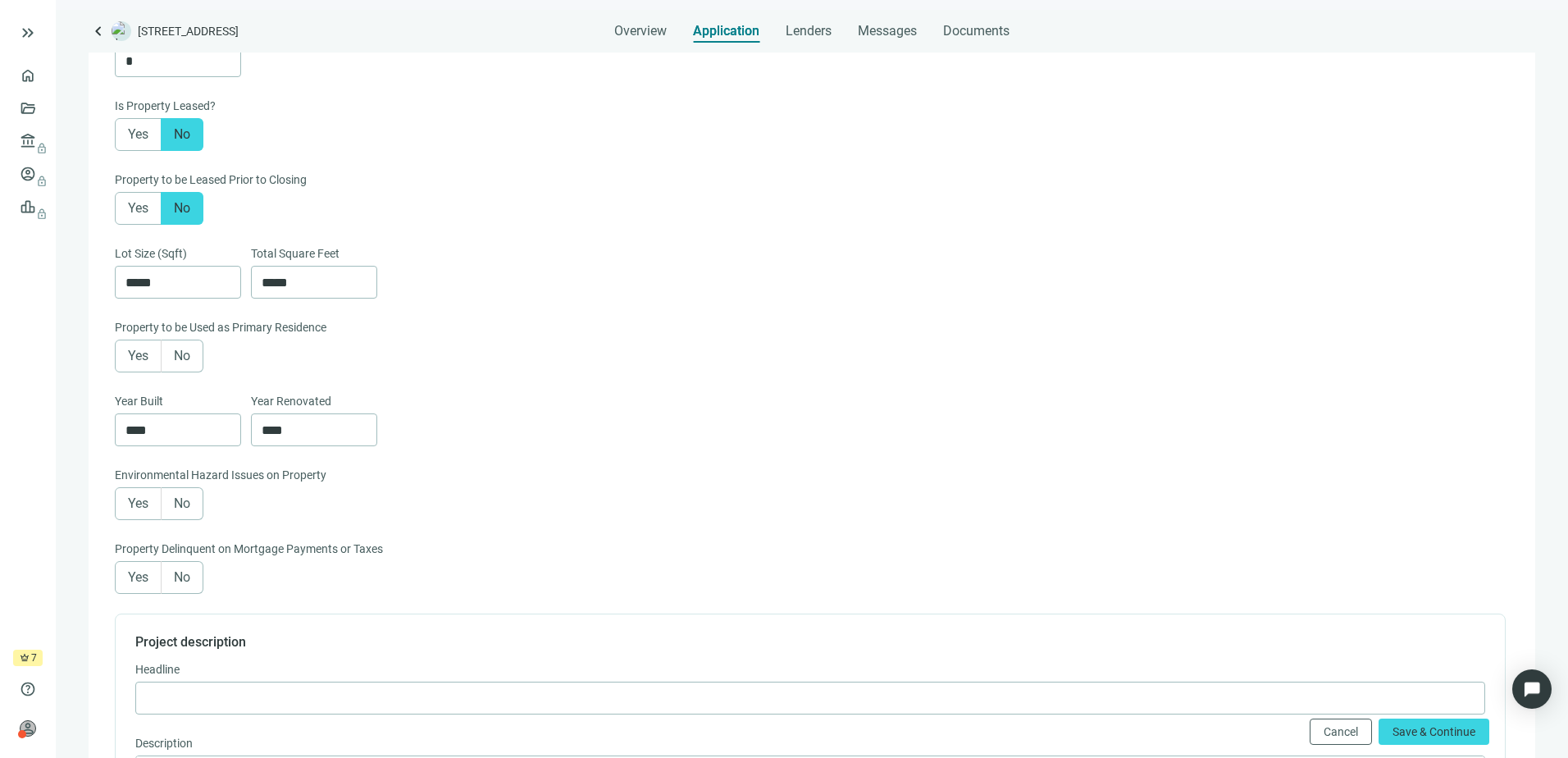
click at [192, 370] on label "No" at bounding box center [183, 356] width 42 height 33
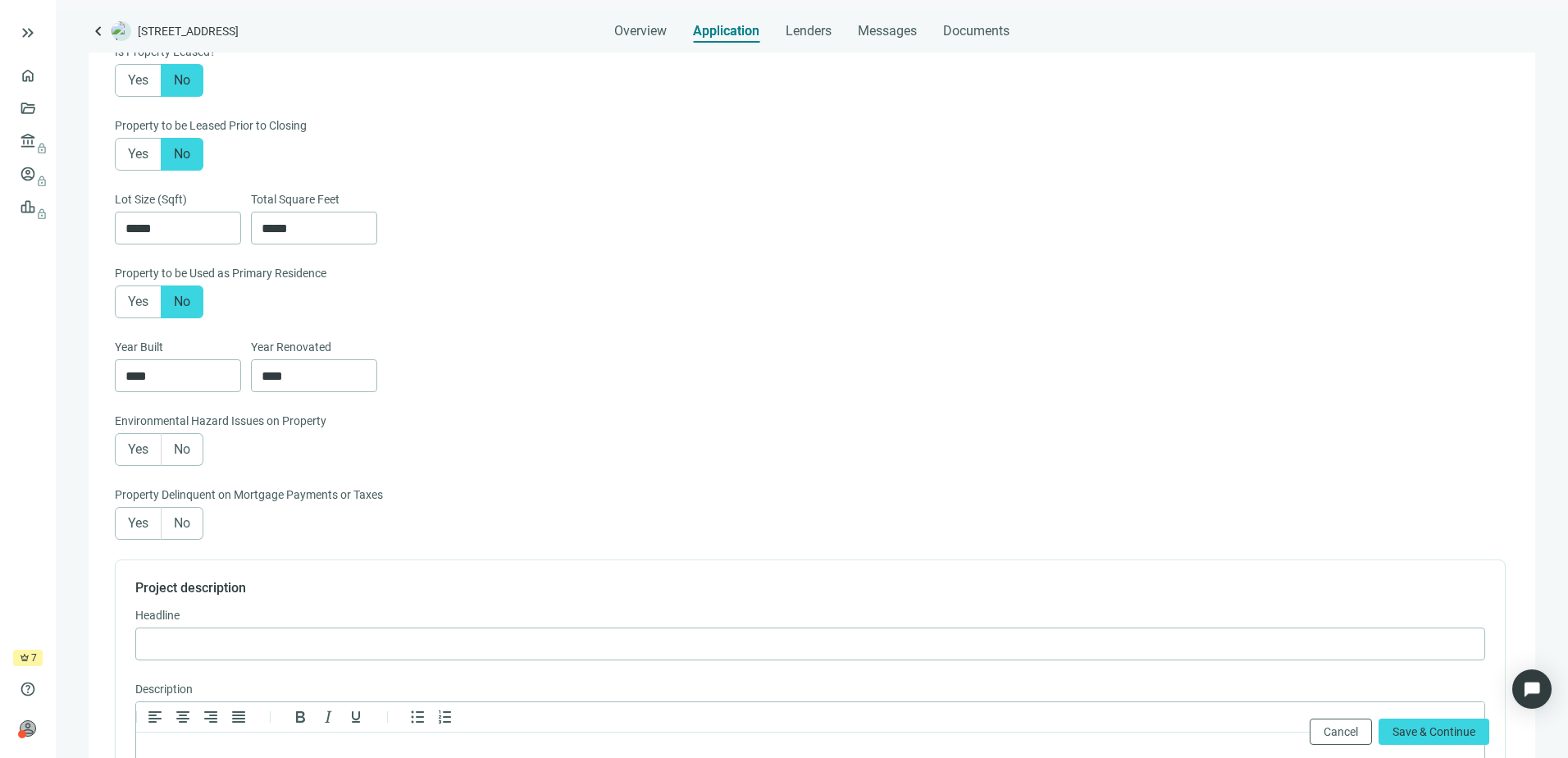
scroll to position [657, 0]
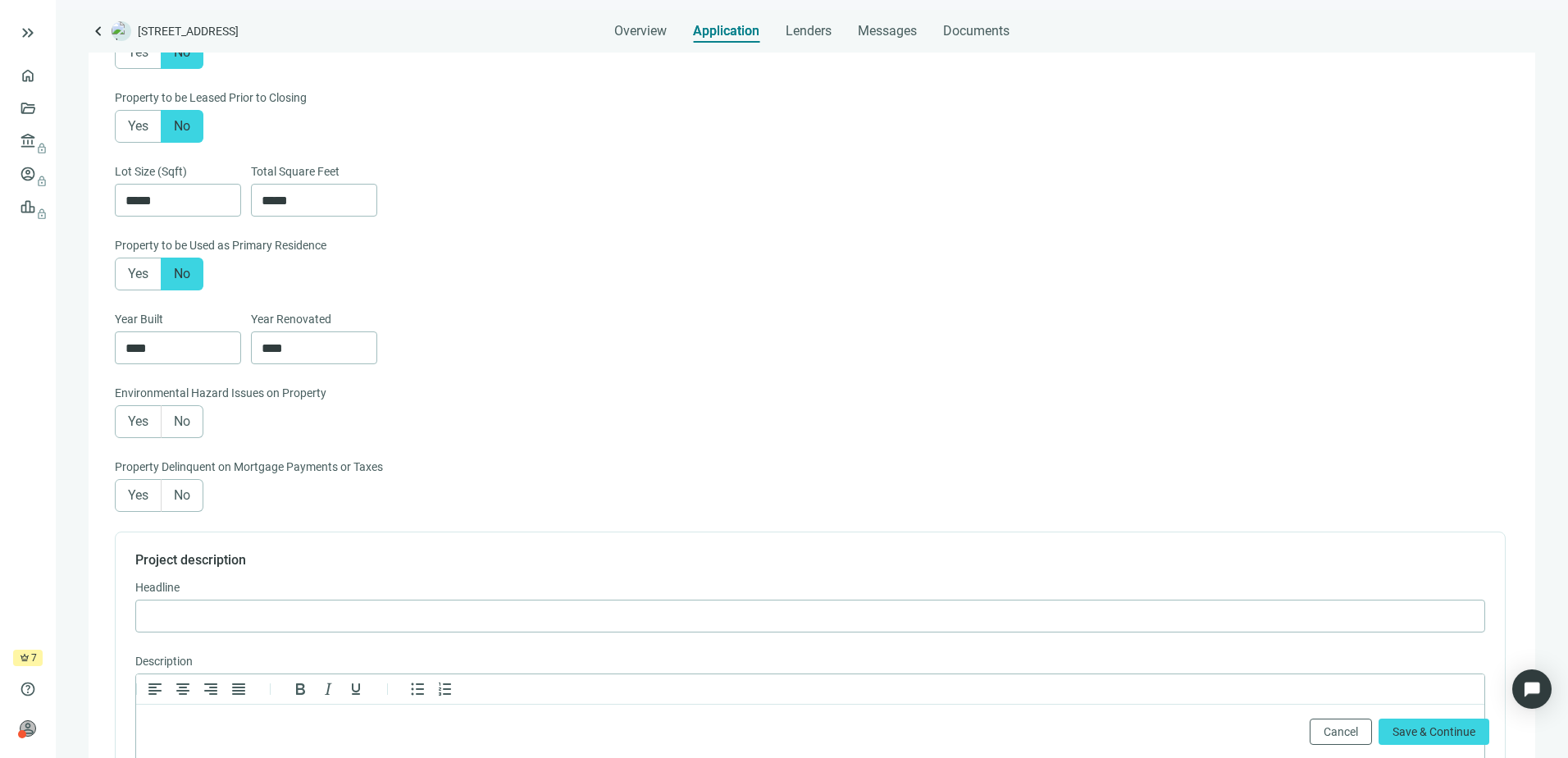
click at [183, 427] on span "No" at bounding box center [182, 421] width 16 height 15
click at [183, 503] on span "No" at bounding box center [182, 495] width 16 height 15
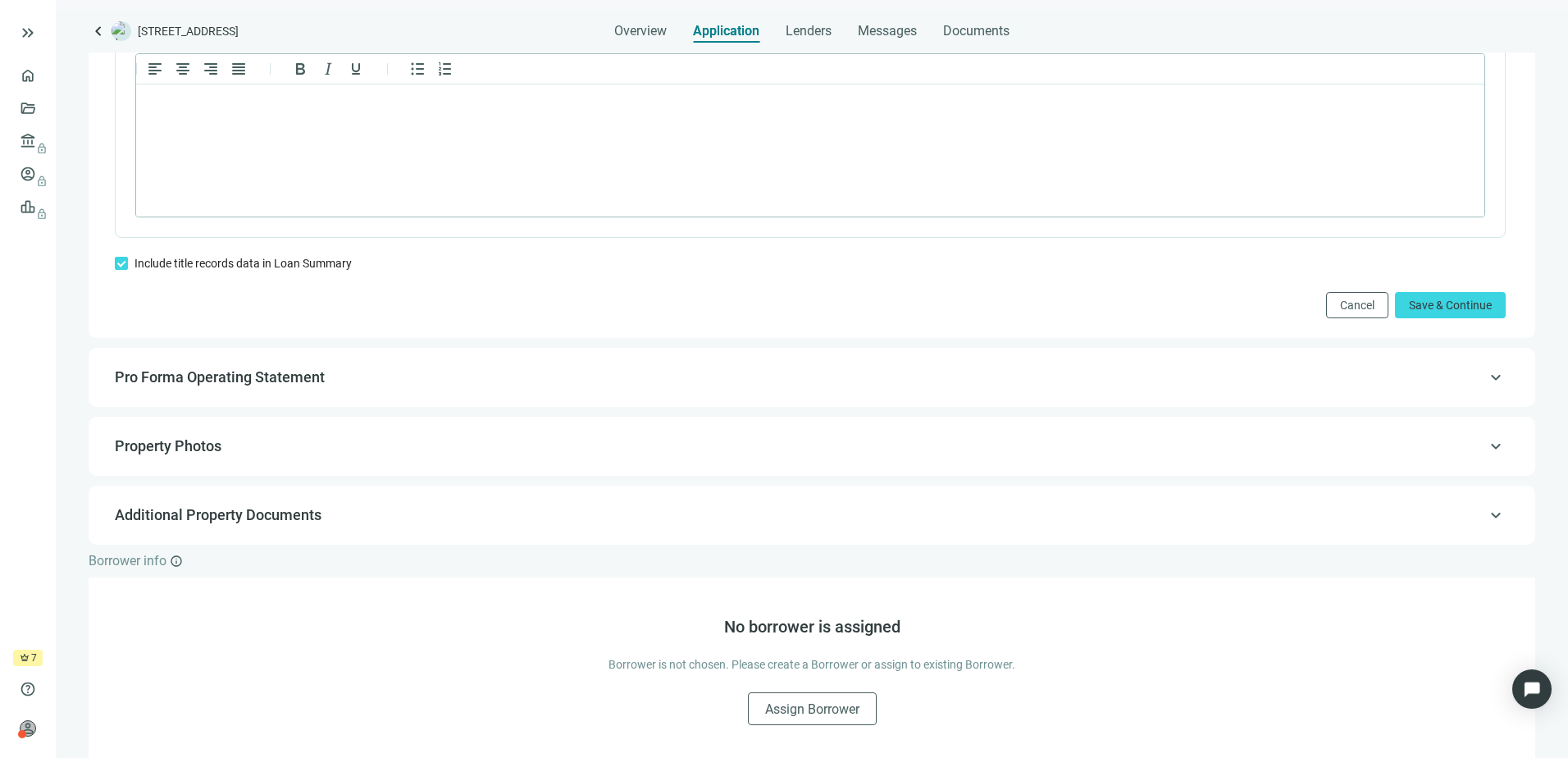
scroll to position [1313, 0]
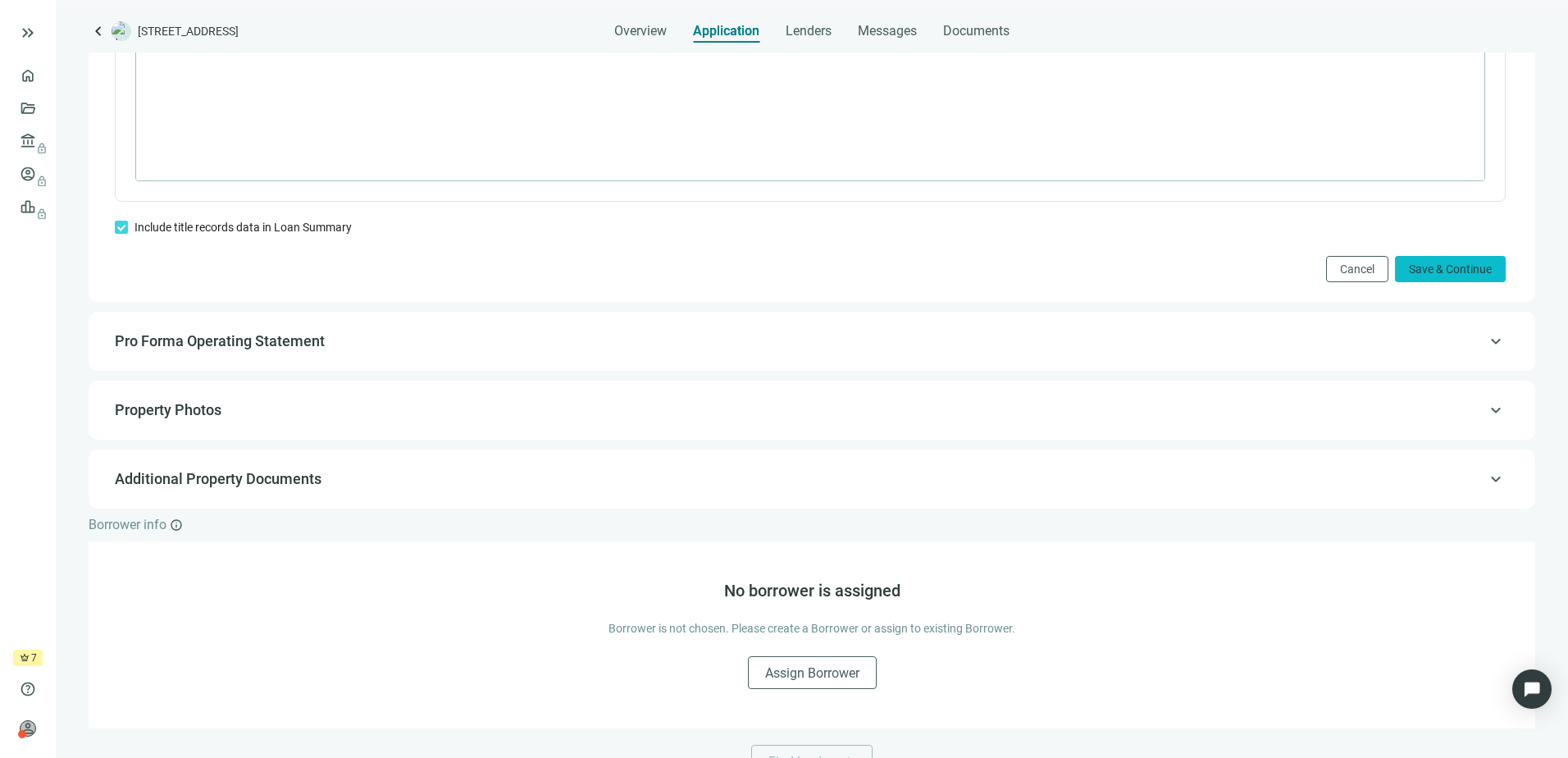
click at [1417, 275] on span "Save & Continue" at bounding box center [1451, 270] width 83 height 13
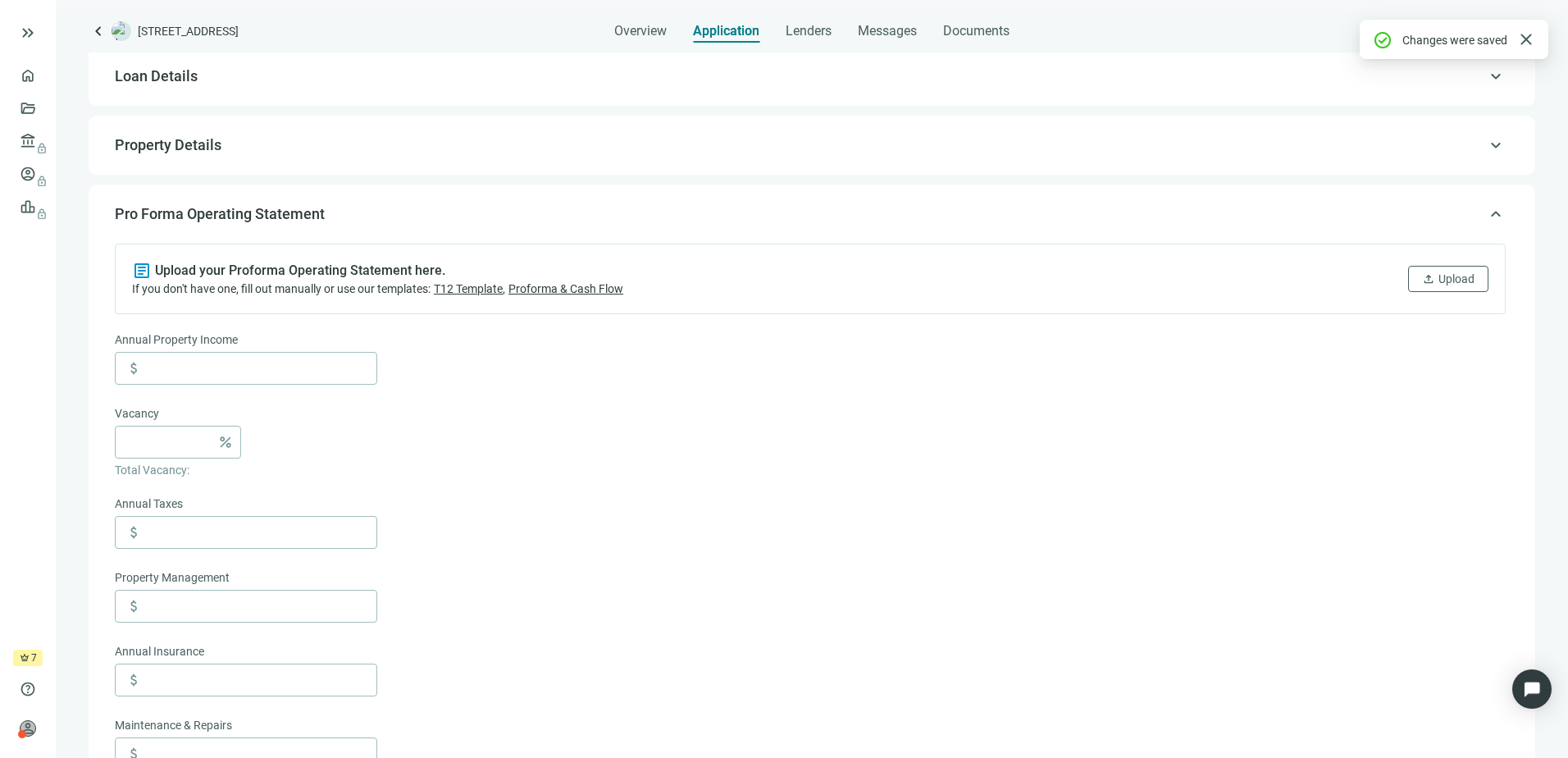
scroll to position [22, 0]
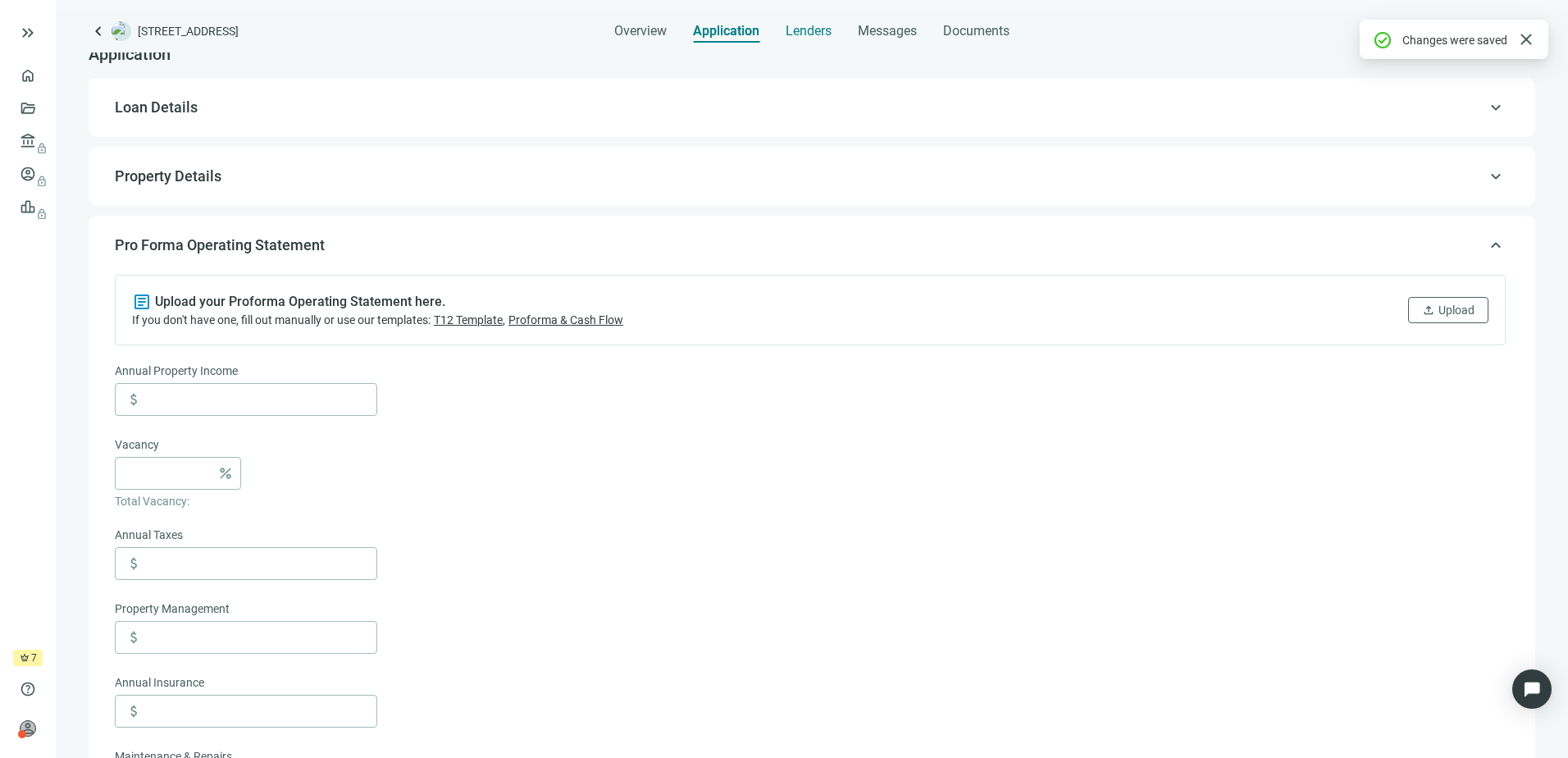
click at [801, 34] on span "Lenders" at bounding box center [809, 30] width 46 height 16
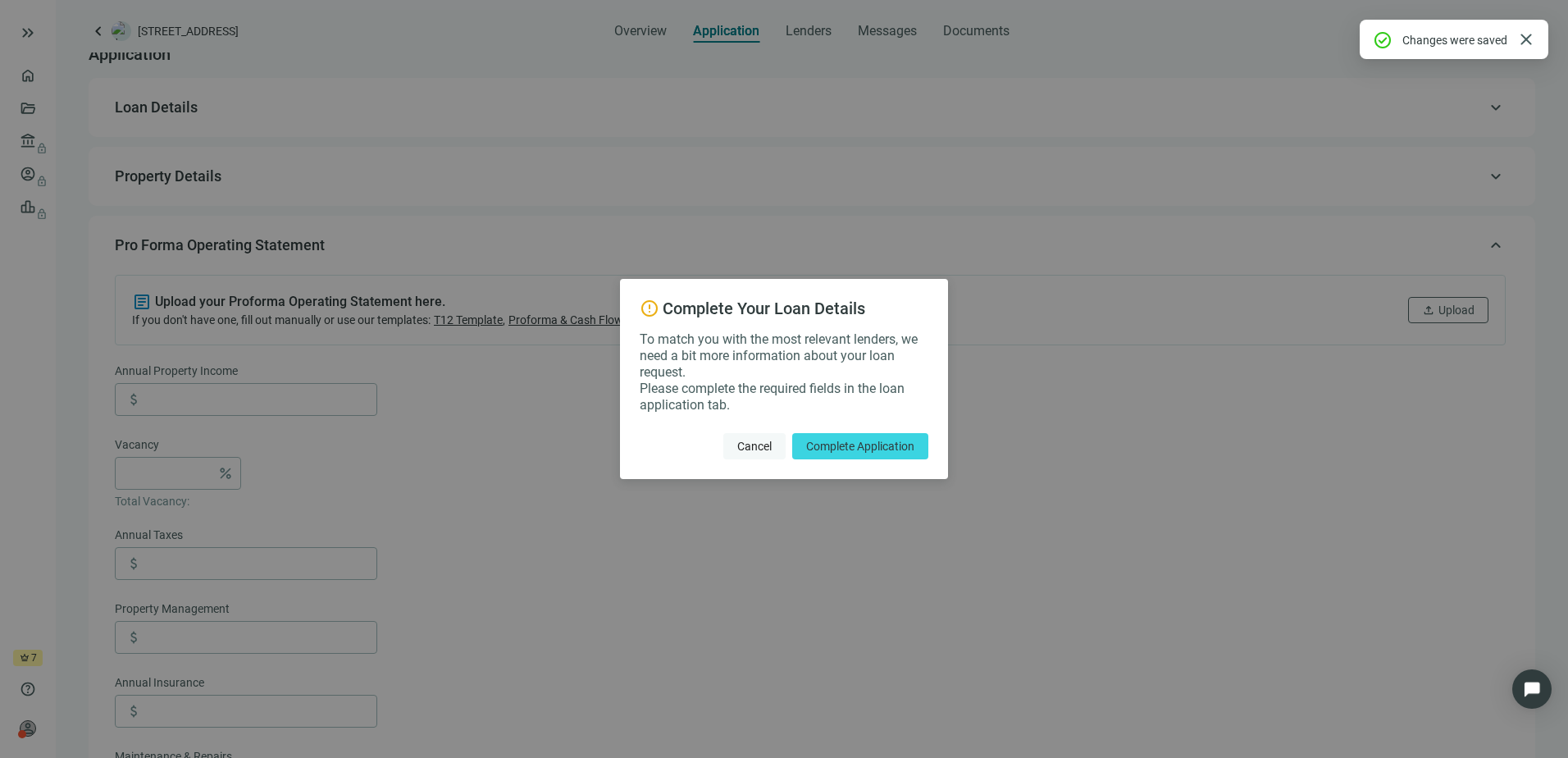
click at [743, 447] on span "Cancel" at bounding box center [755, 447] width 34 height 13
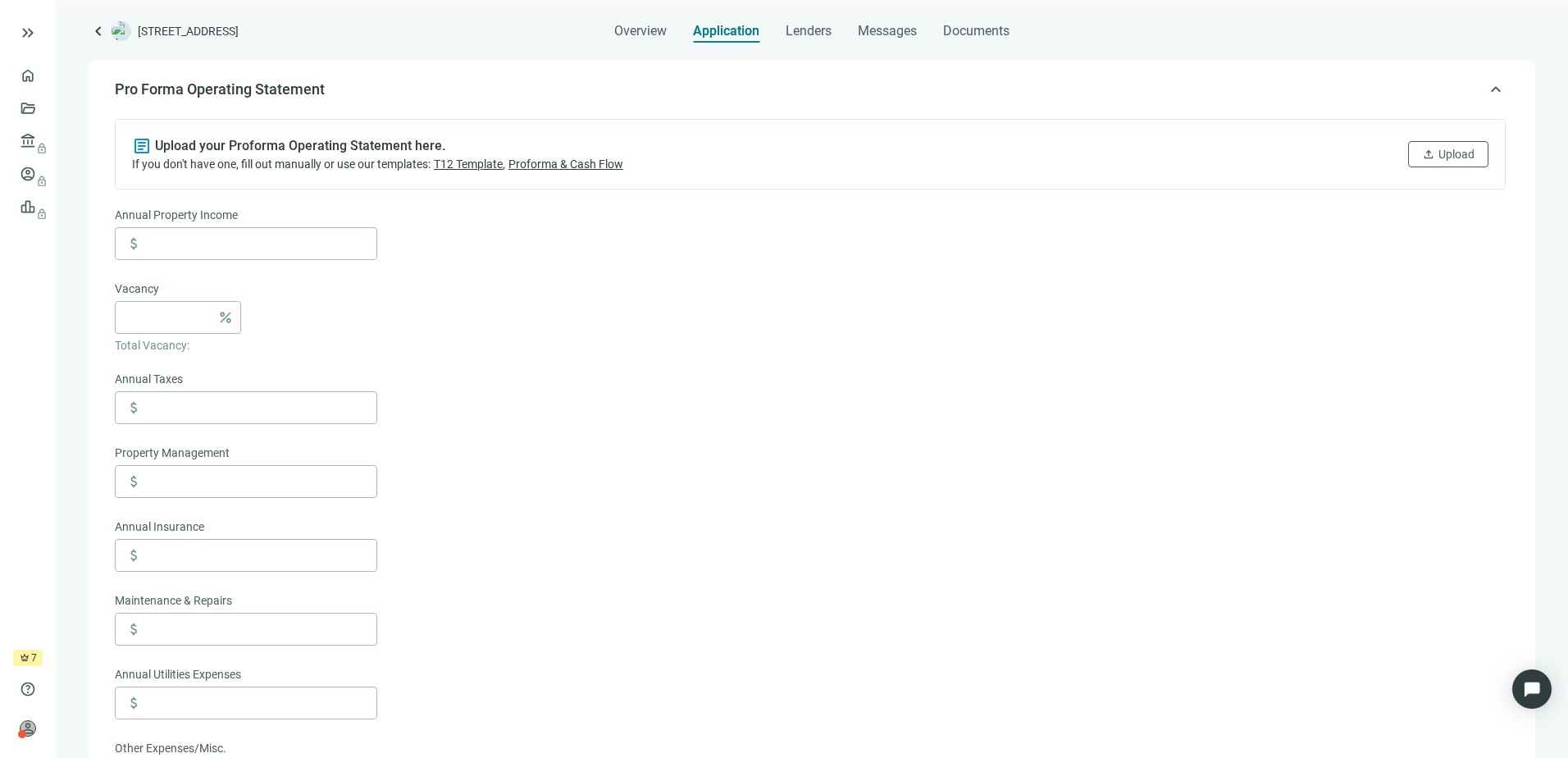
scroll to position [0, 0]
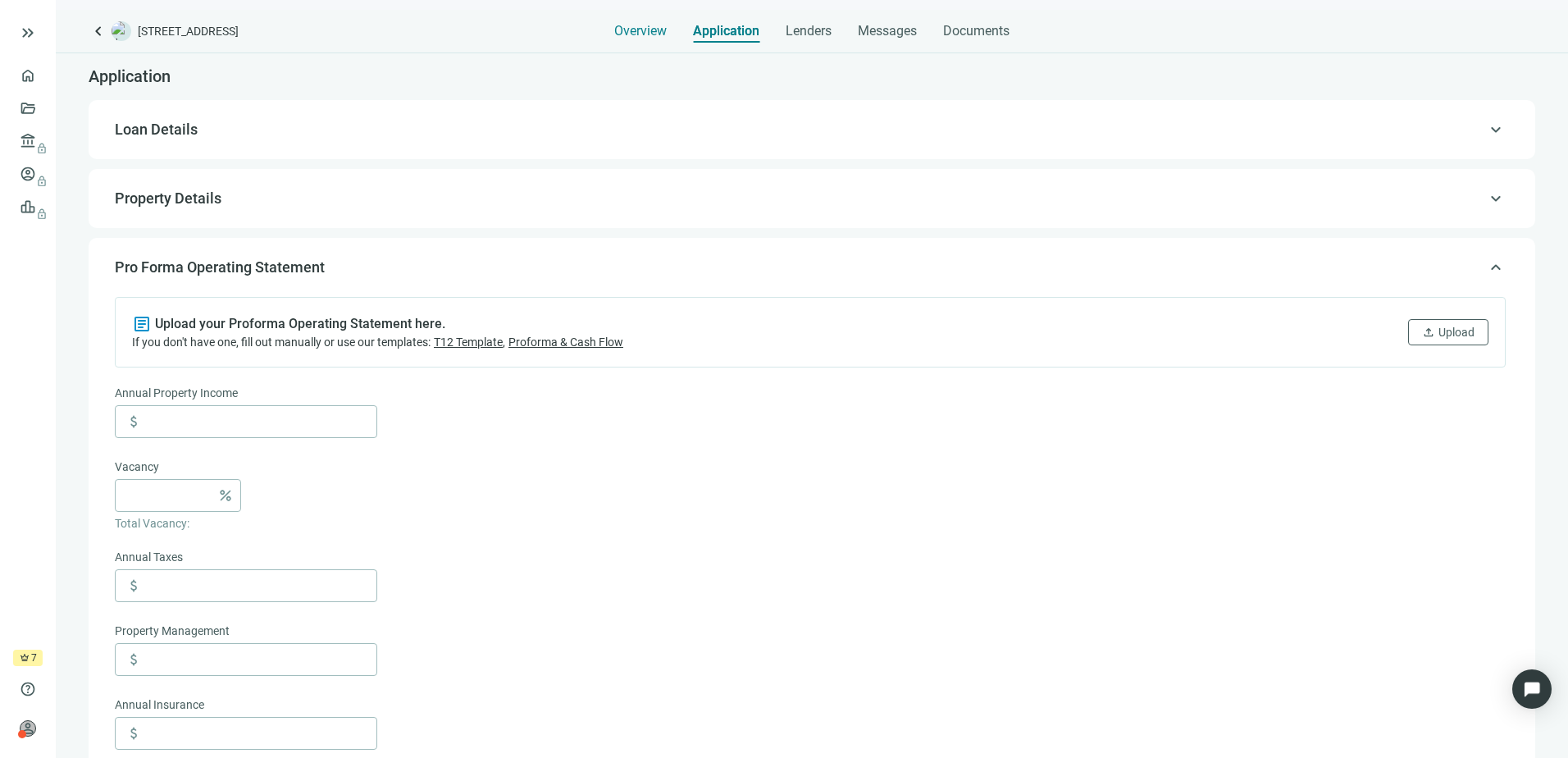
click at [651, 33] on span "Overview" at bounding box center [641, 30] width 53 height 16
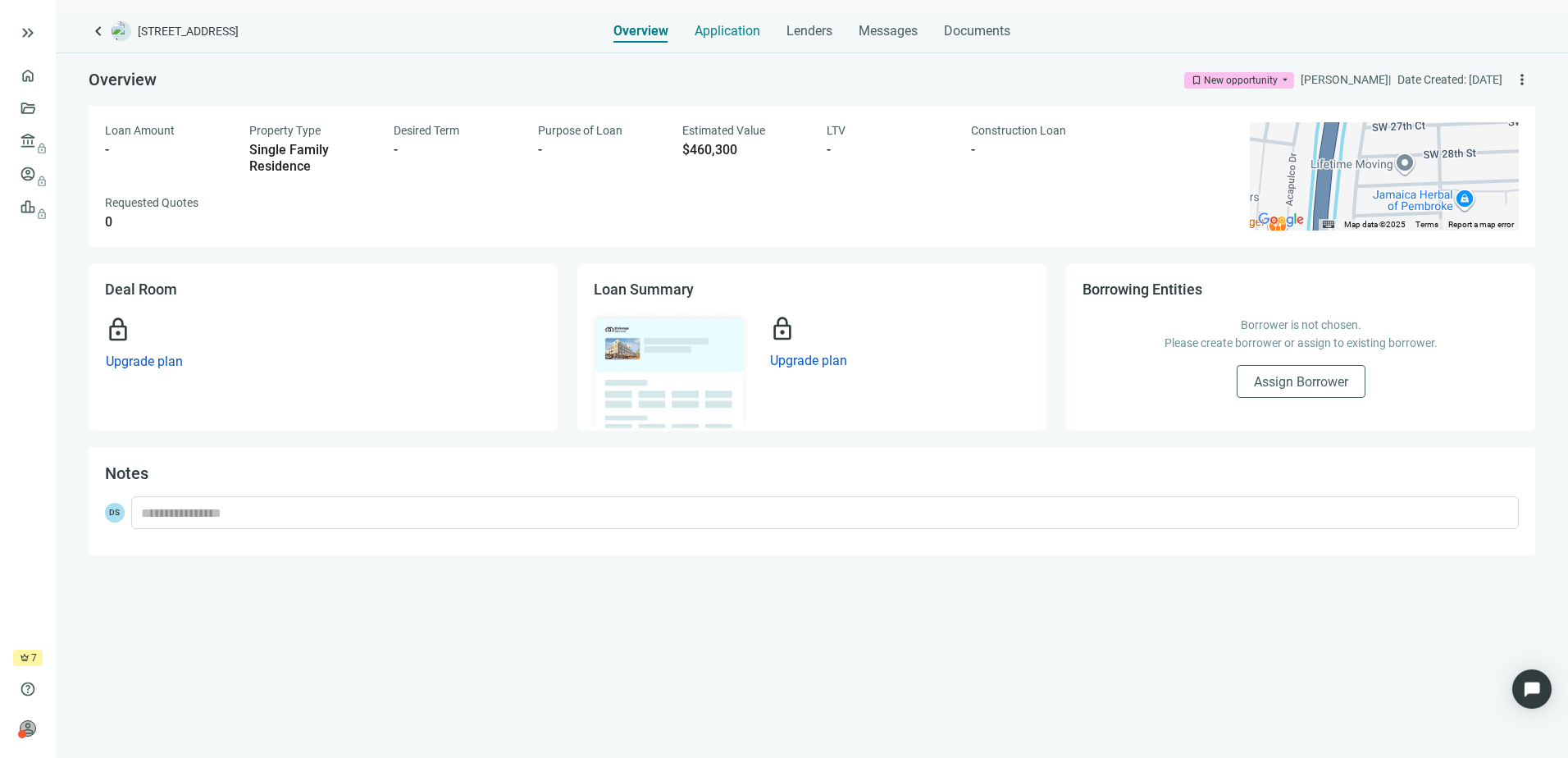
click at [721, 28] on span "Application" at bounding box center [727, 30] width 65 height 16
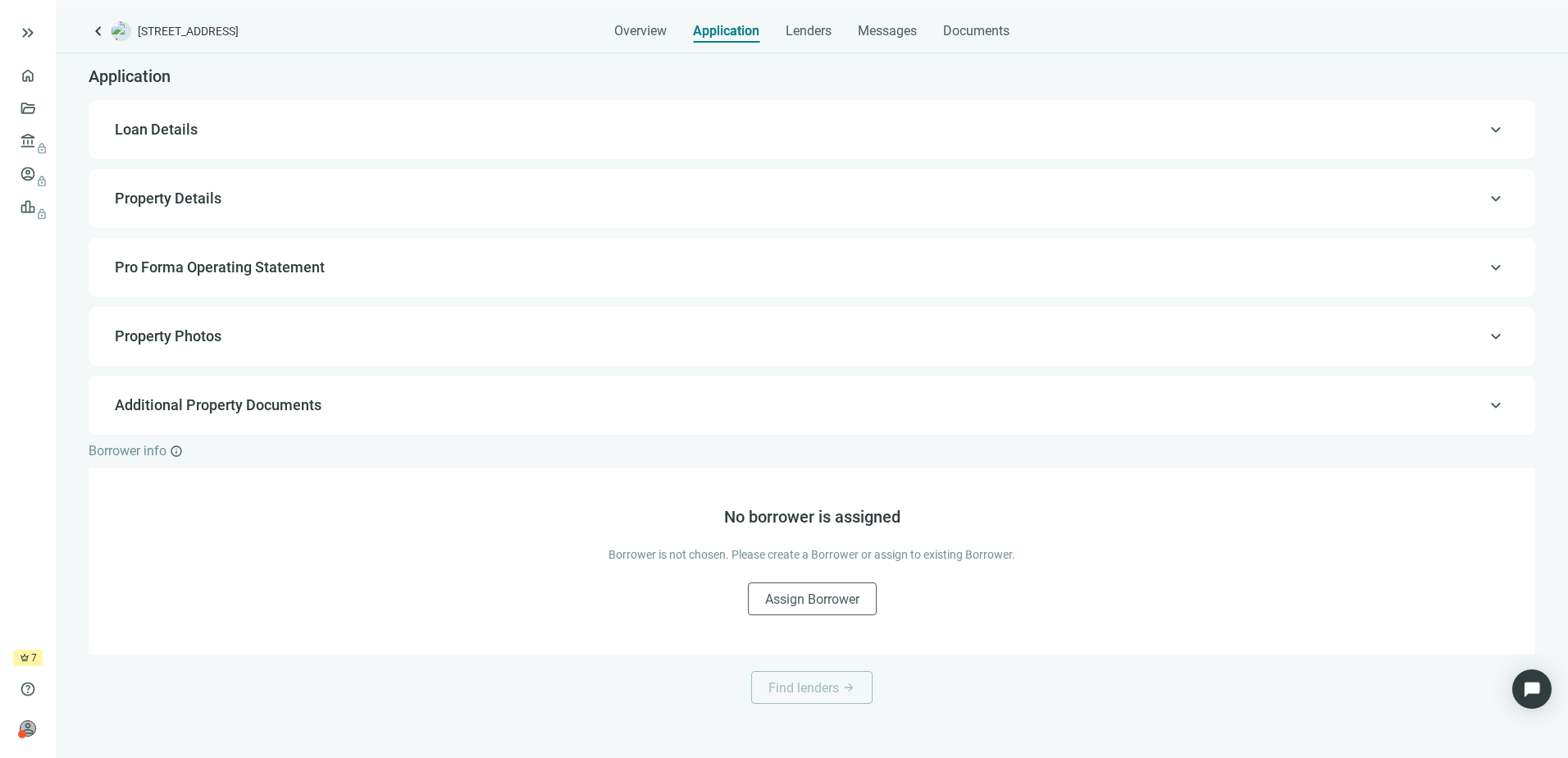
click at [343, 134] on span "Loan Details" at bounding box center [810, 130] width 1391 height 20
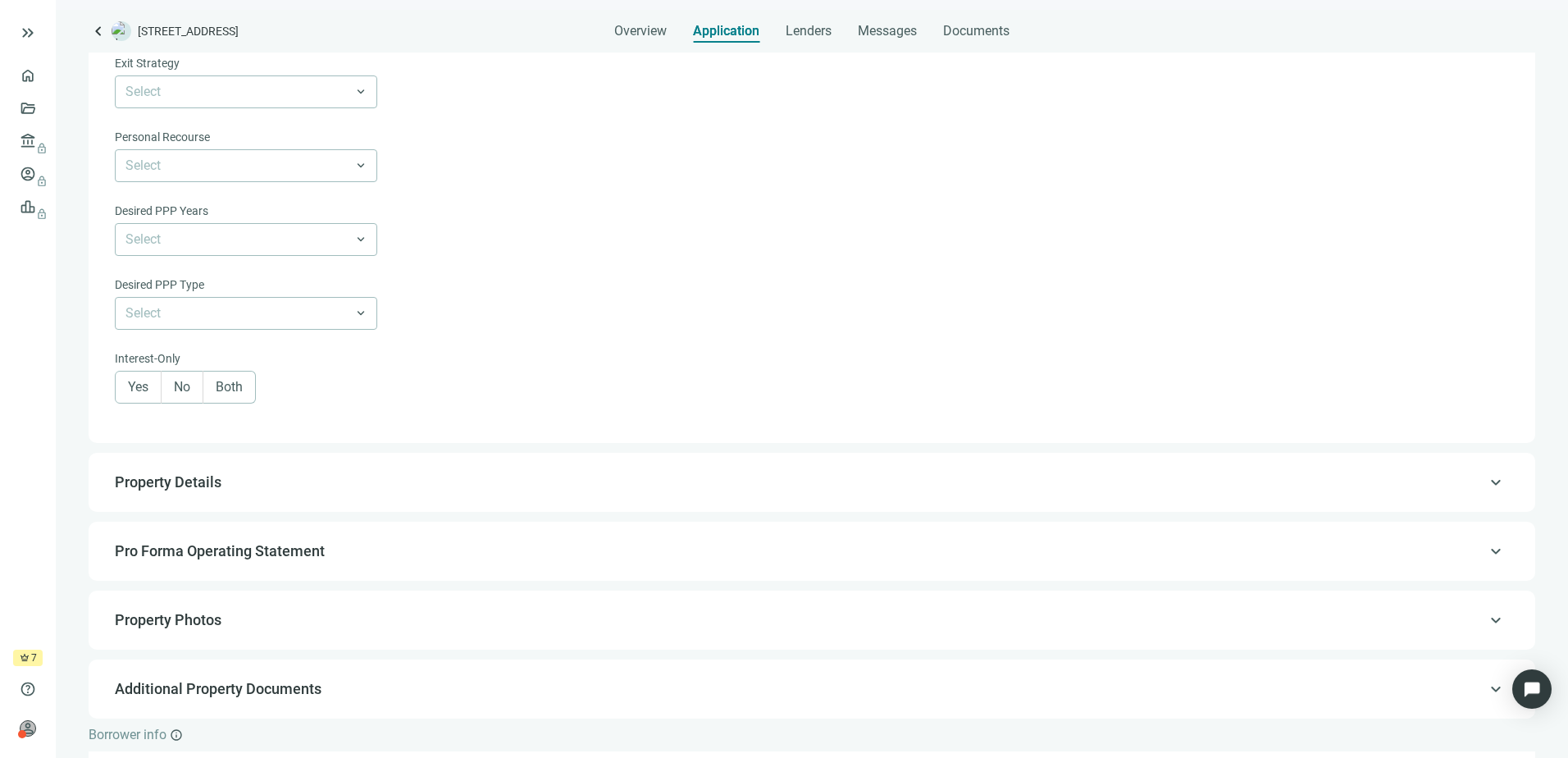
scroll to position [541, 0]
click at [649, 25] on span "Overview" at bounding box center [641, 30] width 53 height 16
